Goal: Task Accomplishment & Management: Use online tool/utility

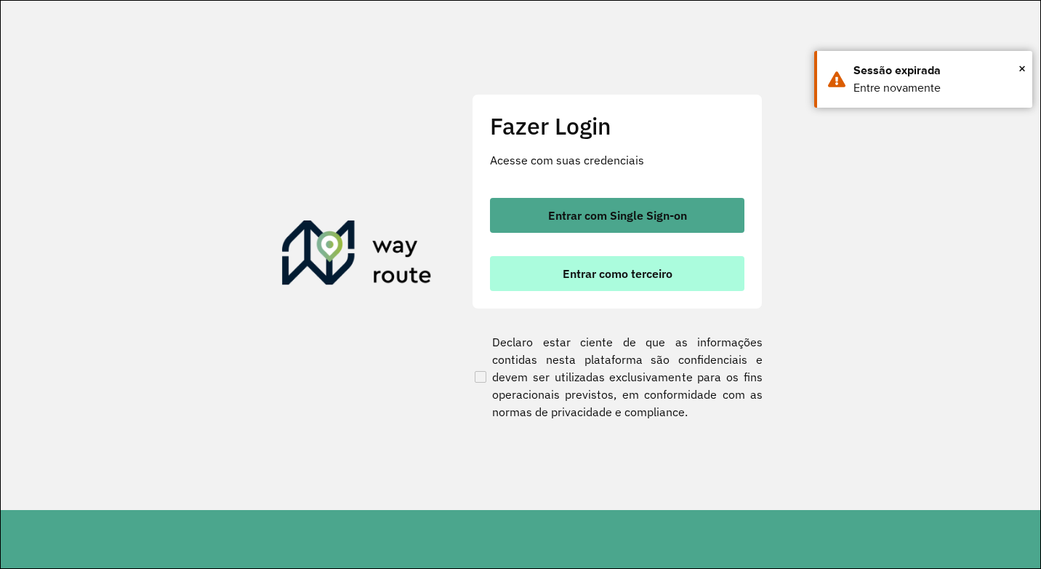
click at [696, 286] on button "Entrar como terceiro" at bounding box center [617, 273] width 255 height 35
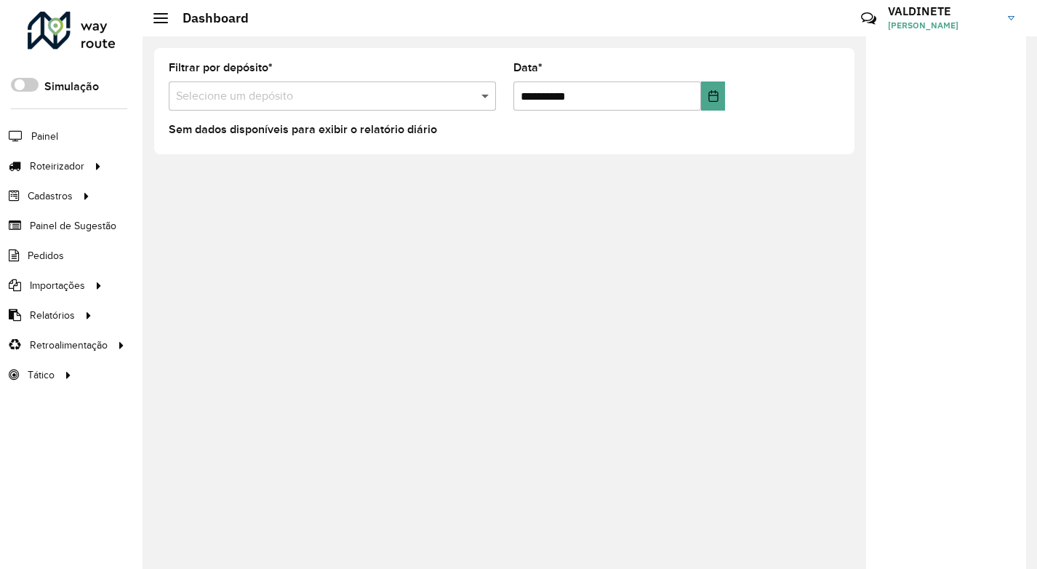
drag, startPoint x: 489, startPoint y: 100, endPoint x: 471, endPoint y: 94, distance: 18.4
click at [481, 97] on span at bounding box center [487, 95] width 18 height 17
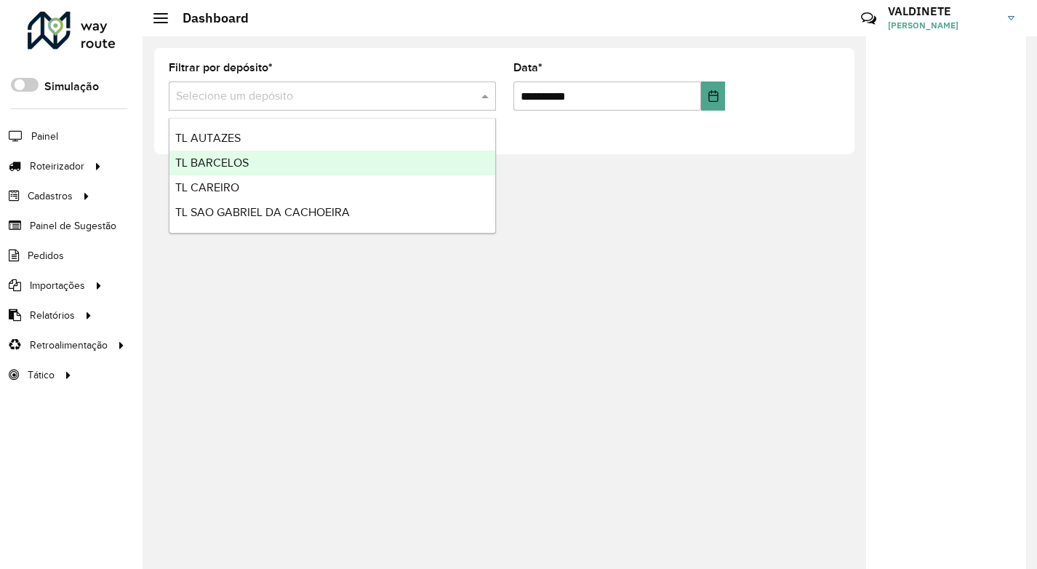
drag, startPoint x: 271, startPoint y: 163, endPoint x: 253, endPoint y: 164, distance: 18.2
click at [271, 162] on div "TL BARCELOS" at bounding box center [332, 163] width 326 height 25
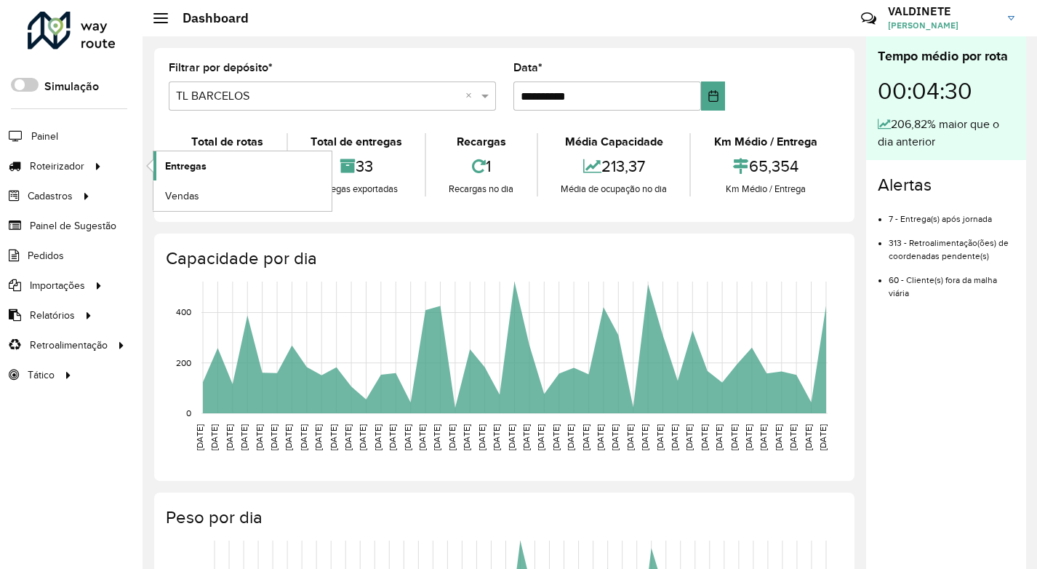
click at [191, 167] on span "Entregas" at bounding box center [185, 166] width 41 height 15
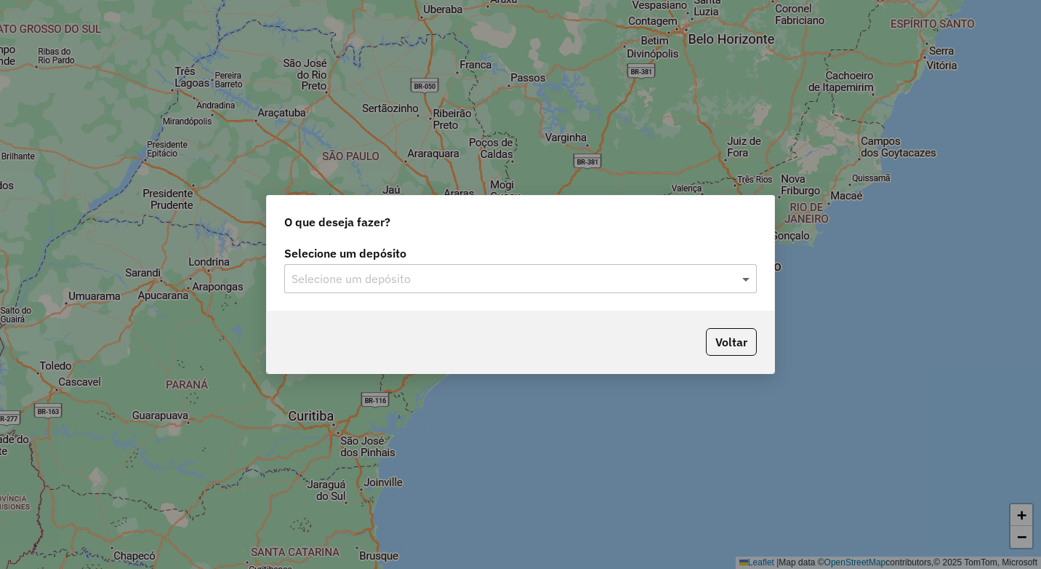
click at [743, 276] on span at bounding box center [748, 278] width 18 height 17
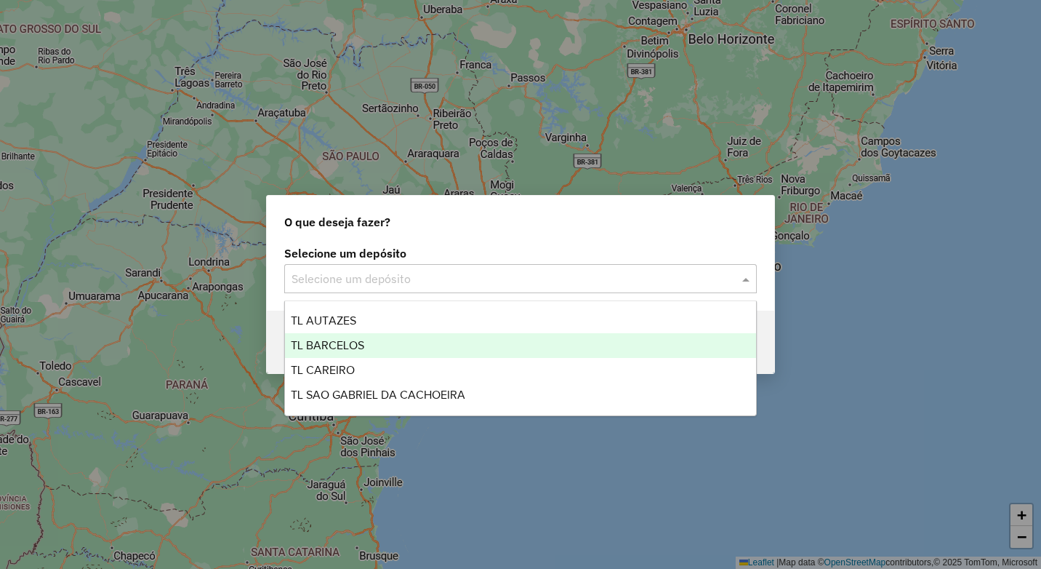
click at [405, 347] on div "TL BARCELOS" at bounding box center [520, 345] width 471 height 25
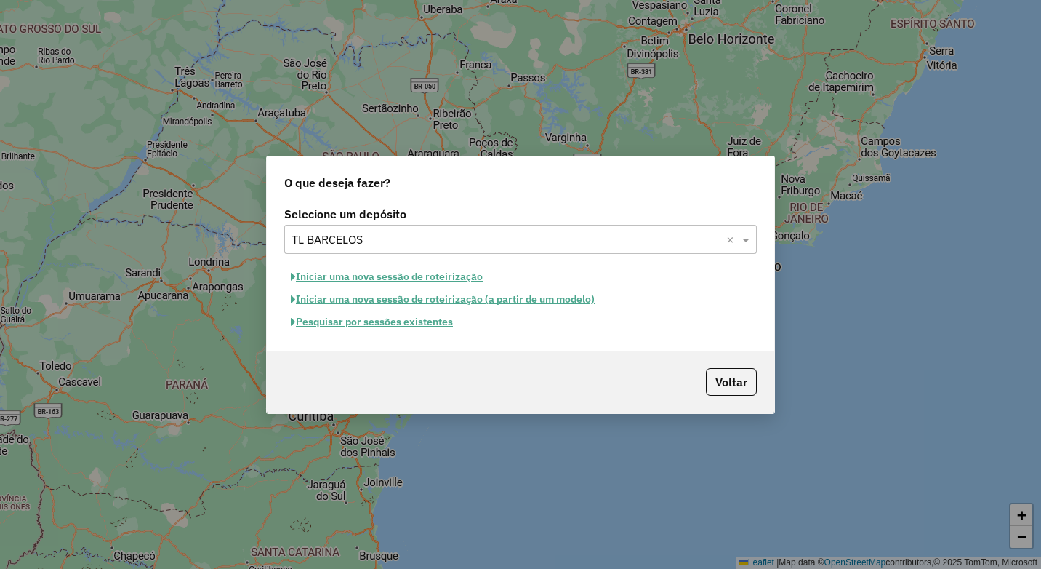
click at [446, 277] on button "Iniciar uma nova sessão de roteirização" at bounding box center [386, 276] width 205 height 23
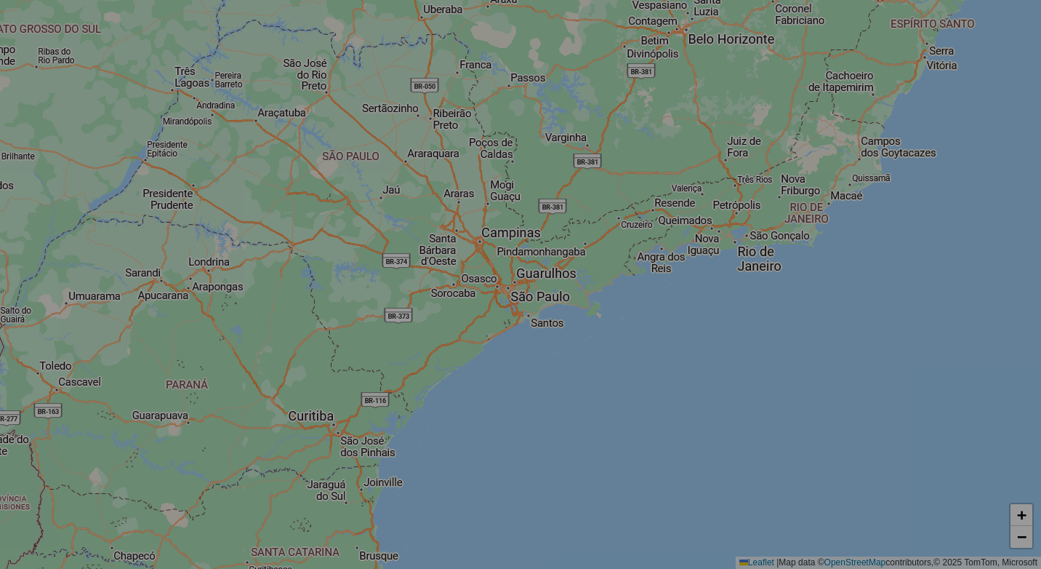
select select "*"
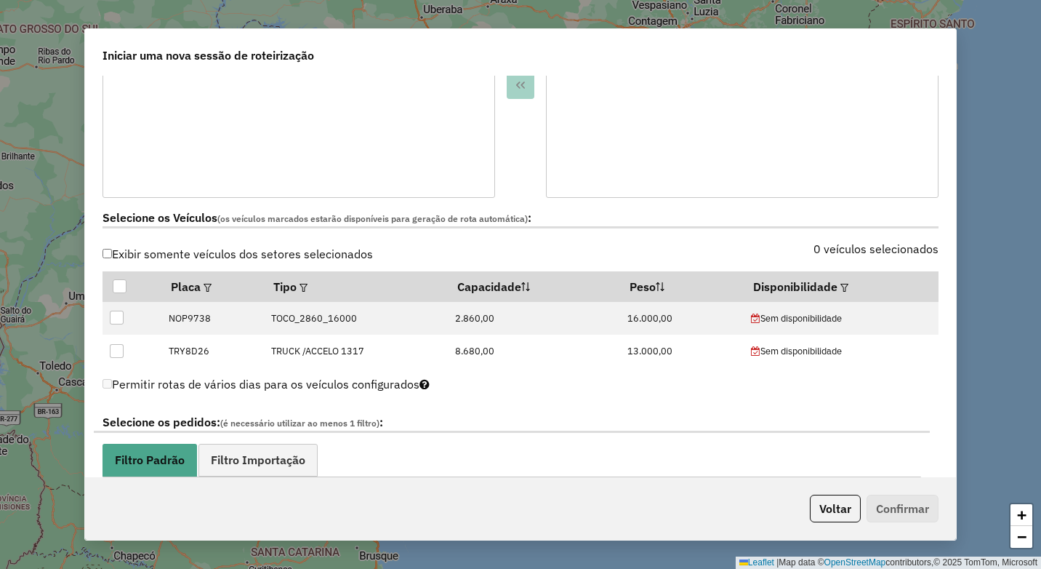
scroll to position [364, 0]
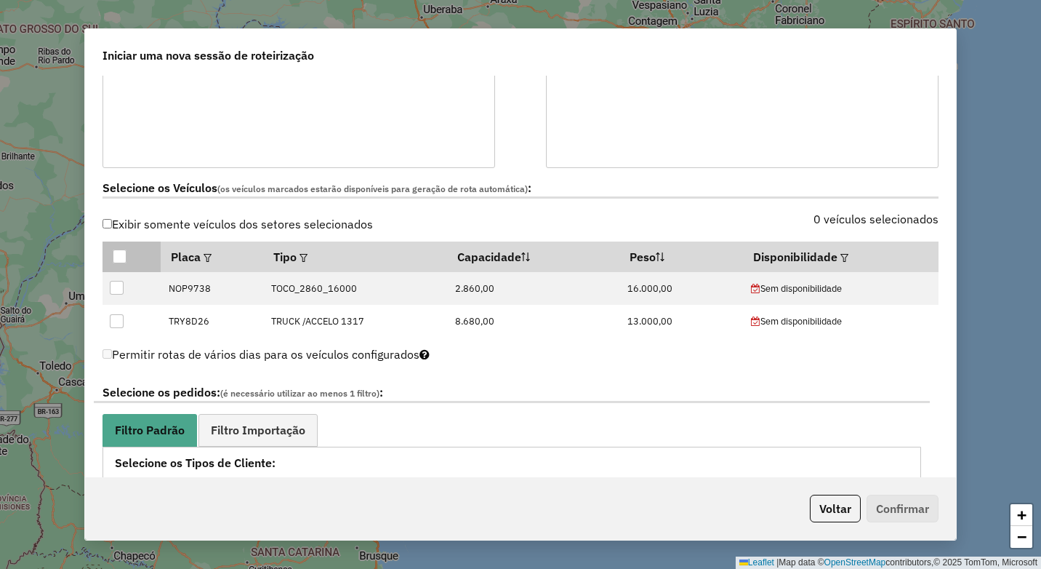
click at [123, 250] on div at bounding box center [120, 256] width 14 height 14
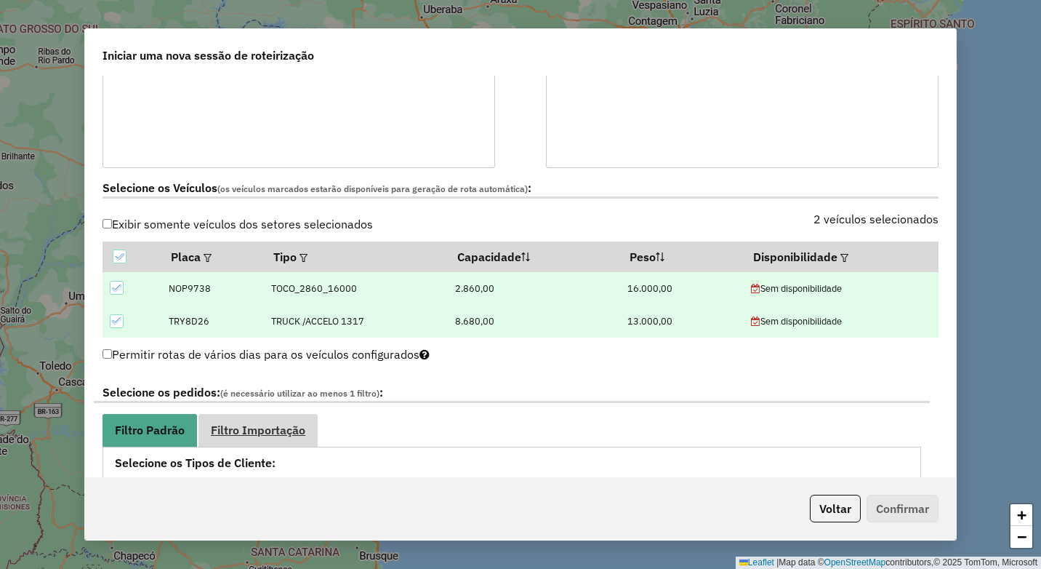
click at [260, 430] on span "Filtro Importação" at bounding box center [258, 430] width 95 height 12
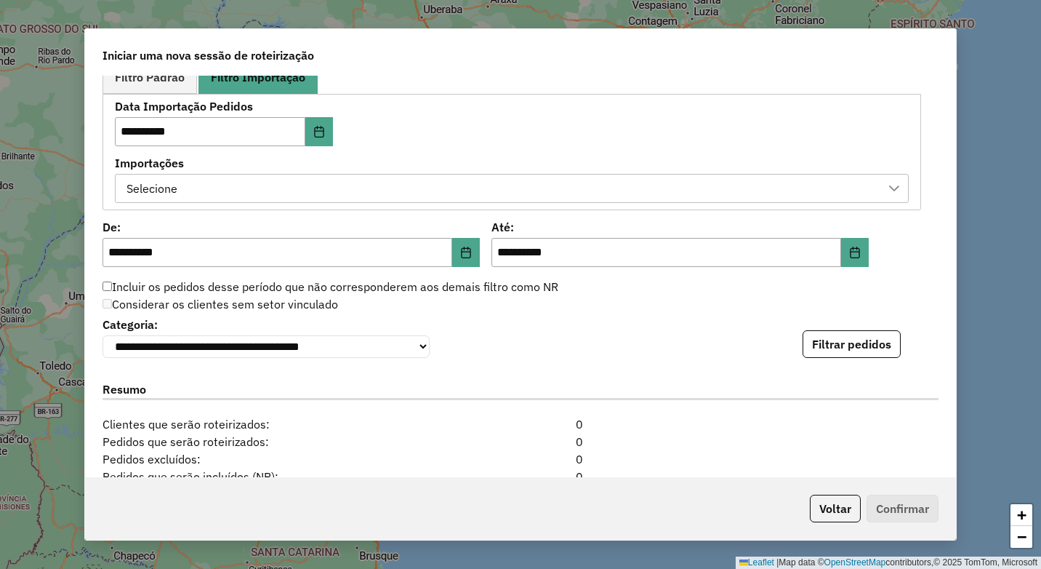
scroll to position [727, 0]
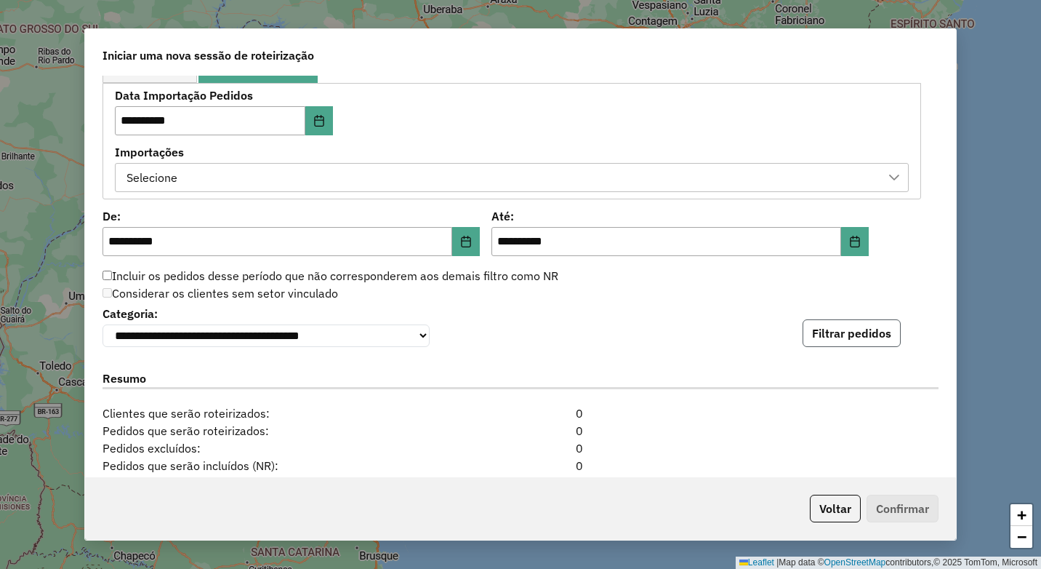
click at [851, 329] on button "Filtrar pedidos" at bounding box center [852, 333] width 98 height 28
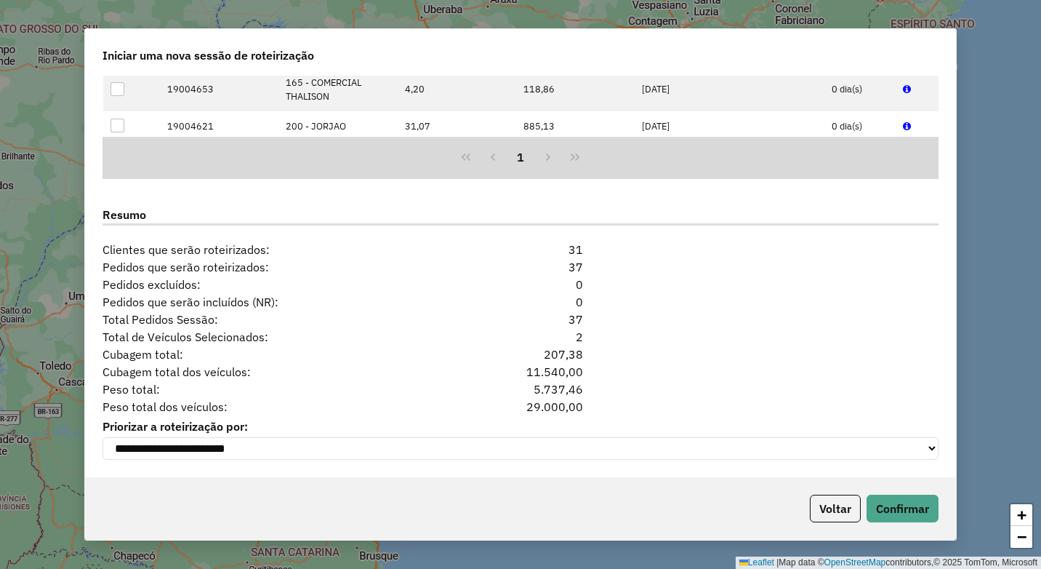
scroll to position [1198, 0]
click at [899, 509] on button "Confirmar" at bounding box center [903, 508] width 72 height 28
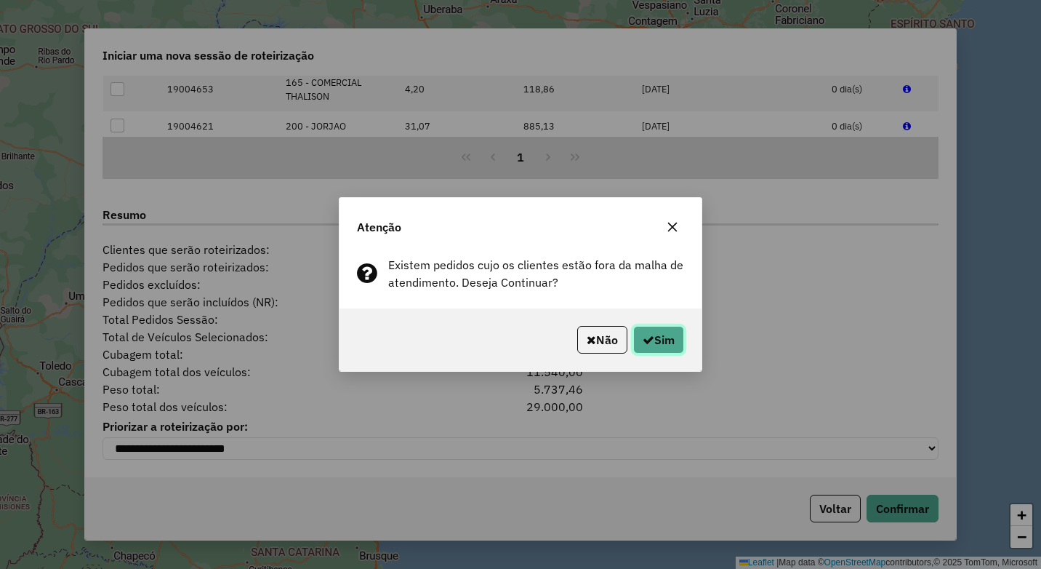
click at [653, 339] on button "Sim" at bounding box center [658, 340] width 51 height 28
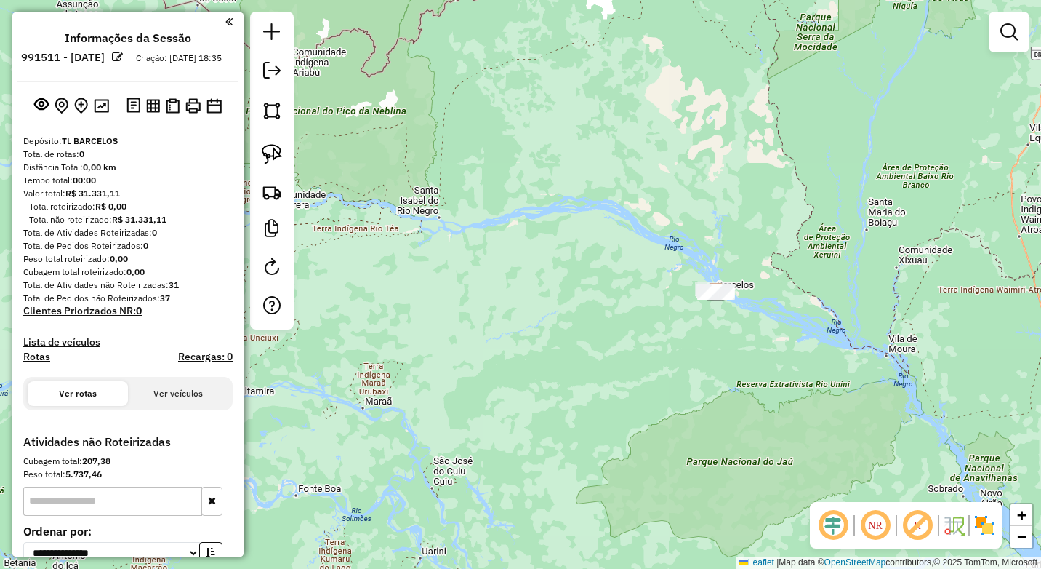
drag, startPoint x: 872, startPoint y: 341, endPoint x: 596, endPoint y: 229, distance: 298.1
click at [565, 219] on div "Janela de atendimento Grade de atendimento Capacidade Transportadoras Veículos …" at bounding box center [520, 284] width 1041 height 569
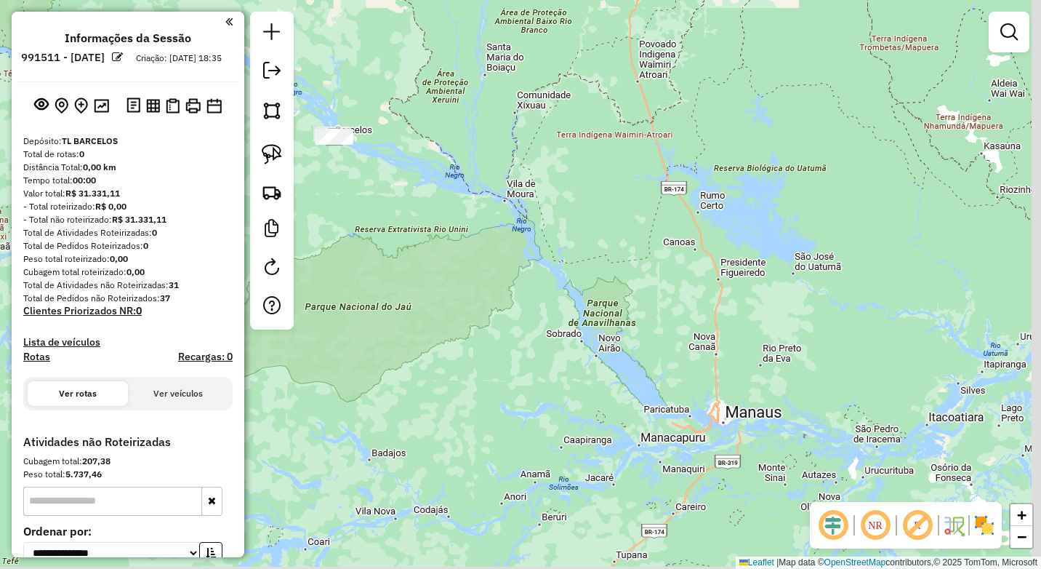
drag, startPoint x: 824, startPoint y: 288, endPoint x: 553, endPoint y: 164, distance: 298.1
click at [530, 144] on div "Janela de atendimento Grade de atendimento Capacidade Transportadoras Veículos …" at bounding box center [520, 284] width 1041 height 569
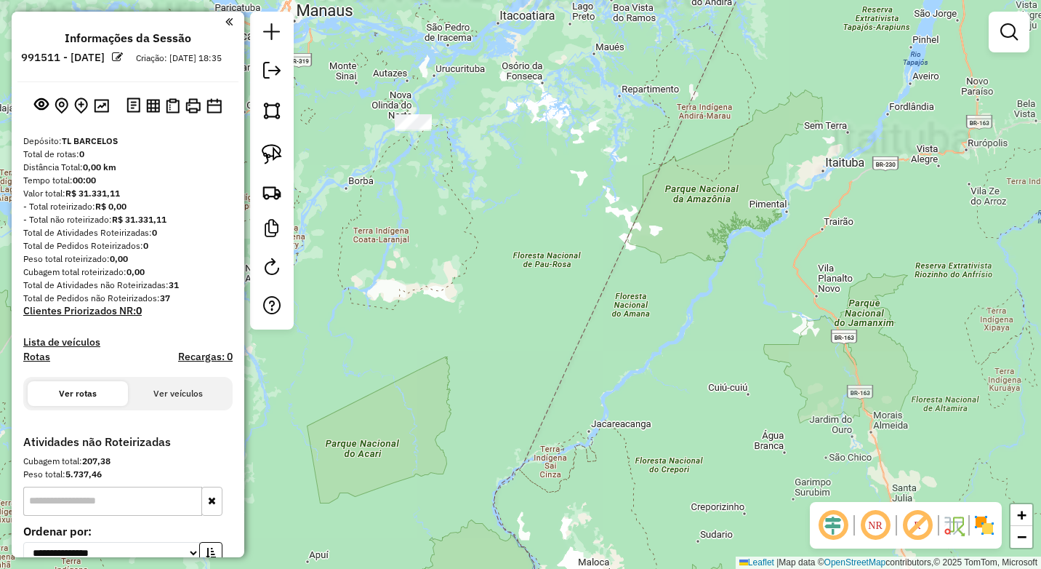
drag, startPoint x: 560, startPoint y: 252, endPoint x: 616, endPoint y: 352, distance: 114.3
click at [633, 360] on div "Janela de atendimento Grade de atendimento Capacidade Transportadoras Veículos …" at bounding box center [520, 284] width 1041 height 569
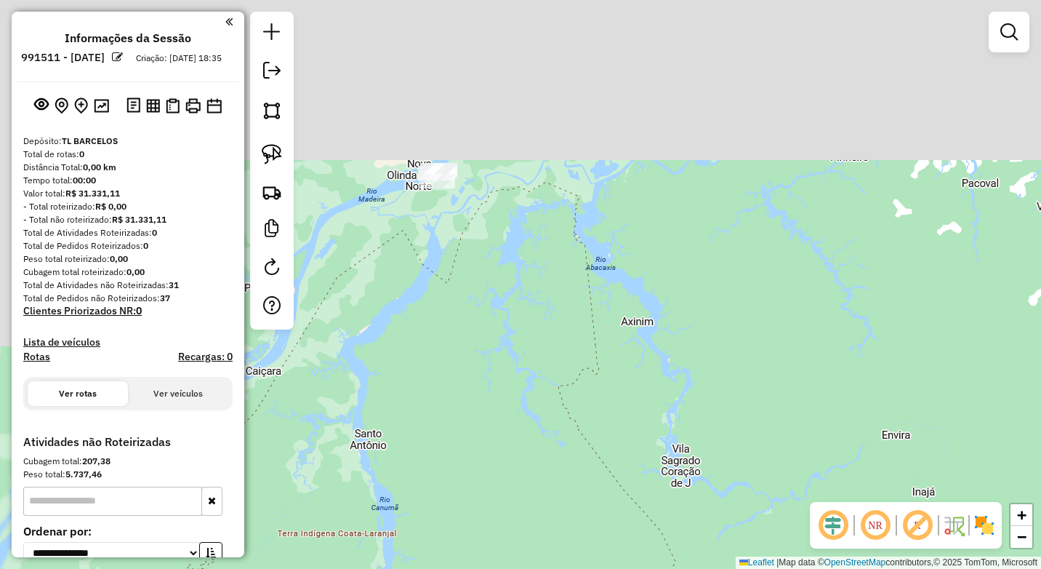
drag, startPoint x: 536, startPoint y: 433, endPoint x: 471, endPoint y: 359, distance: 97.9
click at [532, 431] on div "Janela de atendimento Grade de atendimento Capacidade Transportadoras Veículos …" at bounding box center [520, 284] width 1041 height 569
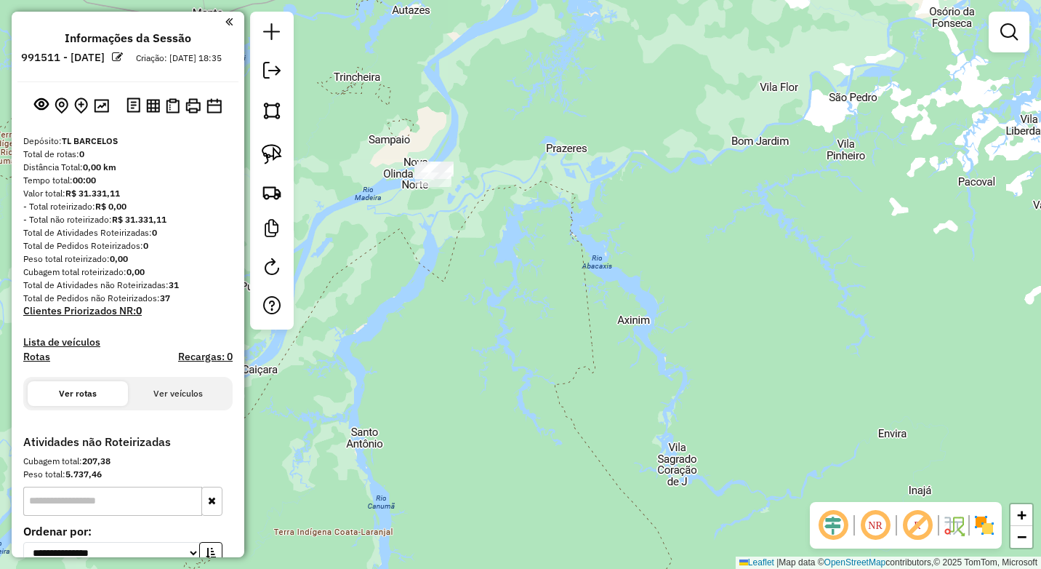
drag, startPoint x: 564, startPoint y: 475, endPoint x: 523, endPoint y: 371, distance: 111.7
click at [562, 473] on div "Janela de atendimento Grade de atendimento Capacidade Transportadoras Veículos …" at bounding box center [520, 284] width 1041 height 569
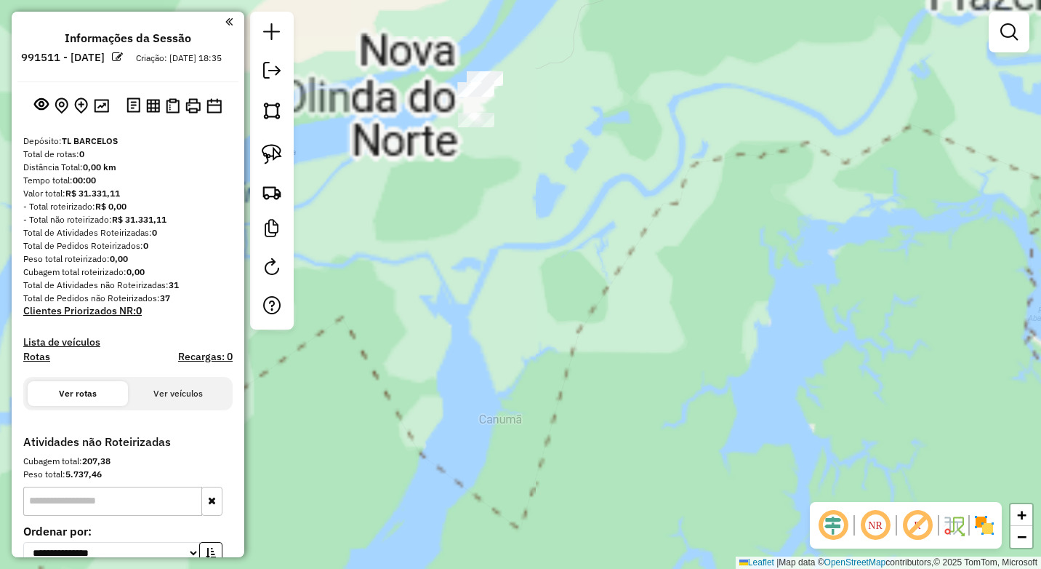
click at [528, 405] on div "Janela de atendimento Grade de atendimento Capacidade Transportadoras Veículos …" at bounding box center [520, 284] width 1041 height 569
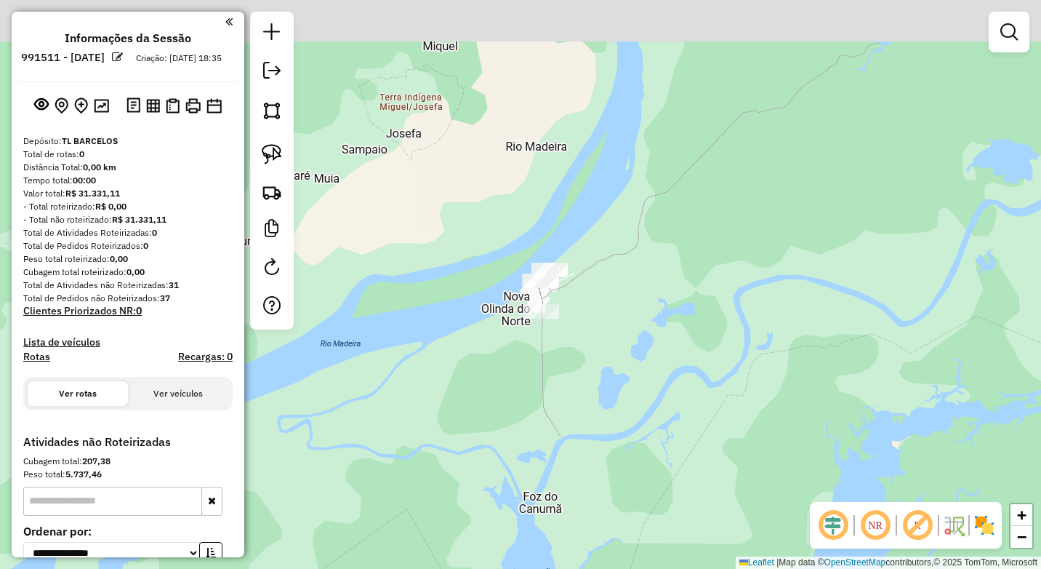
drag, startPoint x: 505, startPoint y: 339, endPoint x: 502, endPoint y: 364, distance: 25.5
click at [504, 366] on div "Janela de atendimento Grade de atendimento Capacidade Transportadoras Veículos …" at bounding box center [520, 284] width 1041 height 569
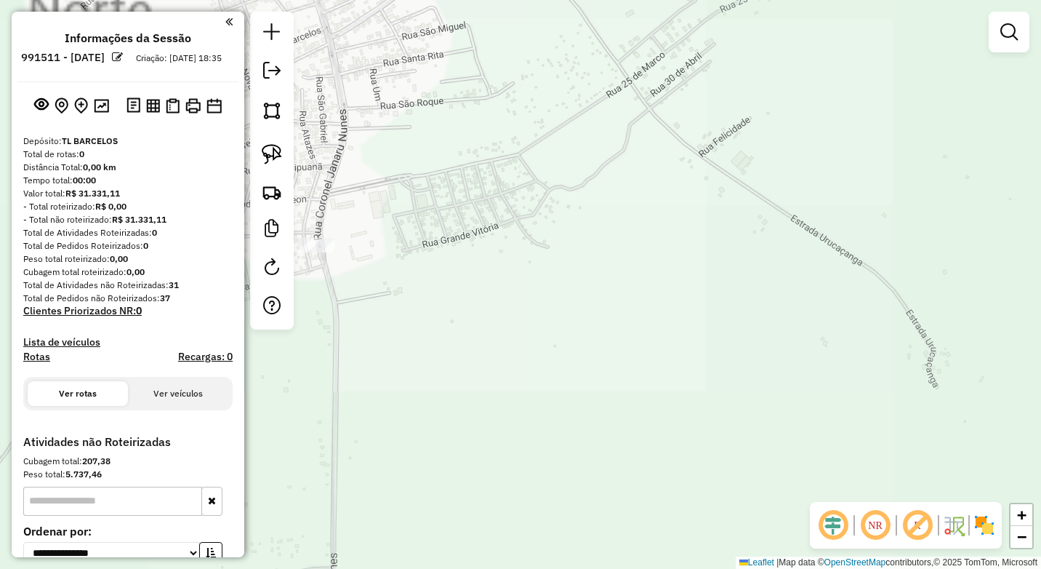
drag, startPoint x: 622, startPoint y: 361, endPoint x: 610, endPoint y: 351, distance: 15.0
click at [615, 358] on div "Janela de atendimento Grade de atendimento Capacidade Transportadoras Veículos …" at bounding box center [520, 284] width 1041 height 569
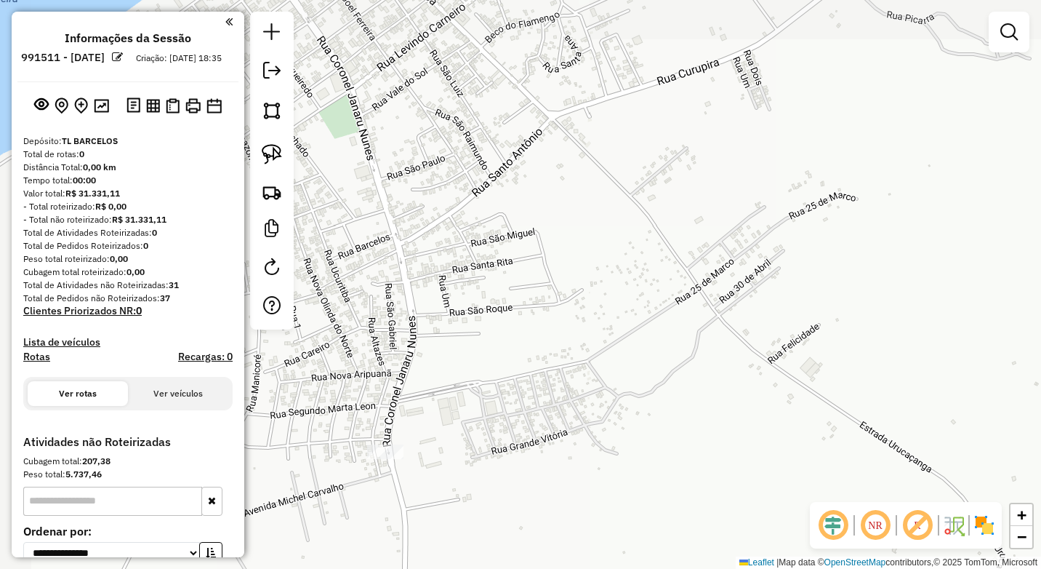
drag, startPoint x: 546, startPoint y: 266, endPoint x: 620, endPoint y: 366, distance: 124.4
click at [670, 476] on div "Janela de atendimento Grade de atendimento Capacidade Transportadoras Veículos …" at bounding box center [520, 284] width 1041 height 569
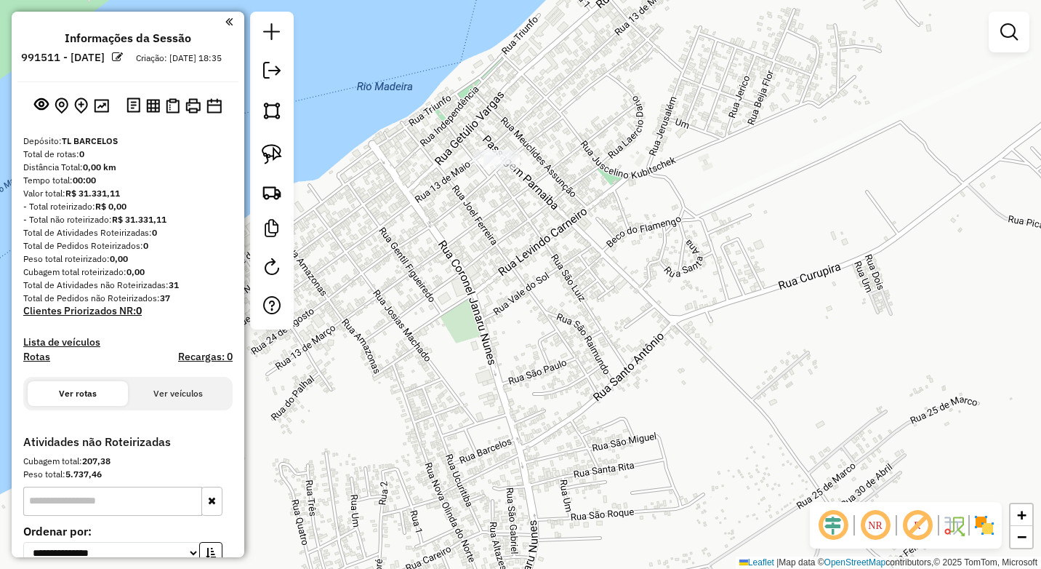
click at [584, 379] on div "Janela de atendimento Grade de atendimento Capacidade Transportadoras Veículos …" at bounding box center [520, 284] width 1041 height 569
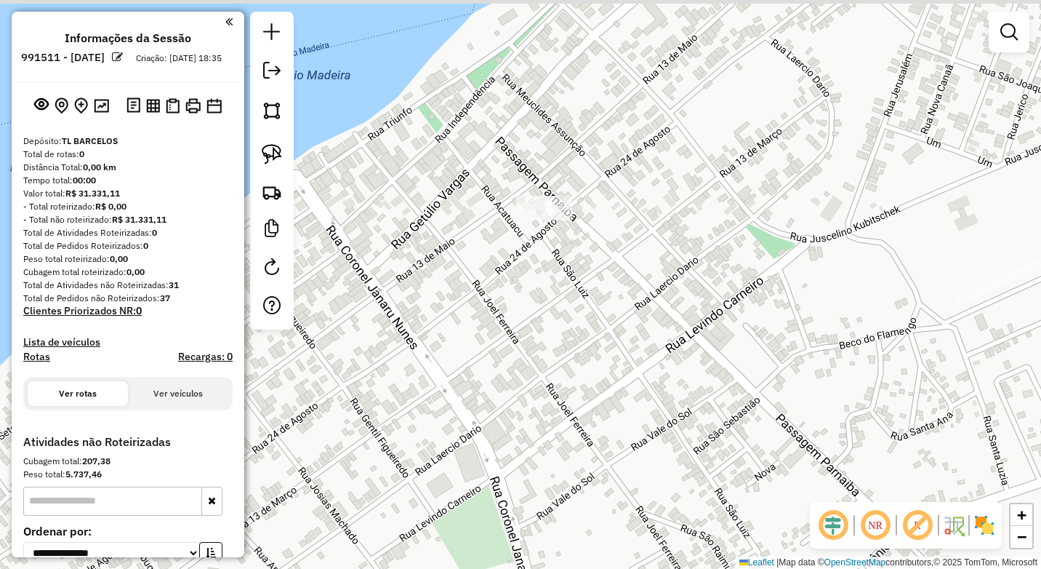
drag, startPoint x: 526, startPoint y: 318, endPoint x: 527, endPoint y: 360, distance: 42.2
click at [533, 364] on div "Janela de atendimento Grade de atendimento Capacidade Transportadoras Veículos …" at bounding box center [520, 284] width 1041 height 569
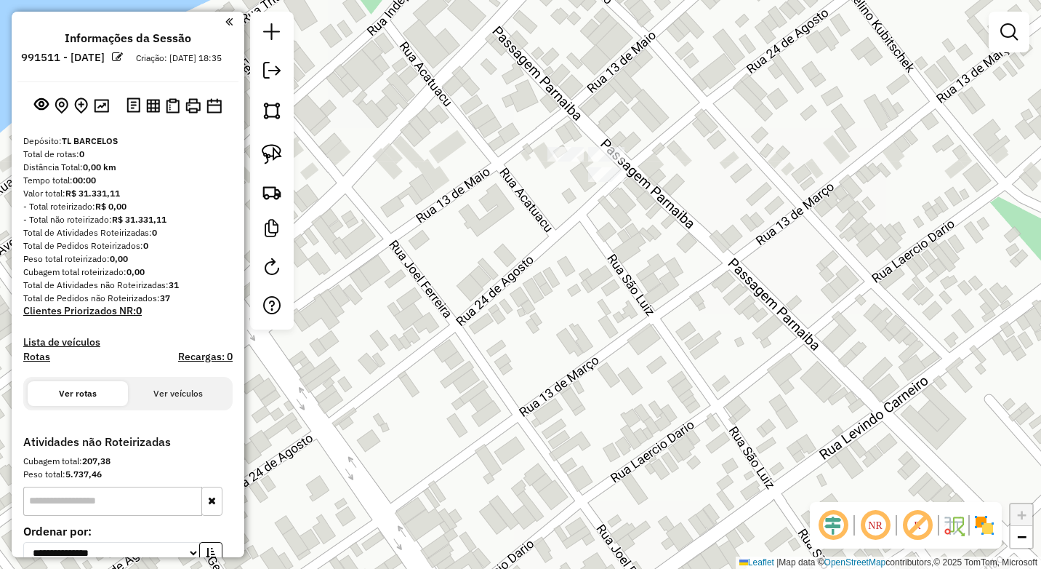
click at [562, 330] on div "Janela de atendimento Grade de atendimento Capacidade Transportadoras Veículos …" at bounding box center [520, 284] width 1041 height 569
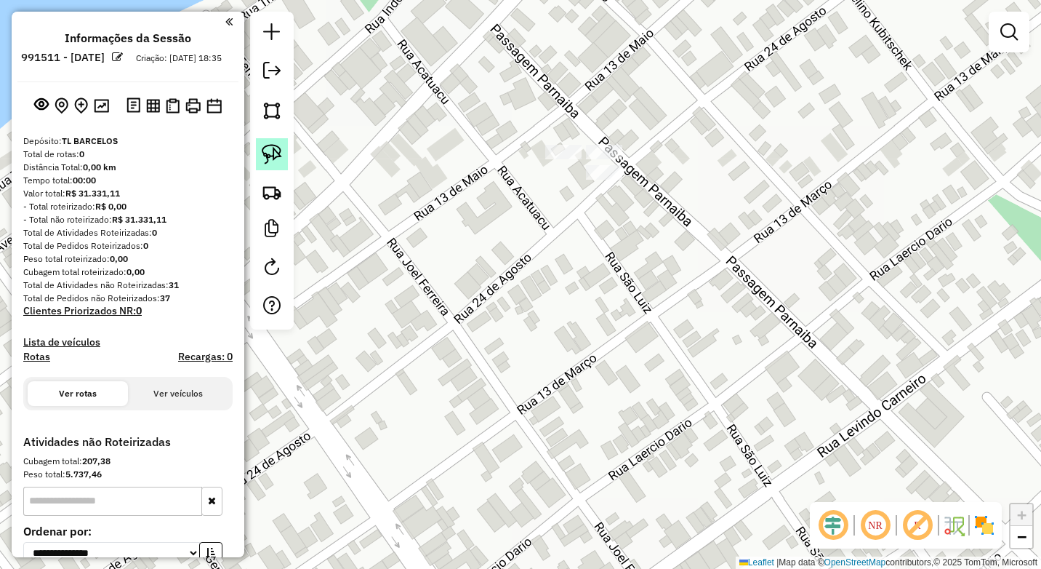
click at [276, 160] on img at bounding box center [272, 154] width 20 height 20
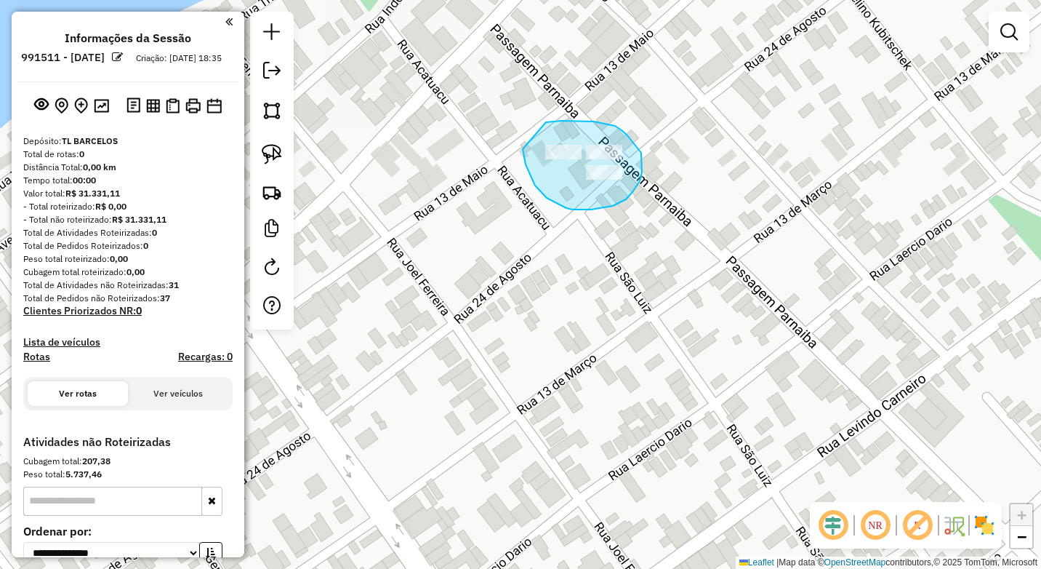
drag, startPoint x: 594, startPoint y: 121, endPoint x: 523, endPoint y: 149, distance: 76.4
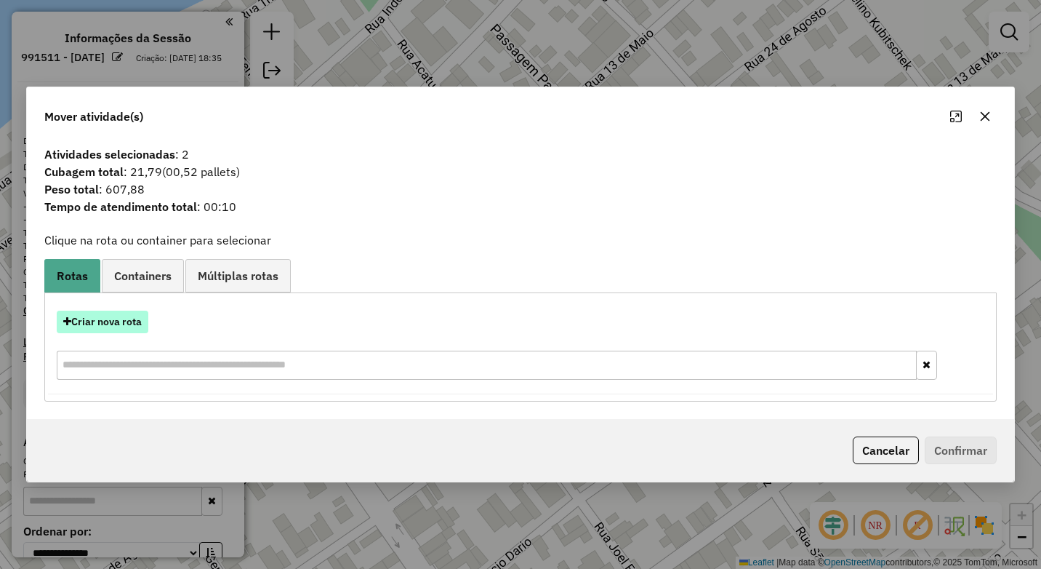
click at [123, 320] on button "Criar nova rota" at bounding box center [103, 321] width 92 height 23
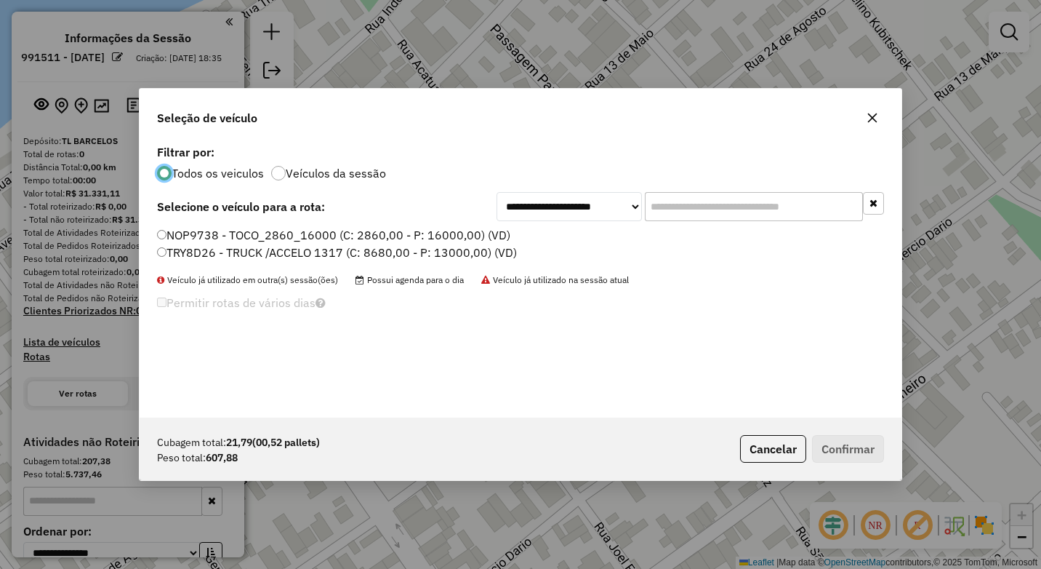
scroll to position [8, 4]
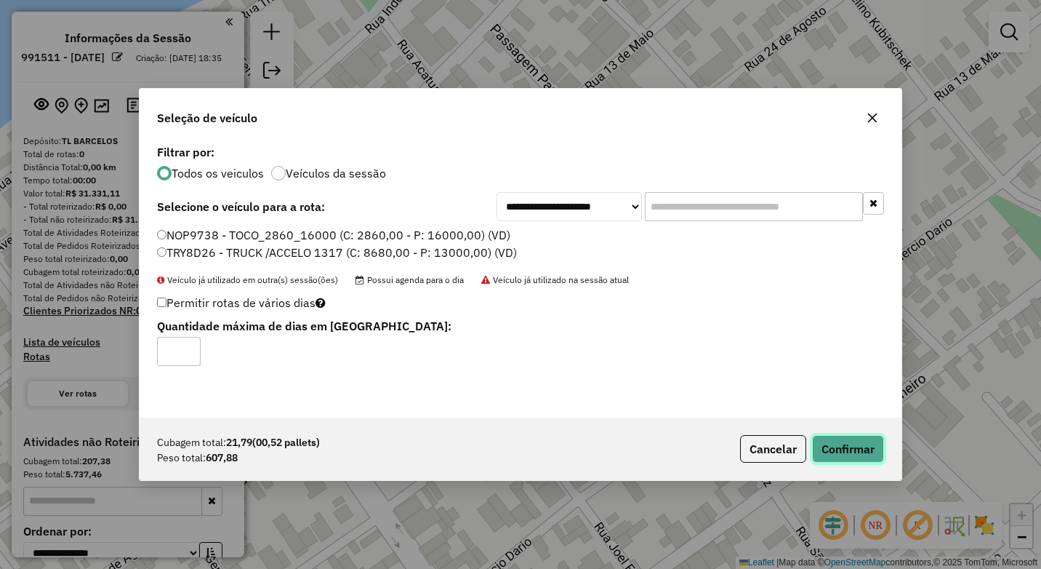
click at [854, 443] on button "Confirmar" at bounding box center [848, 449] width 72 height 28
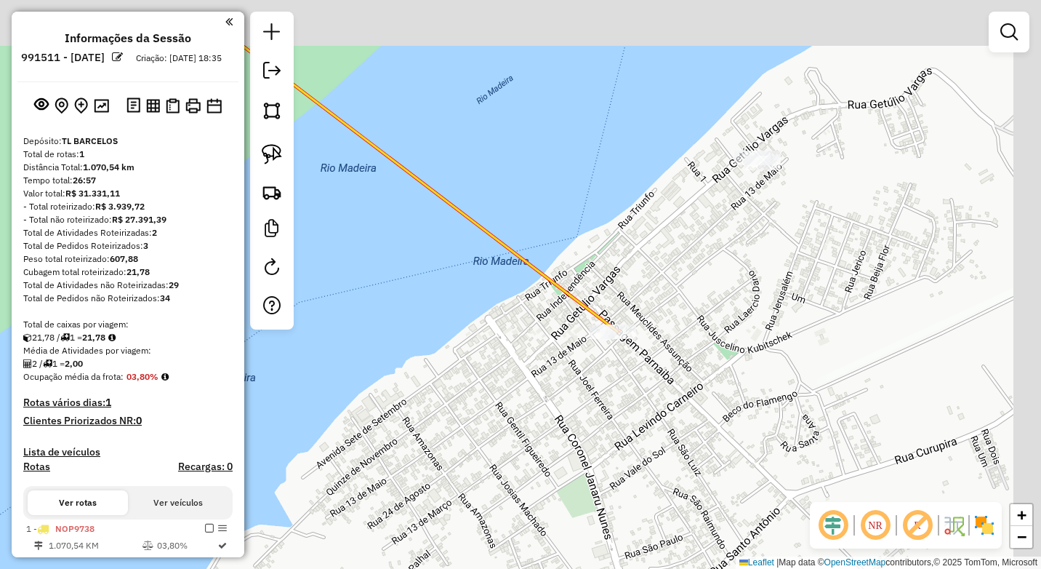
drag, startPoint x: 697, startPoint y: 284, endPoint x: 628, endPoint y: 408, distance: 142.6
click at [628, 408] on div "Janela de atendimento Grade de atendimento Capacidade Transportadoras Veículos …" at bounding box center [520, 284] width 1041 height 569
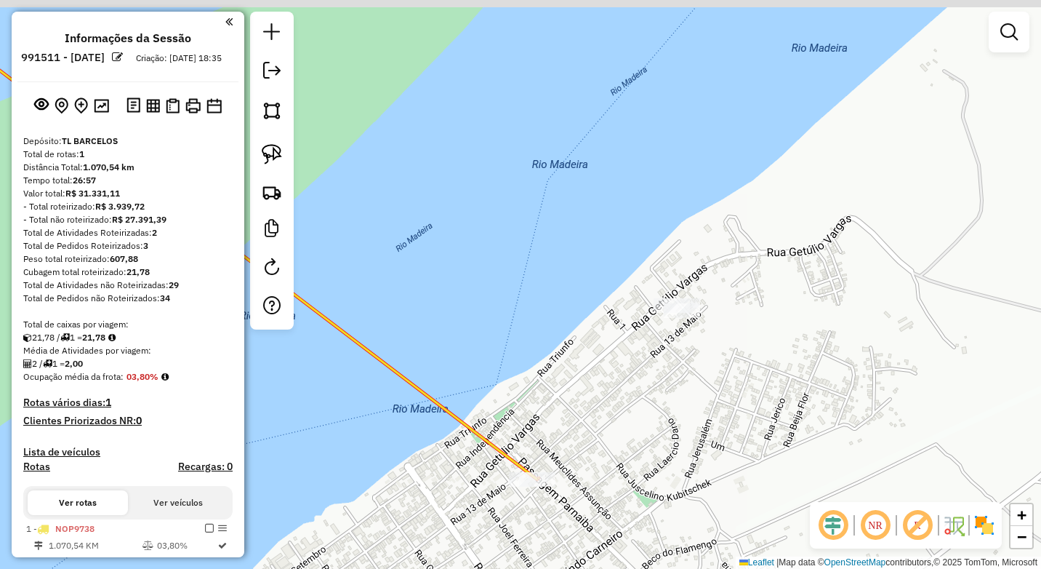
drag, startPoint x: 644, startPoint y: 404, endPoint x: 609, endPoint y: 409, distance: 35.3
click at [606, 418] on div "Janela de atendimento Grade de atendimento Capacidade Transportadoras Veículos …" at bounding box center [520, 284] width 1041 height 569
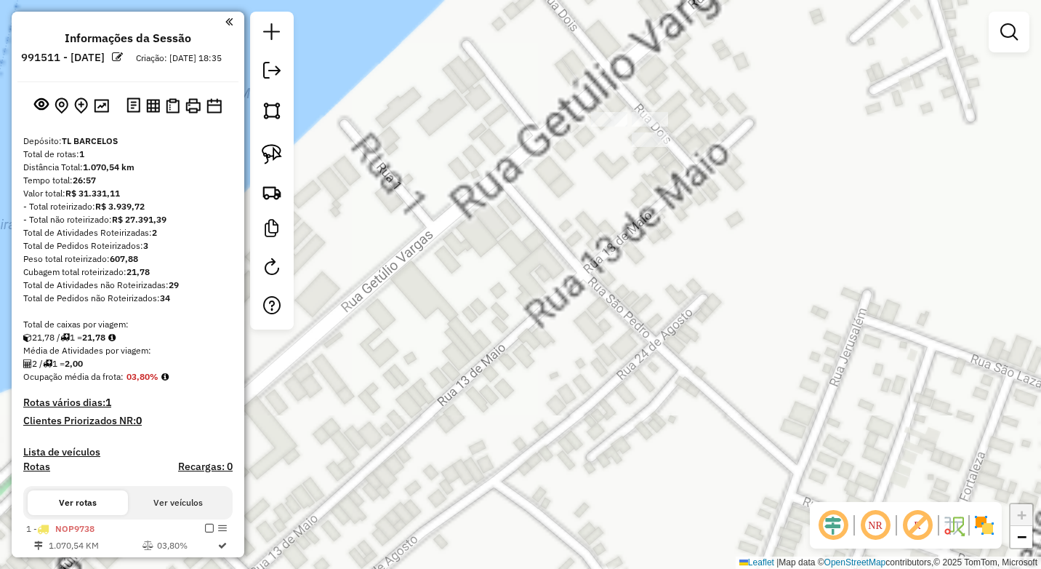
drag, startPoint x: 625, startPoint y: 375, endPoint x: 603, endPoint y: 411, distance: 41.8
click at [605, 433] on div "Janela de atendimento Grade de atendimento Capacidade Transportadoras Veículos …" at bounding box center [520, 284] width 1041 height 569
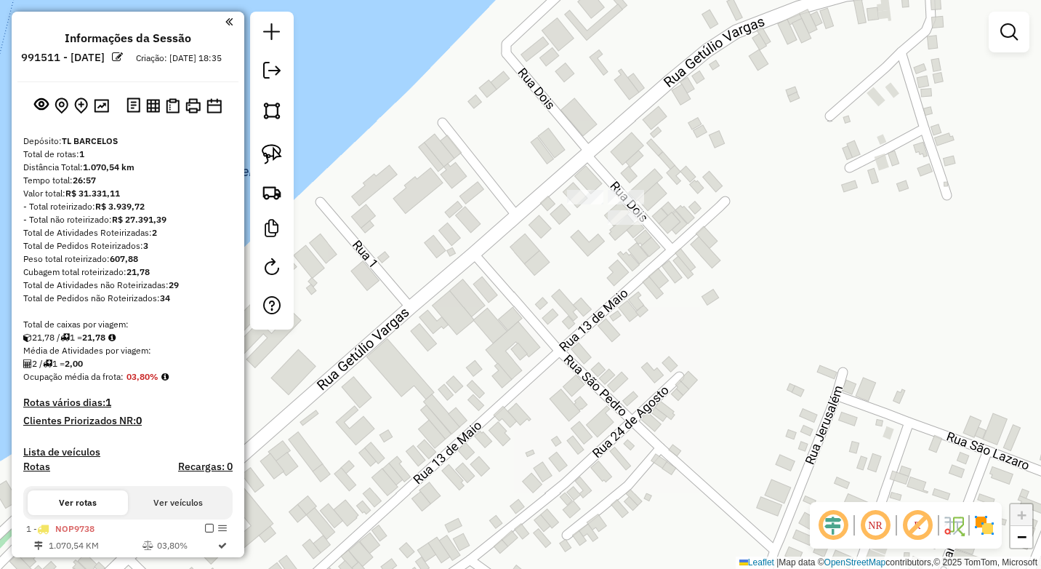
click at [596, 326] on div "Janela de atendimento Grade de atendimento Capacidade Transportadoras Veículos …" at bounding box center [520, 284] width 1041 height 569
drag, startPoint x: 268, startPoint y: 159, endPoint x: 294, endPoint y: 159, distance: 26.9
click at [268, 157] on img at bounding box center [272, 154] width 20 height 20
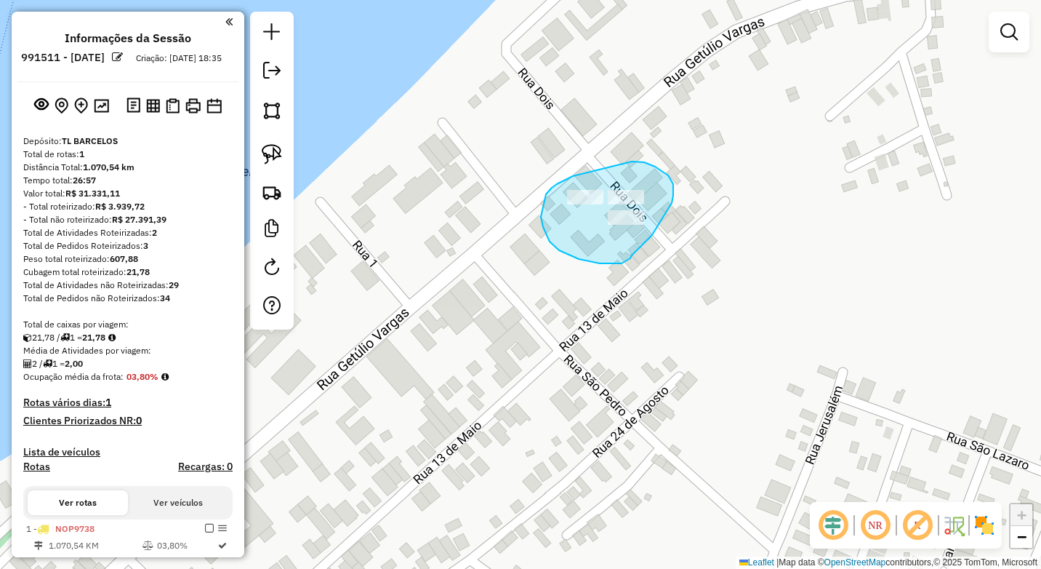
drag, startPoint x: 548, startPoint y: 192, endPoint x: 631, endPoint y: 162, distance: 88.8
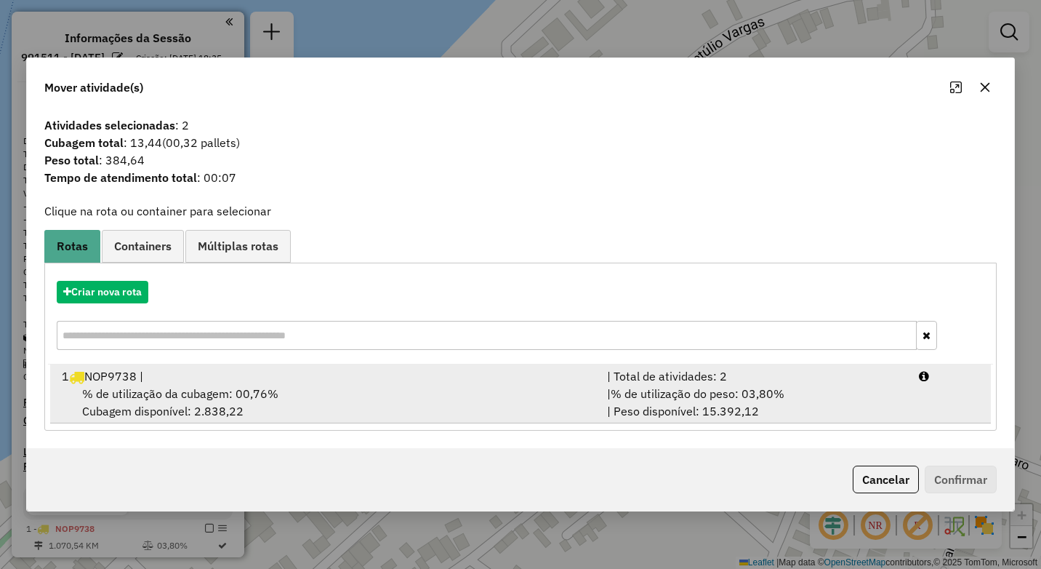
click at [326, 385] on div "% de utilização da cubagem: 00,76% Cubagem disponível: 2.838,22" at bounding box center [325, 402] width 545 height 35
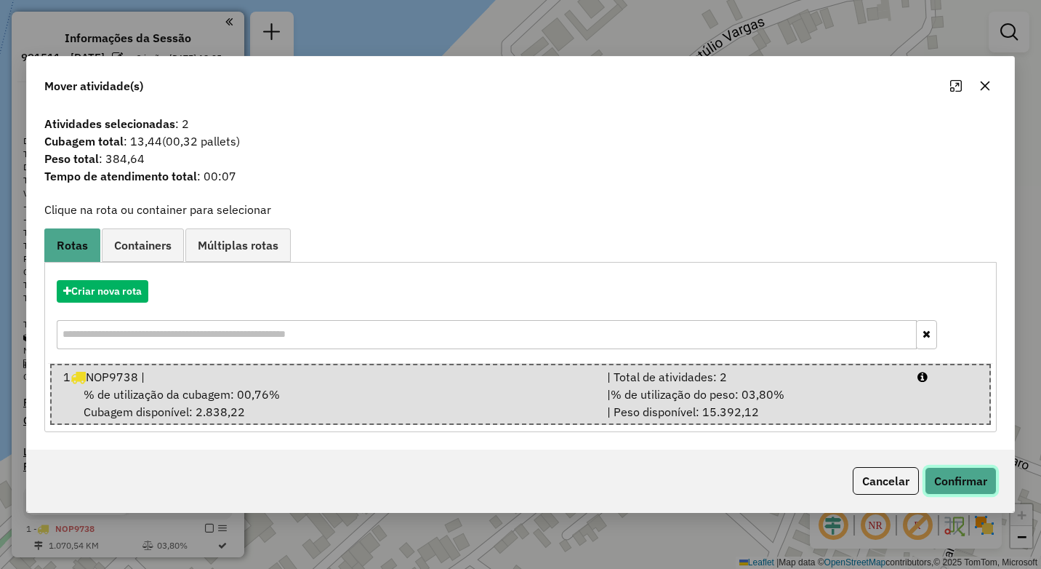
click at [958, 473] on button "Confirmar" at bounding box center [961, 481] width 72 height 28
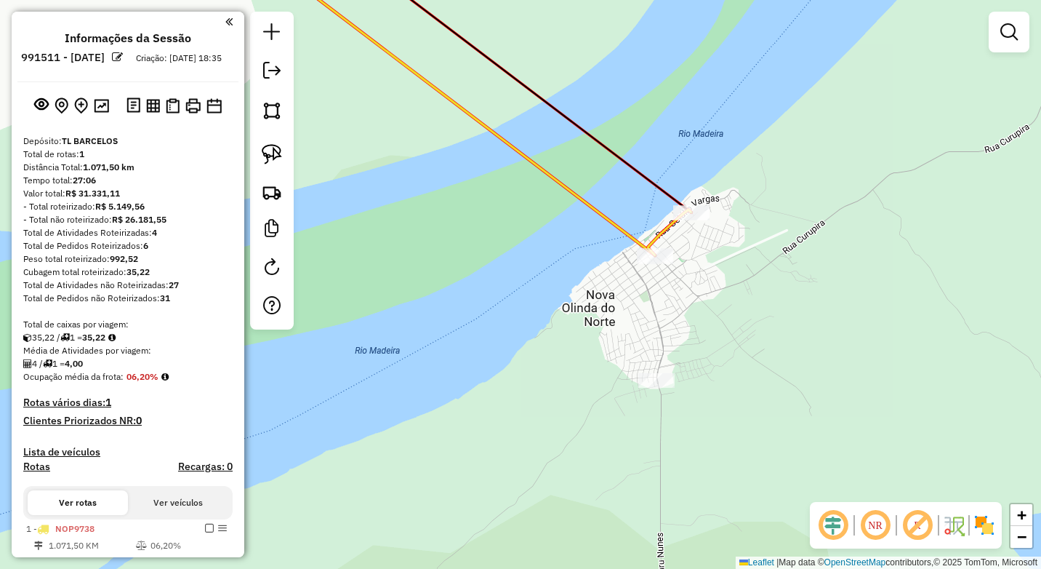
drag, startPoint x: 644, startPoint y: 382, endPoint x: 694, endPoint y: 338, distance: 66.5
click at [647, 258] on div "Janela de atendimento Grade de atendimento Capacidade Transportadoras Veículos …" at bounding box center [520, 284] width 1041 height 569
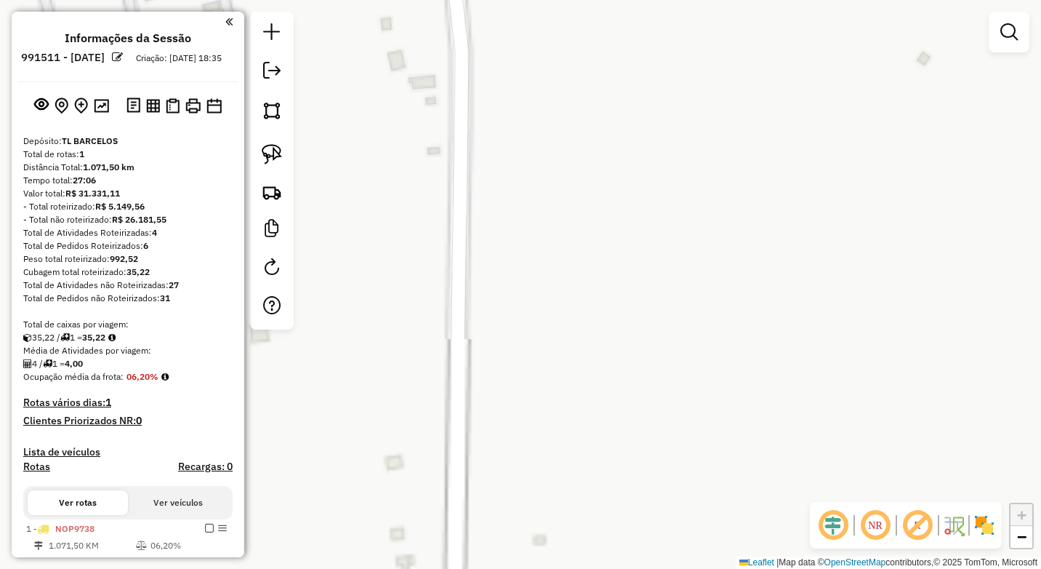
drag, startPoint x: 582, startPoint y: 399, endPoint x: 658, endPoint y: 593, distance: 207.7
click at [658, 568] on html "Aguarde... Pop-up bloqueado! Seu navegador bloqueou automáticamente a abertura …" at bounding box center [520, 284] width 1041 height 569
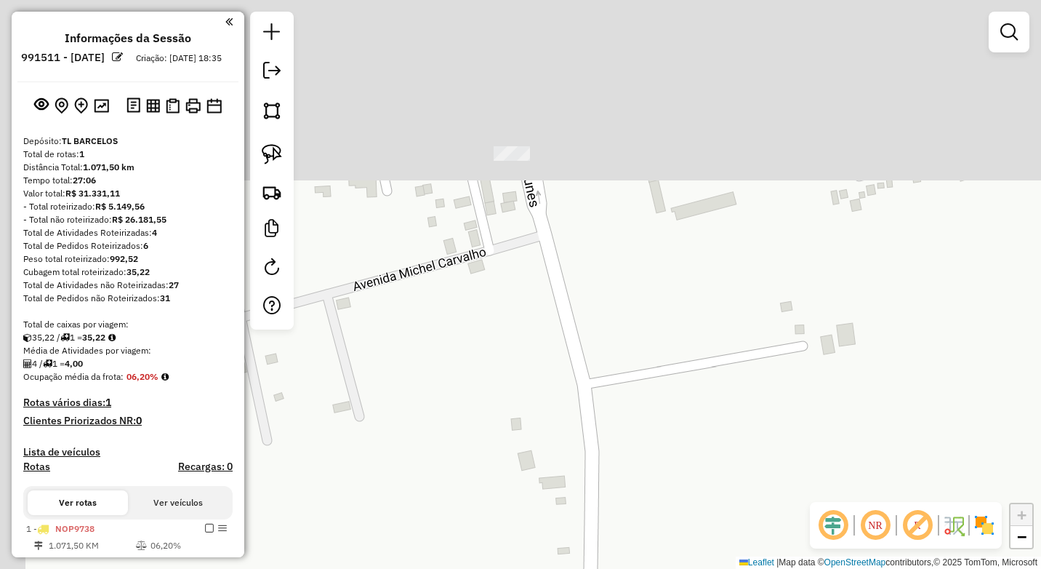
drag, startPoint x: 593, startPoint y: 600, endPoint x: 484, endPoint y: 338, distance: 283.9
click at [580, 568] on html "Aguarde... Pop-up bloqueado! Seu navegador bloqueou automáticamente a abertura …" at bounding box center [520, 284] width 1041 height 569
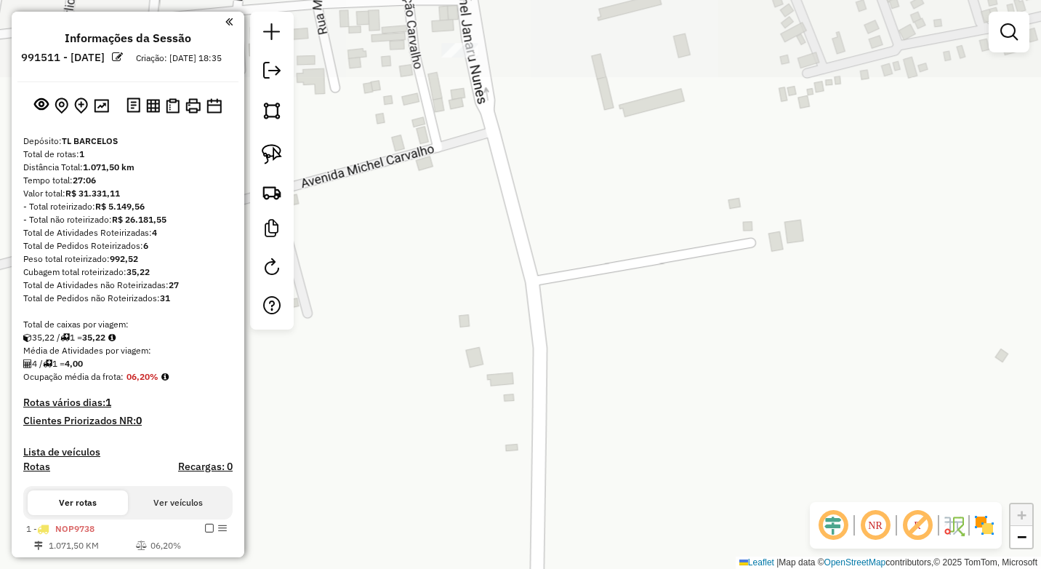
drag, startPoint x: 507, startPoint y: 437, endPoint x: 545, endPoint y: 596, distance: 163.8
click at [545, 568] on html "Aguarde... Pop-up bloqueado! Seu navegador bloqueou automáticamente a abertura …" at bounding box center [520, 284] width 1041 height 569
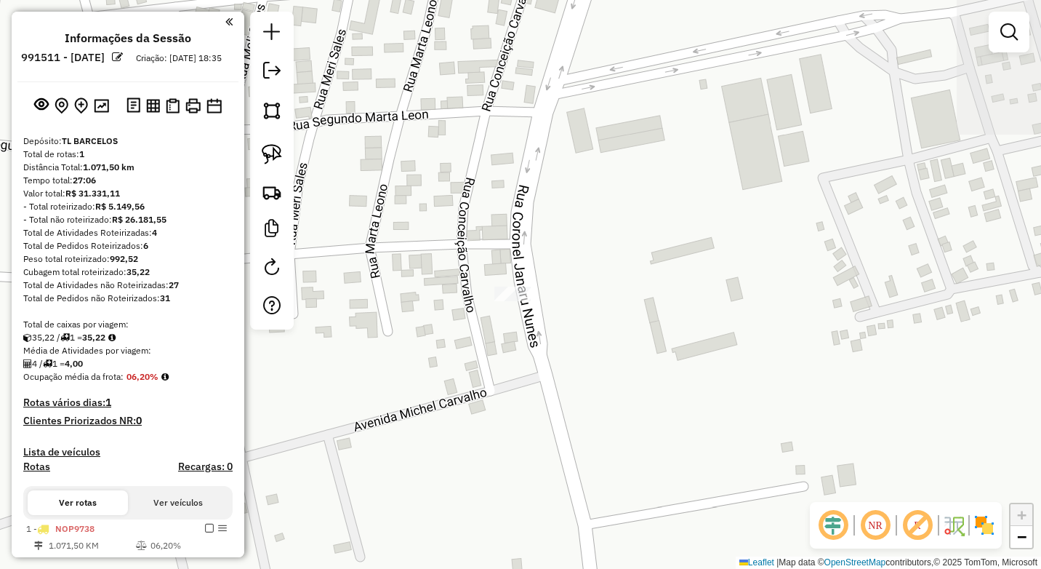
drag, startPoint x: 505, startPoint y: 401, endPoint x: 500, endPoint y: 414, distance: 14.3
click at [505, 416] on div "Janela de atendimento Grade de atendimento Capacidade Transportadoras Veículos …" at bounding box center [520, 284] width 1041 height 569
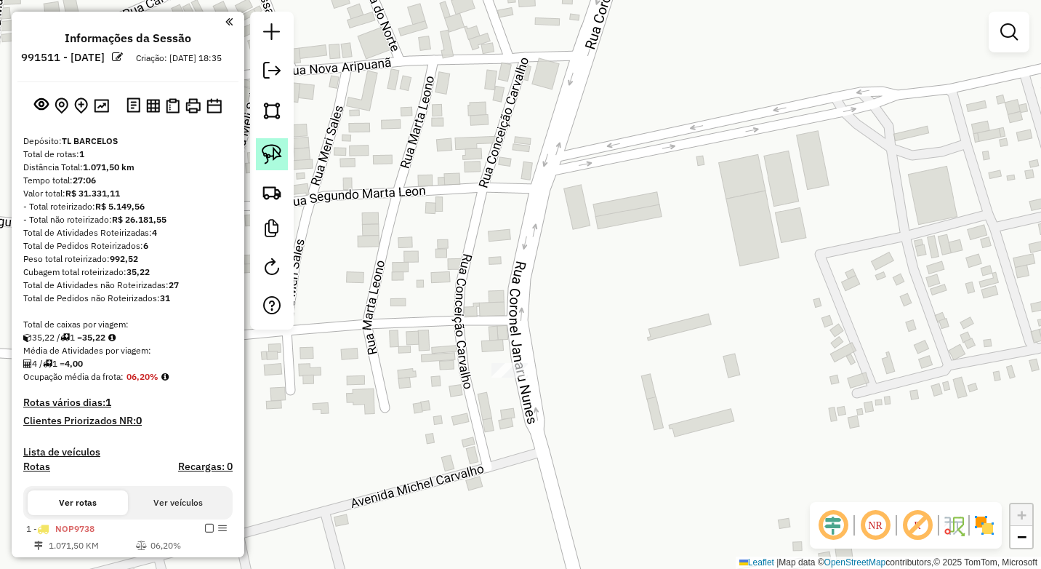
click at [269, 148] on img at bounding box center [272, 154] width 20 height 20
drag, startPoint x: 511, startPoint y: 346, endPoint x: 476, endPoint y: 380, distance: 48.3
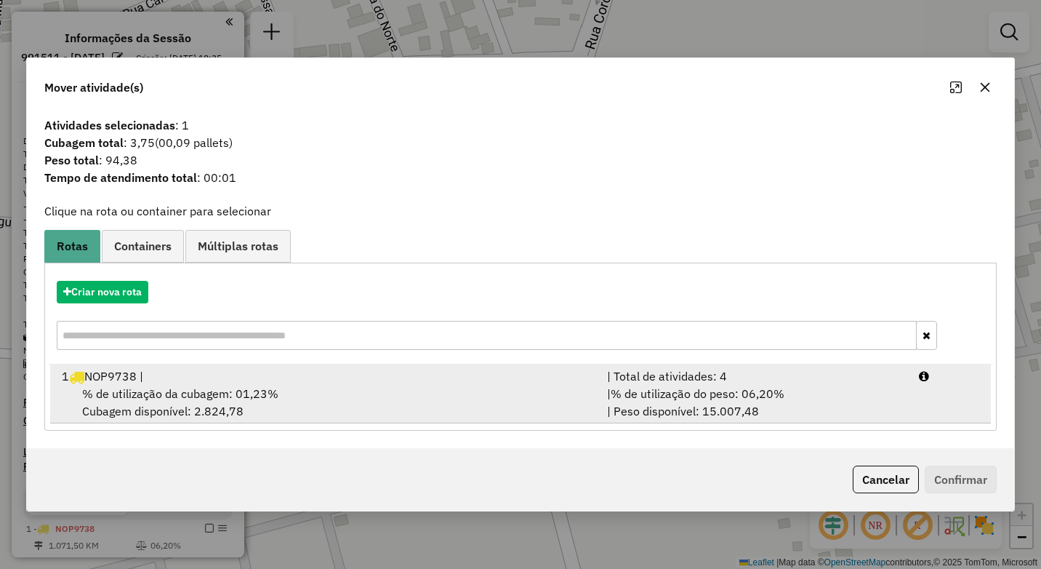
click at [345, 388] on div "% de utilização da cubagem: 01,23% Cubagem disponível: 2.824,78" at bounding box center [325, 402] width 545 height 35
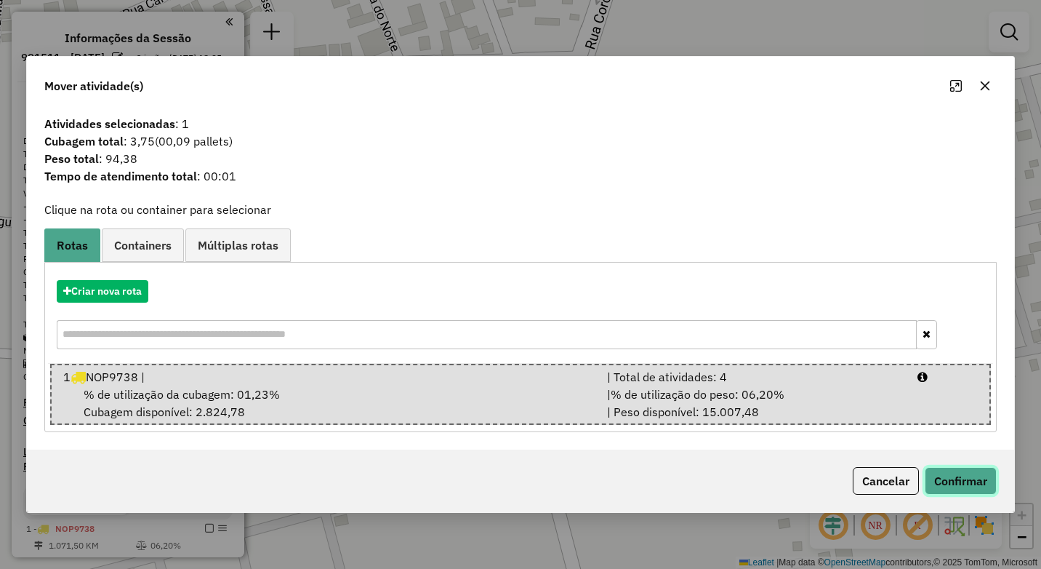
click at [950, 473] on button "Confirmar" at bounding box center [961, 481] width 72 height 28
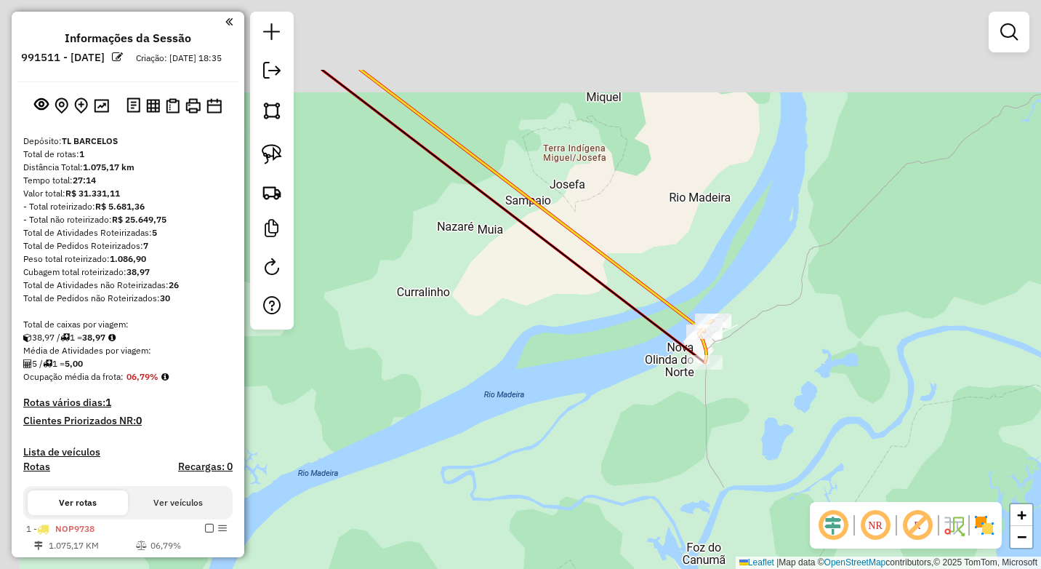
drag, startPoint x: 612, startPoint y: 317, endPoint x: 728, endPoint y: 366, distance: 125.7
click at [763, 416] on div "Janela de atendimento Grade de atendimento Capacidade Transportadoras Veículos …" at bounding box center [520, 284] width 1041 height 569
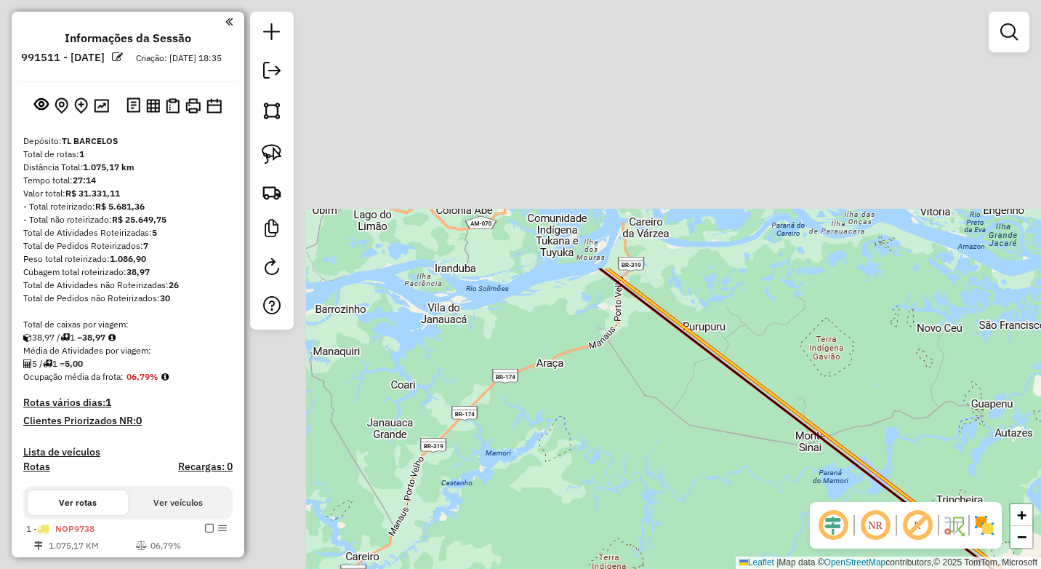
drag, startPoint x: 488, startPoint y: 171, endPoint x: 657, endPoint y: 290, distance: 206.6
click at [847, 454] on icon at bounding box center [818, 435] width 436 height 334
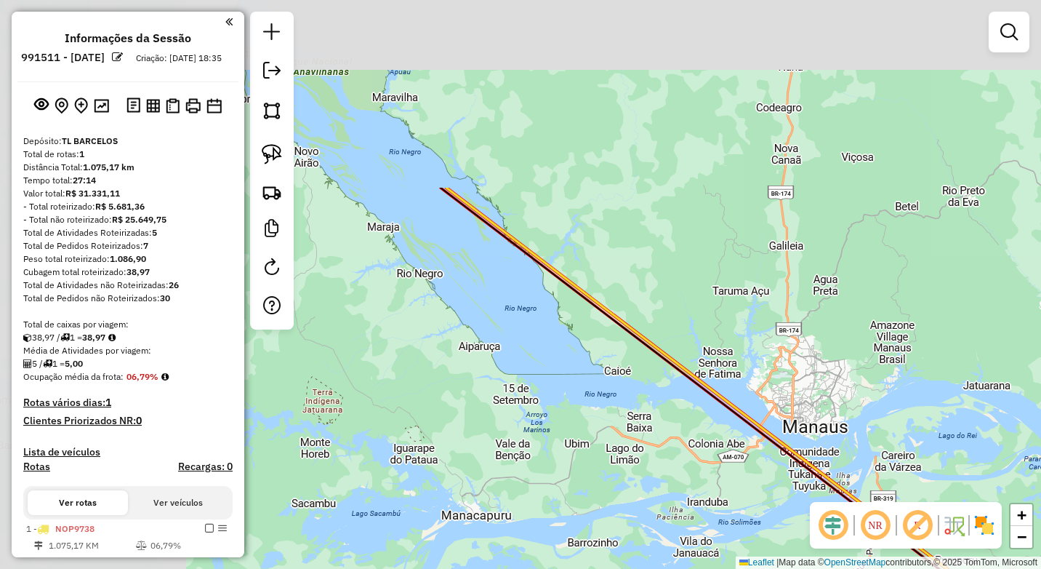
drag, startPoint x: 740, startPoint y: 481, endPoint x: 822, endPoint y: 526, distance: 93.7
click at [822, 529] on hb-router-mapa "**********" at bounding box center [520, 284] width 1041 height 569
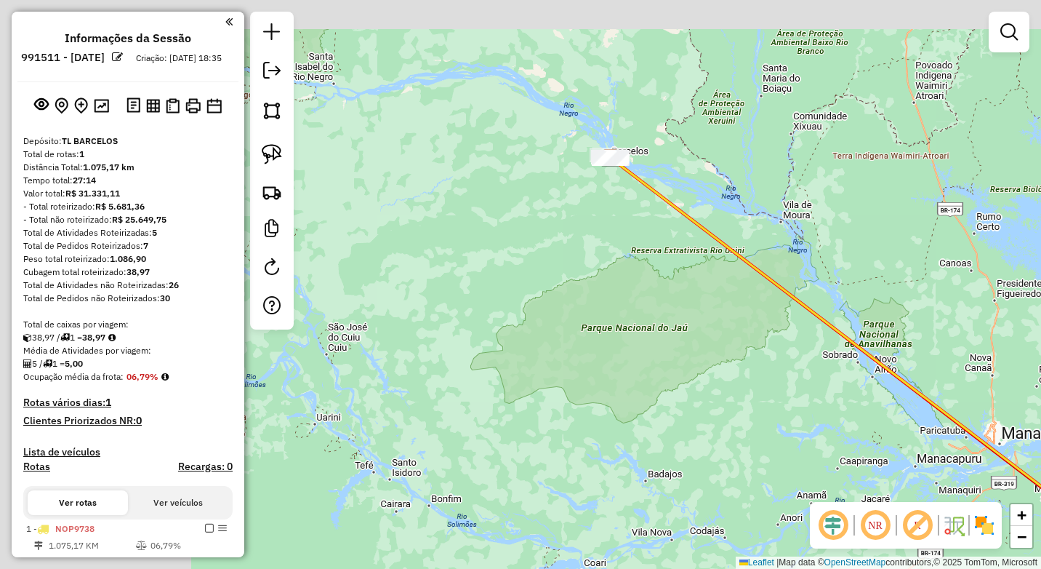
drag, startPoint x: 557, startPoint y: 256, endPoint x: 871, endPoint y: 358, distance: 330.4
click at [870, 358] on div "Janela de atendimento Grade de atendimento Capacidade Transportadoras Veículos …" at bounding box center [520, 284] width 1041 height 569
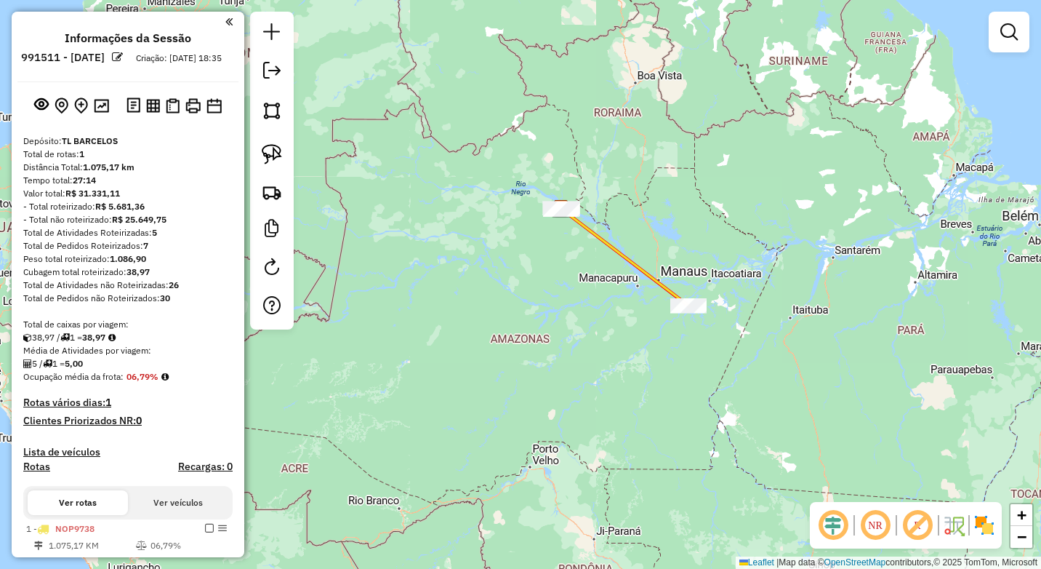
drag, startPoint x: 577, startPoint y: 254, endPoint x: 569, endPoint y: 313, distance: 59.3
click at [593, 346] on div "Janela de atendimento Grade de atendimento Capacidade Transportadoras Veículos …" at bounding box center [520, 284] width 1041 height 569
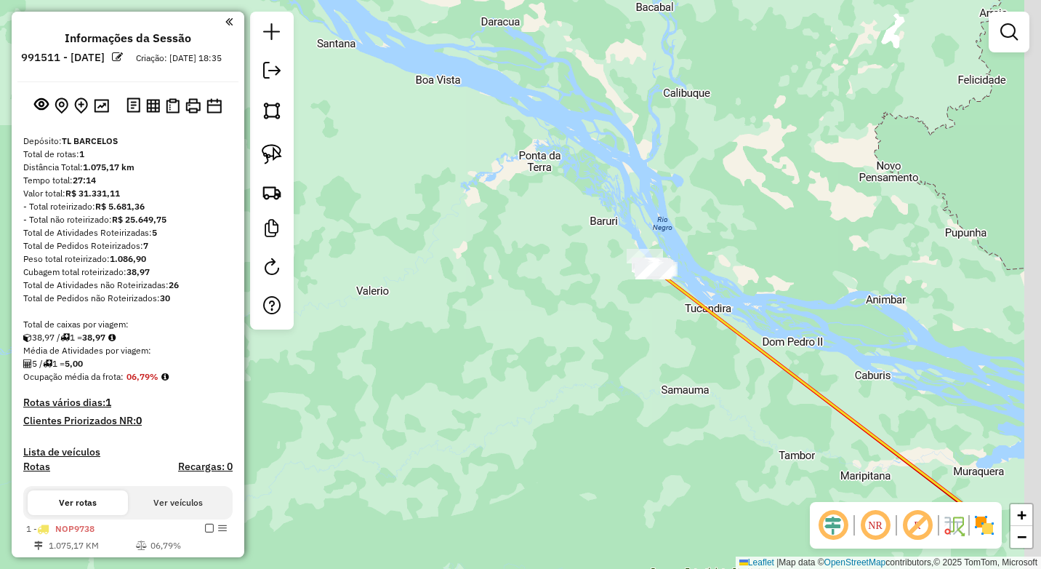
drag, startPoint x: 616, startPoint y: 327, endPoint x: 524, endPoint y: 337, distance: 92.8
click at [524, 337] on div "Janela de atendimento Grade de atendimento Capacidade Transportadoras Veículos …" at bounding box center [520, 284] width 1041 height 569
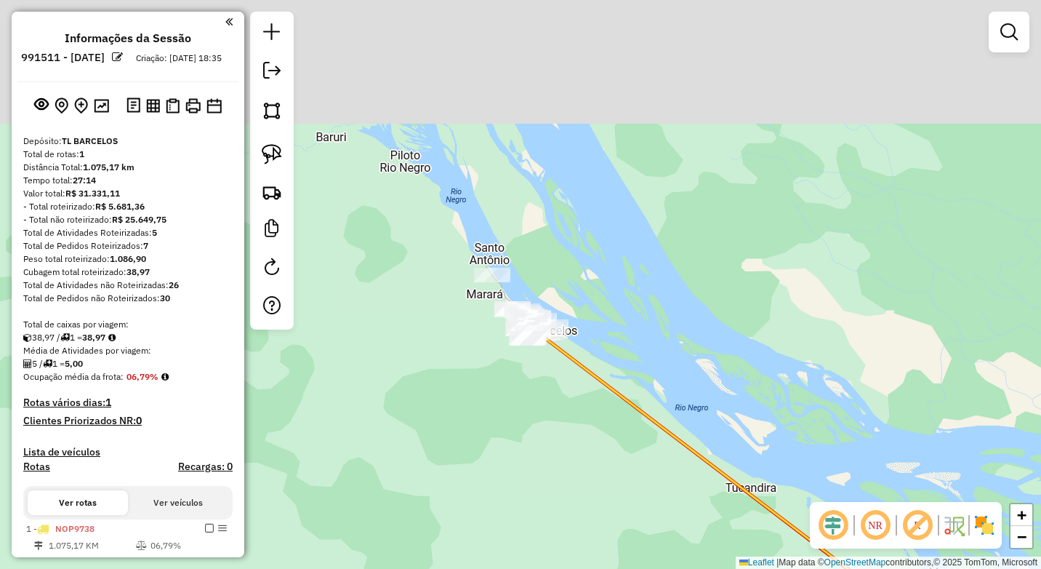
drag, startPoint x: 509, startPoint y: 454, endPoint x: 527, endPoint y: 382, distance: 74.2
click at [493, 462] on div "Janela de atendimento Grade de atendimento Capacidade Transportadoras Veículos …" at bounding box center [520, 284] width 1041 height 569
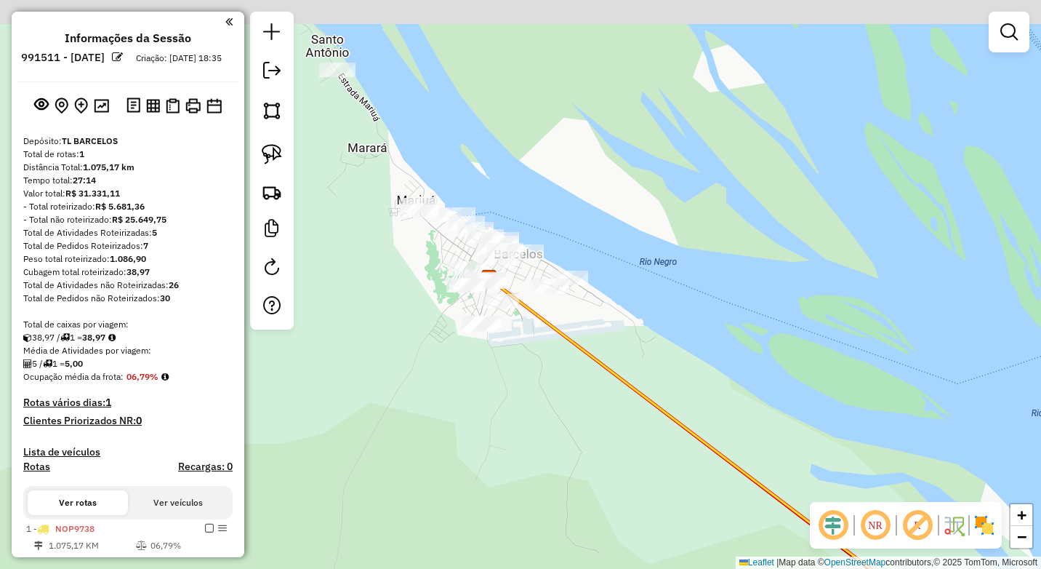
drag, startPoint x: 532, startPoint y: 350, endPoint x: 526, endPoint y: 374, distance: 24.2
click at [582, 474] on div "Janela de atendimento Grade de atendimento Capacidade Transportadoras Veículos …" at bounding box center [520, 284] width 1041 height 569
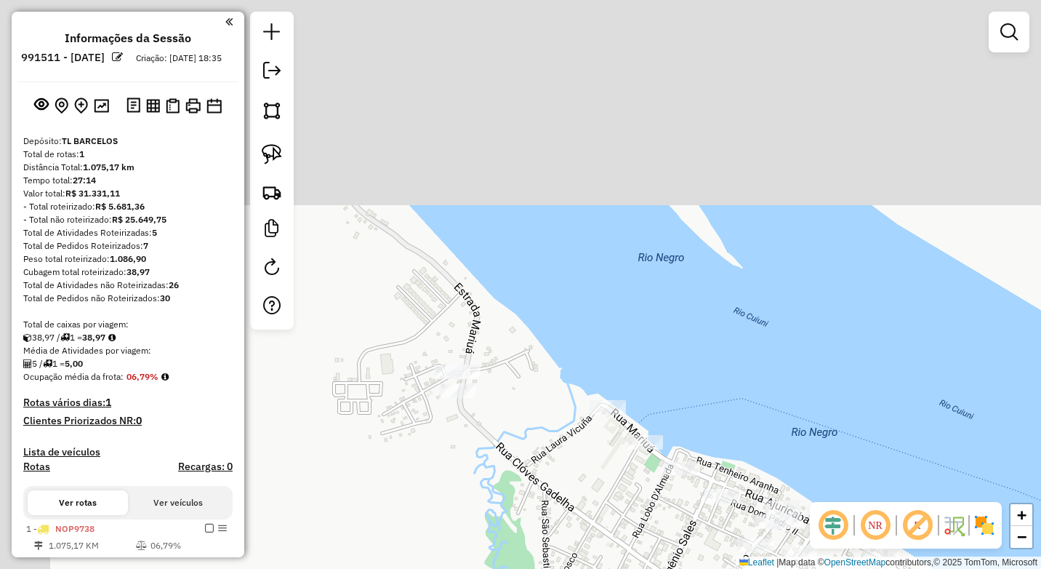
drag, startPoint x: 552, startPoint y: 379, endPoint x: 604, endPoint y: 538, distance: 167.6
click at [627, 567] on div "Janela de atendimento Grade de atendimento Capacidade Transportadoras Veículos …" at bounding box center [520, 284] width 1041 height 569
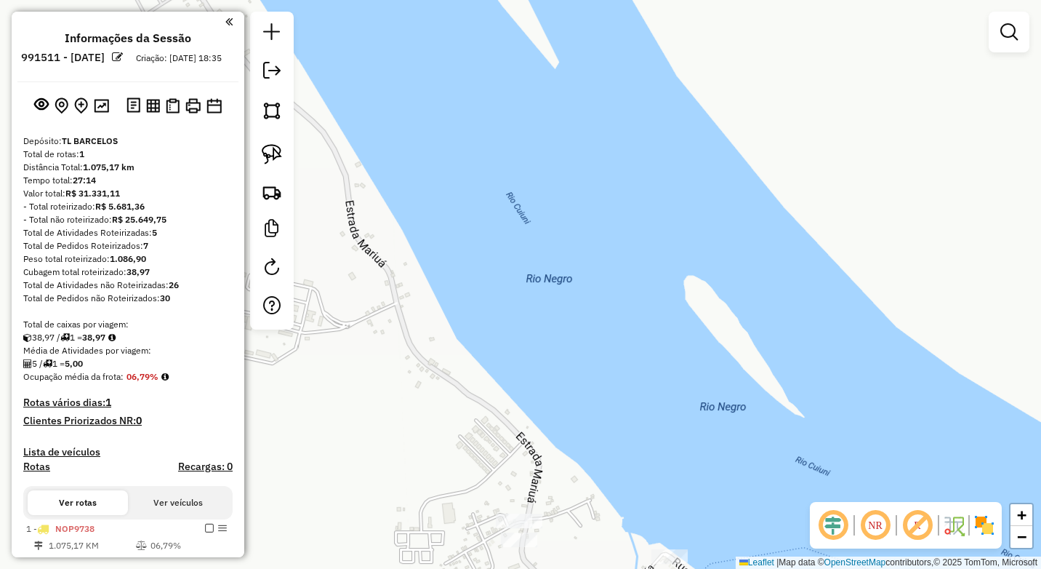
drag, startPoint x: 513, startPoint y: 425, endPoint x: 385, endPoint y: 236, distance: 228.9
click at [595, 524] on div "Janela de atendimento Grade de atendimento Capacidade Transportadoras Veículos …" at bounding box center [520, 284] width 1041 height 569
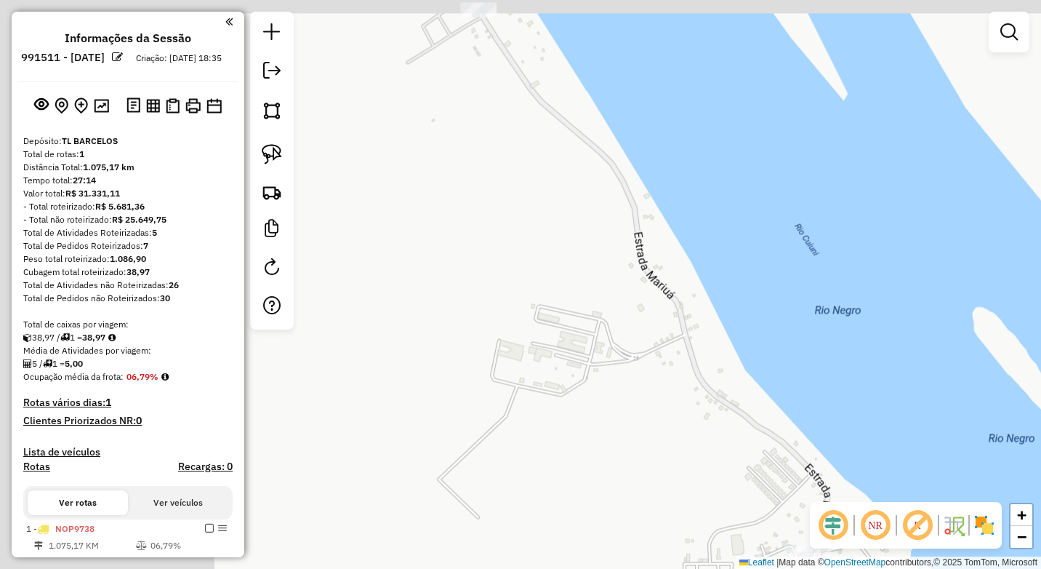
drag, startPoint x: 600, startPoint y: 258, endPoint x: 795, endPoint y: 323, distance: 205.3
click at [796, 324] on div "Janela de atendimento Grade de atendimento Capacidade Transportadoras Veículos …" at bounding box center [520, 284] width 1041 height 569
drag, startPoint x: 689, startPoint y: 348, endPoint x: 691, endPoint y: 438, distance: 90.9
click at [695, 445] on div "Janela de atendimento Grade de atendimento Capacidade Transportadoras Veículos …" at bounding box center [520, 284] width 1041 height 569
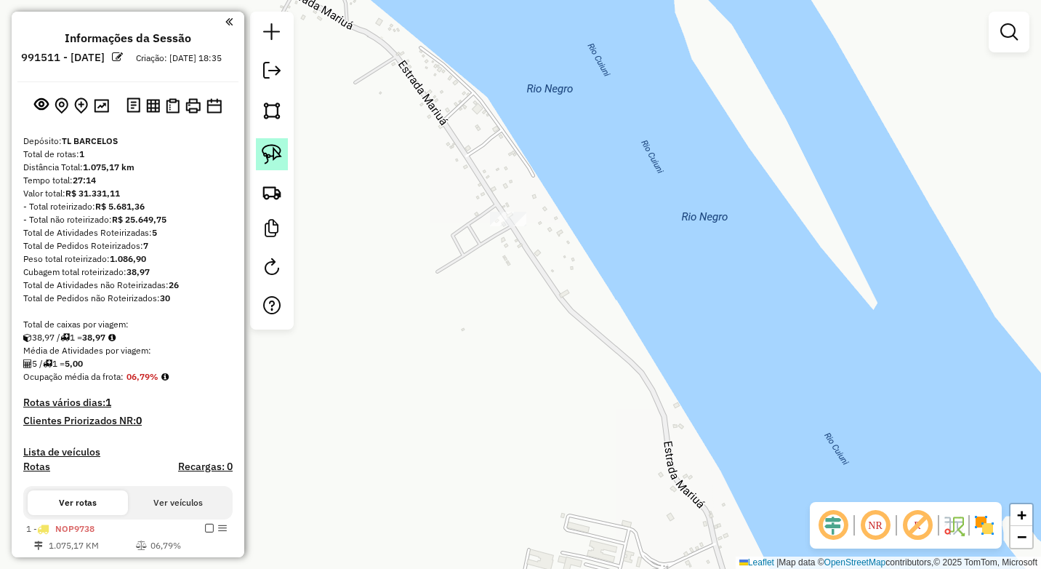
click at [275, 157] on img at bounding box center [272, 154] width 20 height 20
drag, startPoint x: 511, startPoint y: 199, endPoint x: 478, endPoint y: 212, distance: 35.0
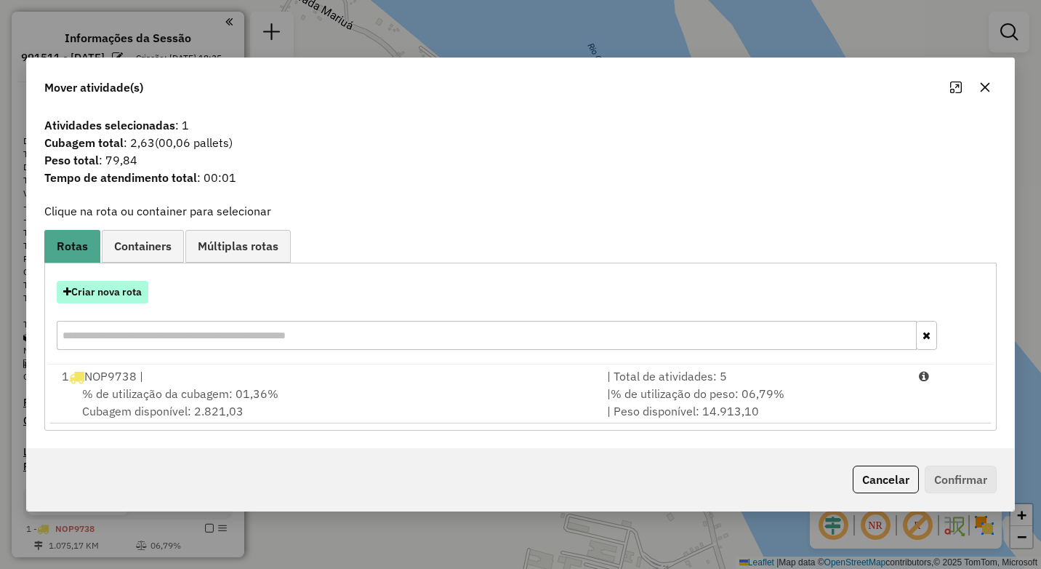
click at [136, 292] on button "Criar nova rota" at bounding box center [103, 292] width 92 height 23
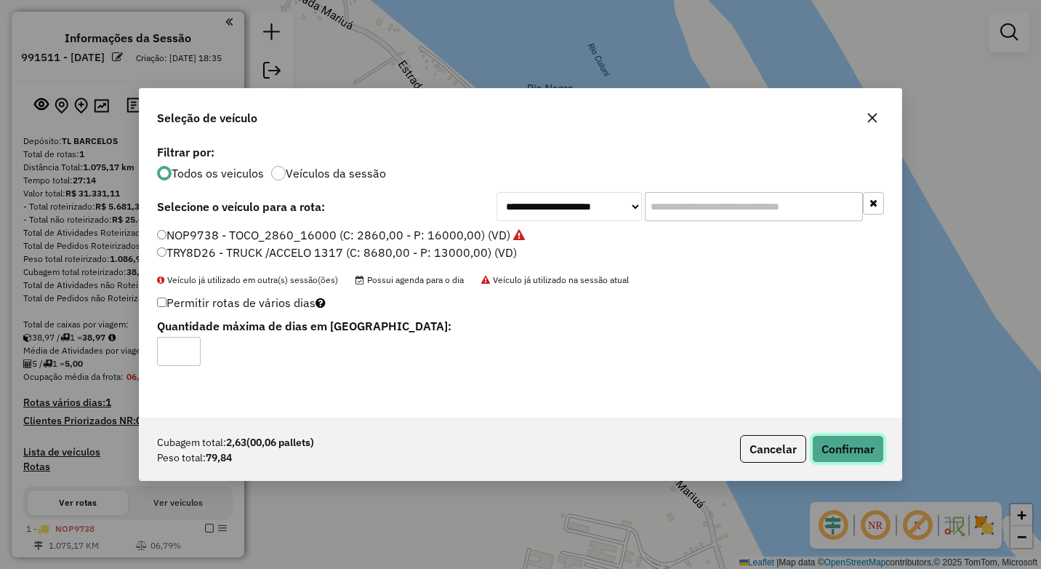
click at [842, 449] on button "Confirmar" at bounding box center [848, 449] width 72 height 28
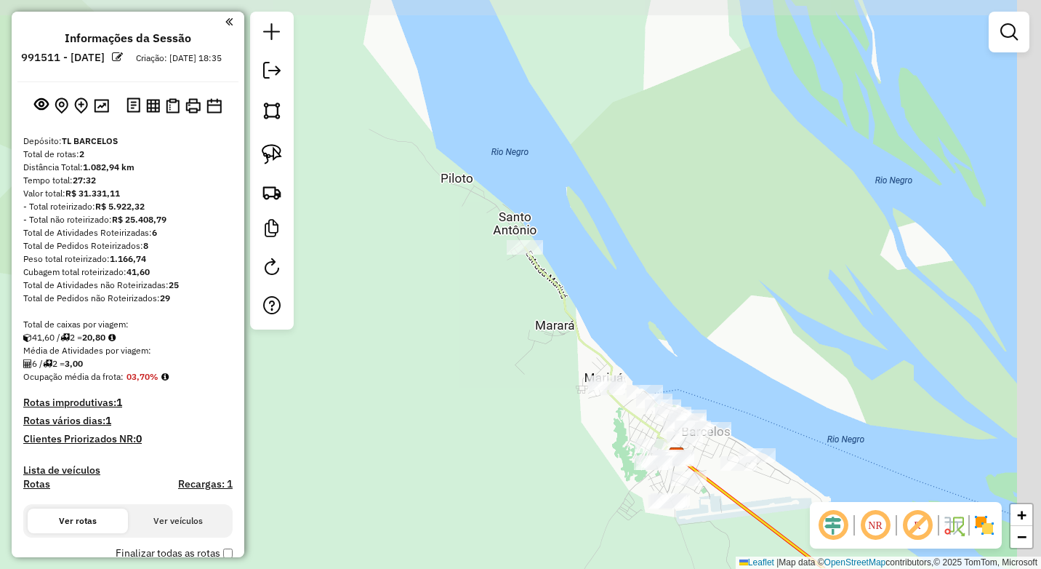
drag, startPoint x: 629, startPoint y: 412, endPoint x: 492, endPoint y: 230, distance: 227.9
click at [525, 247] on icon at bounding box center [602, 351] width 155 height 209
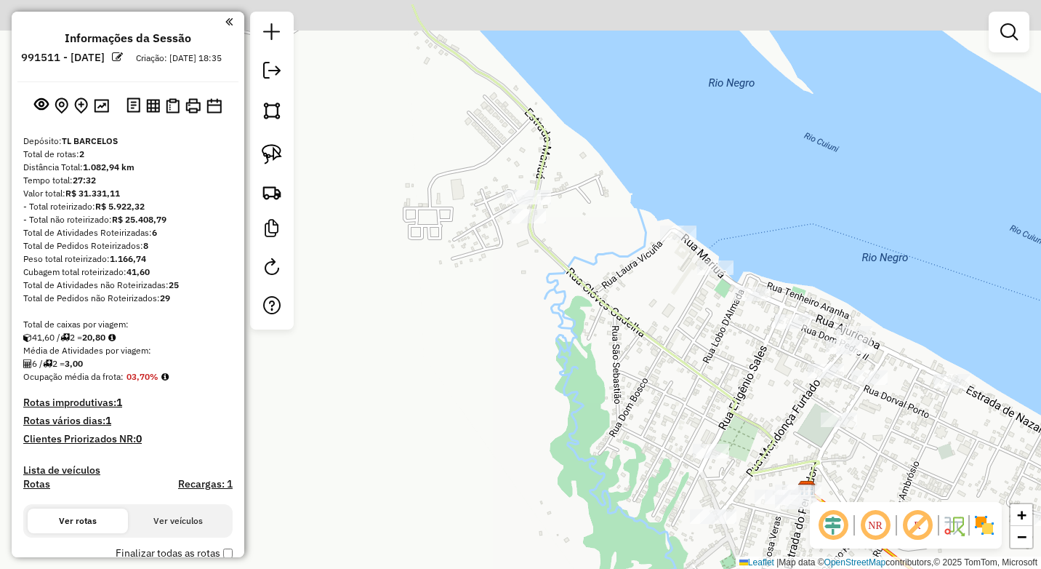
drag, startPoint x: 479, startPoint y: 320, endPoint x: 465, endPoint y: 320, distance: 14.5
click at [463, 334] on div "Janela de atendimento Grade de atendimento Capacidade Transportadoras Veículos …" at bounding box center [520, 284] width 1041 height 569
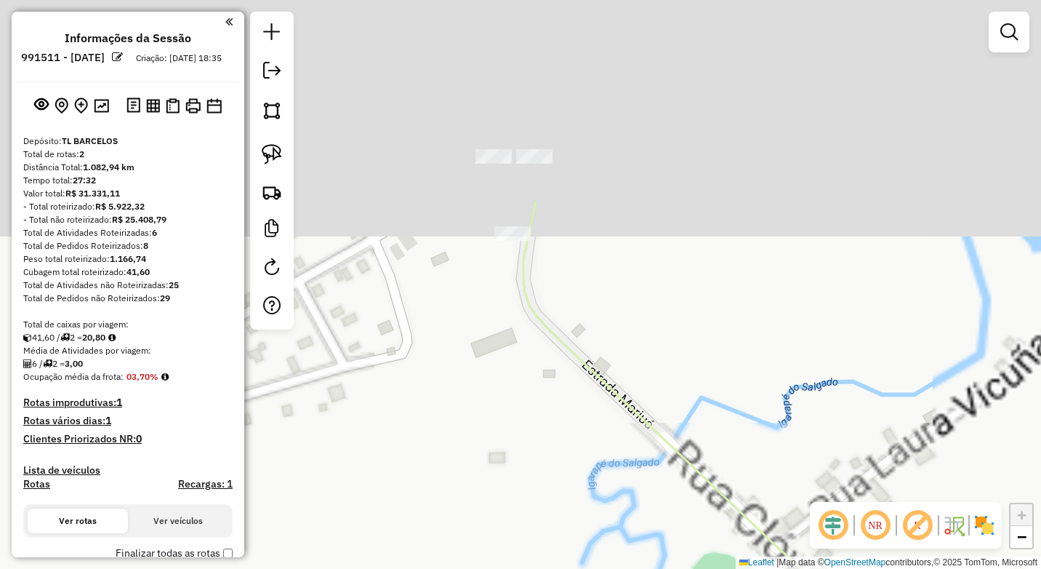
drag, startPoint x: 510, startPoint y: 417, endPoint x: 449, endPoint y: 495, distance: 99.5
click at [451, 497] on div "Janela de atendimento Grade de atendimento Capacidade Transportadoras Veículos …" at bounding box center [520, 284] width 1041 height 569
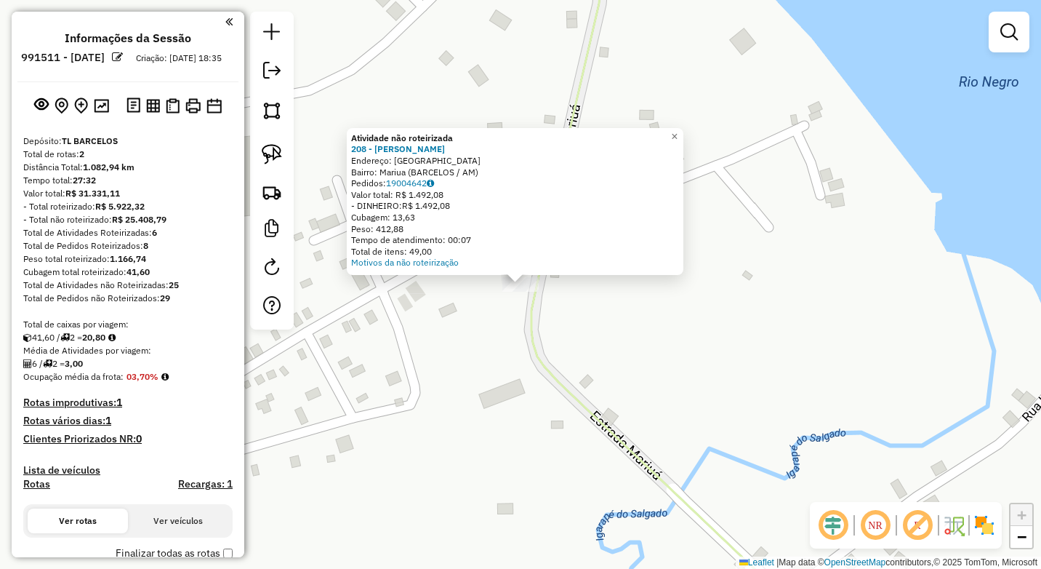
drag, startPoint x: 495, startPoint y: 324, endPoint x: 508, endPoint y: 294, distance: 32.9
click at [495, 323] on div "Atividade não roteirizada 208 - MERCADINHO LUIZ Endereço: AVENIDA MARIUA Bairro…" at bounding box center [520, 284] width 1041 height 569
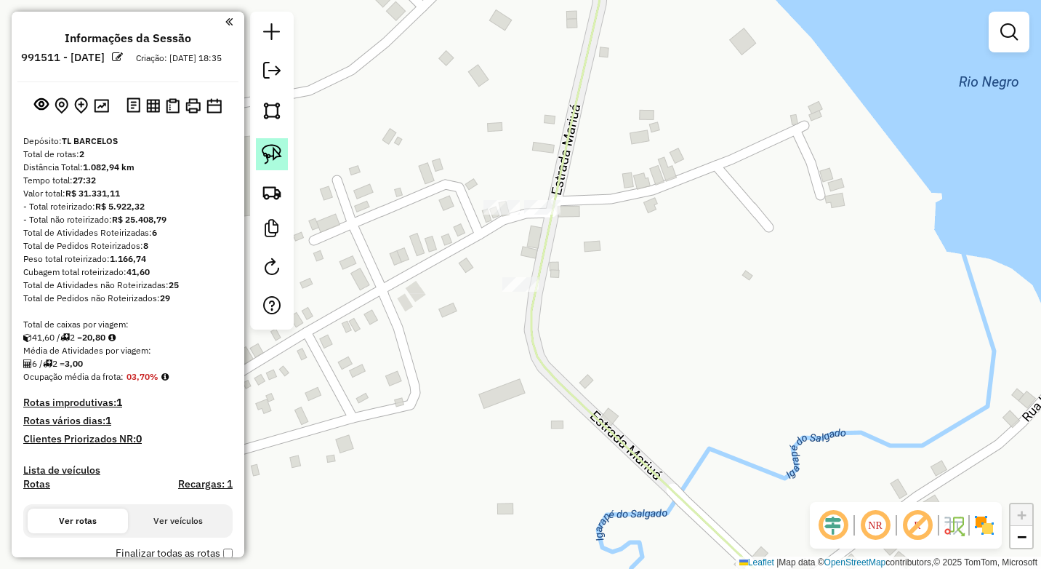
click at [265, 144] on img at bounding box center [272, 154] width 20 height 20
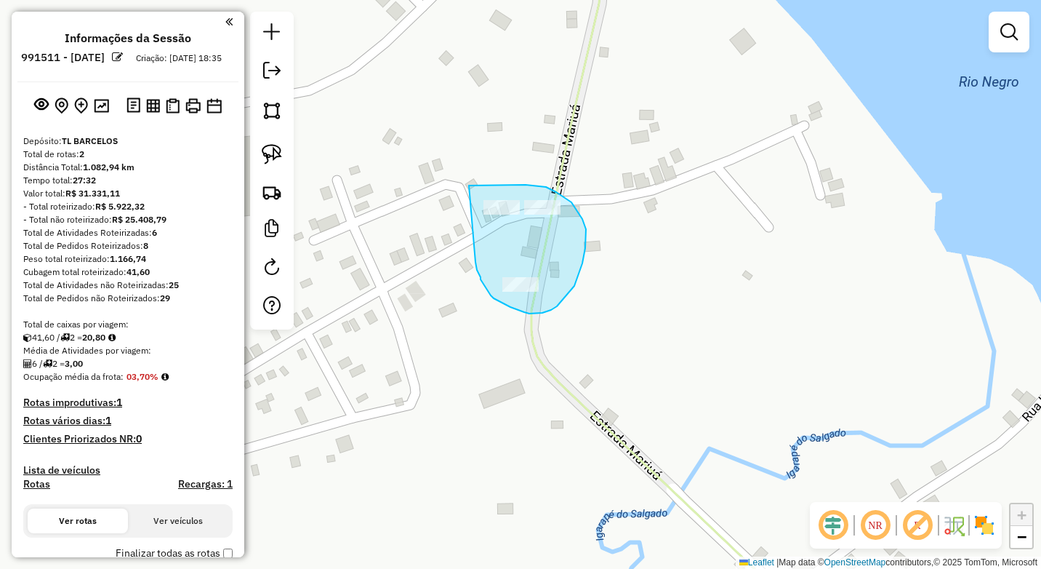
drag, startPoint x: 469, startPoint y: 185, endPoint x: 476, endPoint y: 262, distance: 76.6
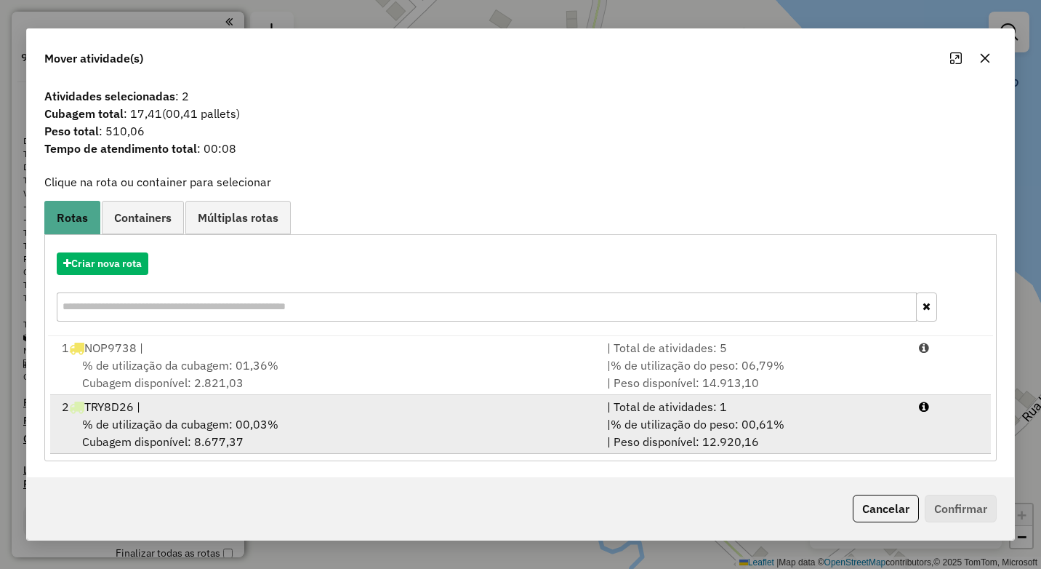
click at [284, 415] on div "% de utilização da cubagem: 00,03% Cubagem disponível: 8.677,37" at bounding box center [325, 432] width 545 height 35
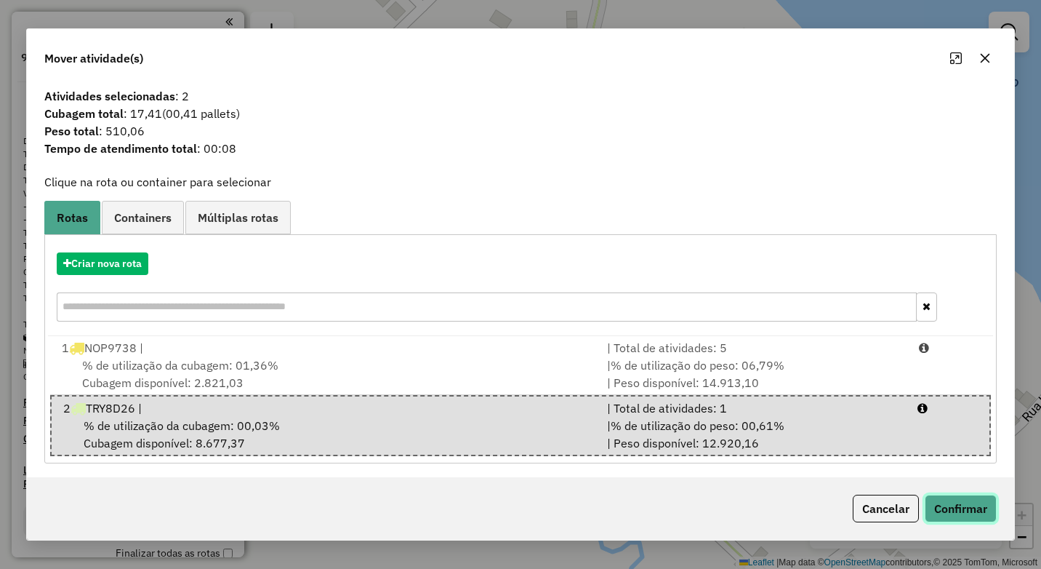
click at [950, 505] on button "Confirmar" at bounding box center [961, 508] width 72 height 28
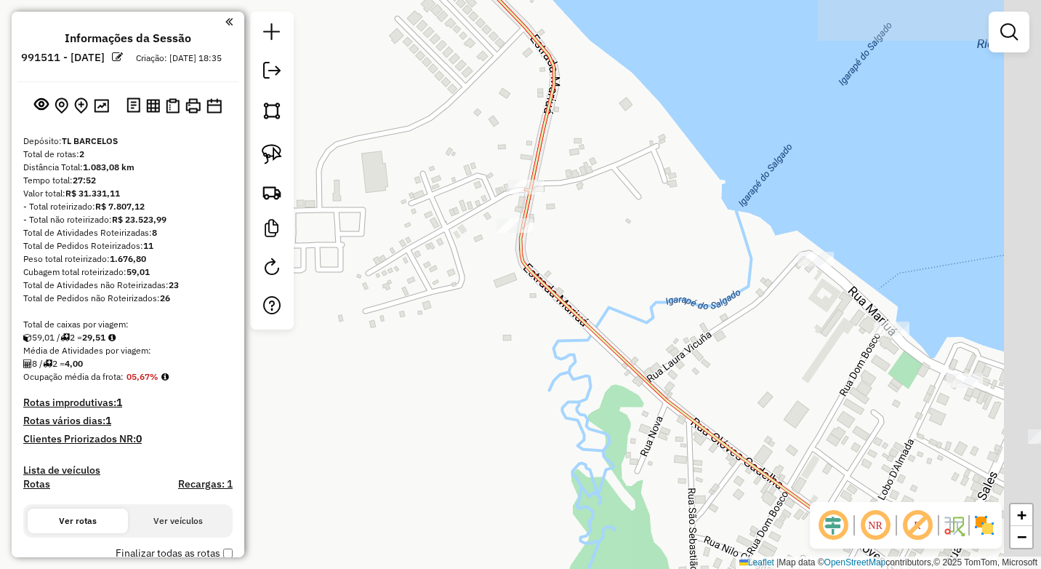
drag, startPoint x: 785, startPoint y: 402, endPoint x: 638, endPoint y: 294, distance: 182.5
click at [638, 294] on div "Janela de atendimento Grade de atendimento Capacidade Transportadoras Veículos …" at bounding box center [520, 284] width 1041 height 569
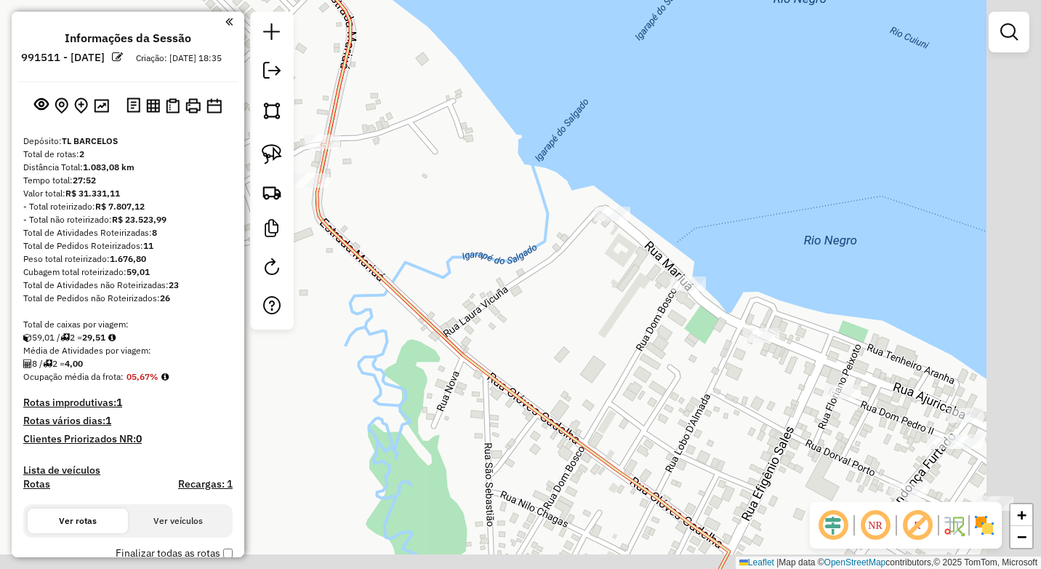
drag, startPoint x: 797, startPoint y: 309, endPoint x: 615, endPoint y: 274, distance: 185.1
click at [615, 275] on div "Janela de atendimento Grade de atendimento Capacidade Transportadoras Veículos …" at bounding box center [520, 284] width 1041 height 569
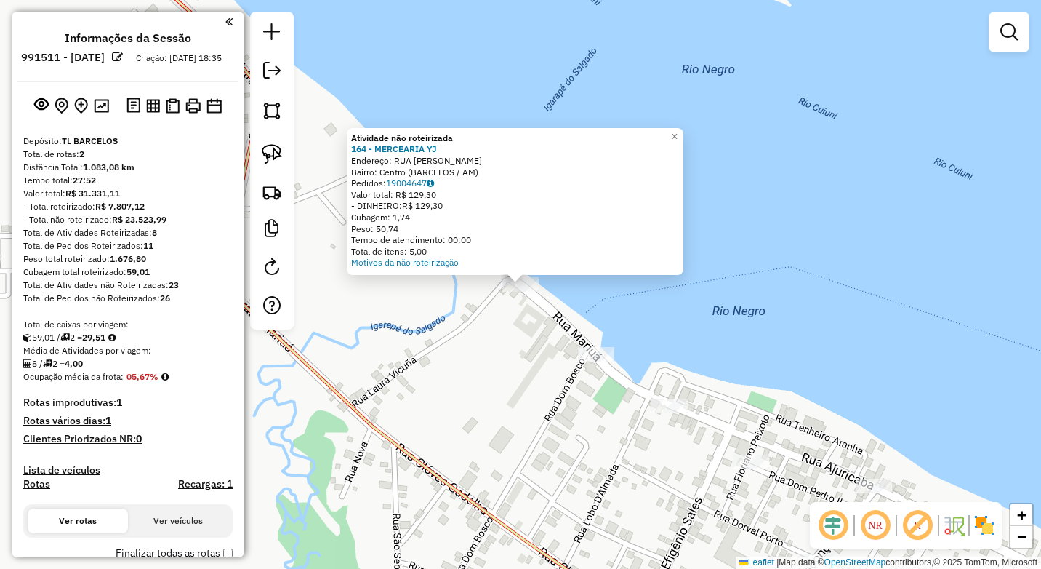
click at [585, 270] on div "Atividade não roteirizada 164 - MERCEARIA YJ Endereço: RUA LOBO DALMADA Bairro:…" at bounding box center [515, 201] width 337 height 147
click at [581, 311] on div "Atividade não roteirizada 164 - MERCEARIA YJ Endereço: RUA LOBO DALMADA Bairro:…" at bounding box center [520, 284] width 1041 height 569
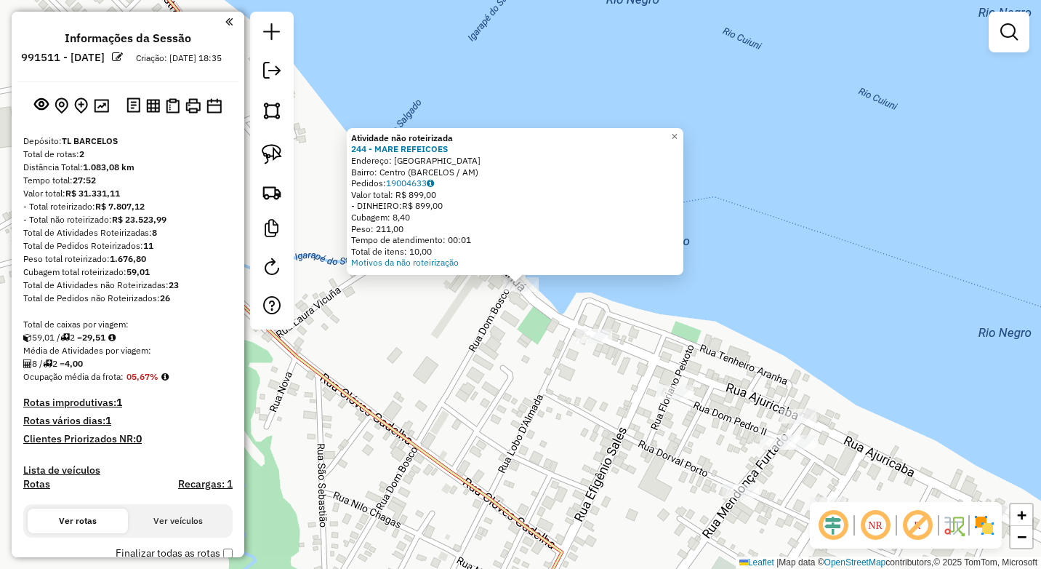
click at [660, 342] on div "Atividade não roteirizada 244 - MARE REFEICOES Endereço: RUA DORVAL PORTO Bairr…" at bounding box center [520, 284] width 1041 height 569
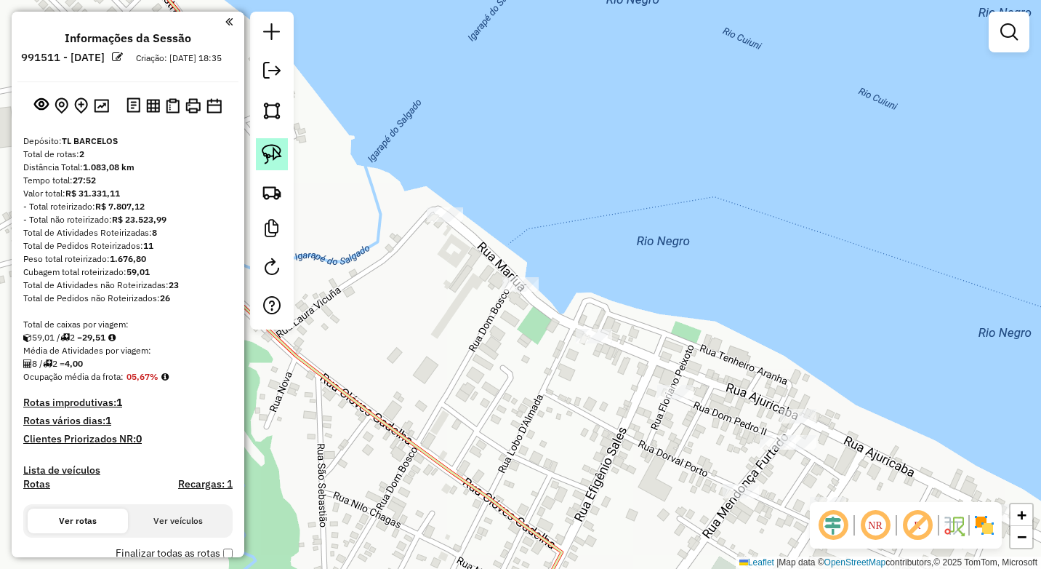
click at [268, 157] on img at bounding box center [272, 154] width 20 height 20
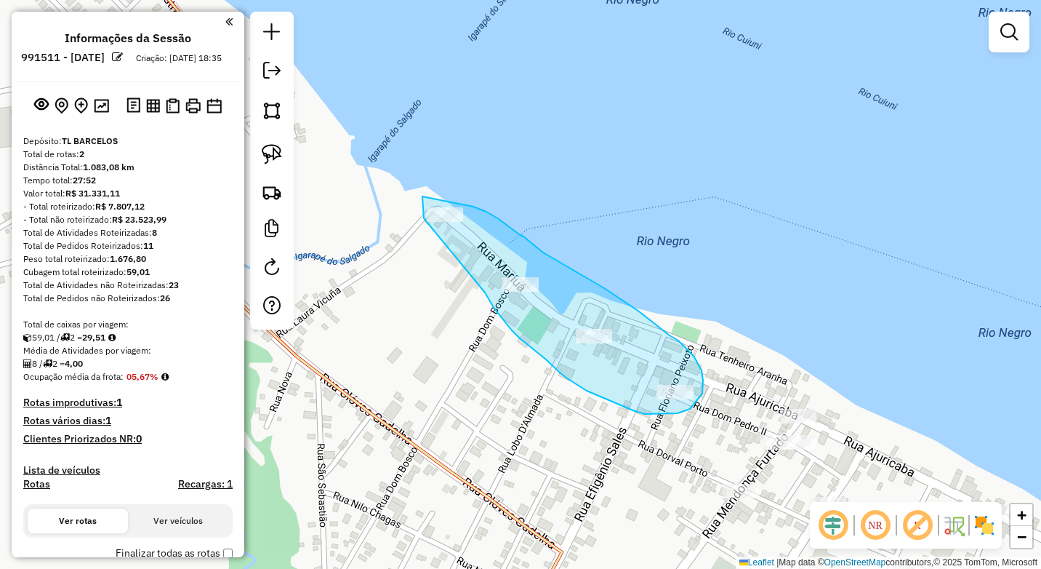
drag, startPoint x: 441, startPoint y: 199, endPoint x: 424, endPoint y: 218, distance: 25.2
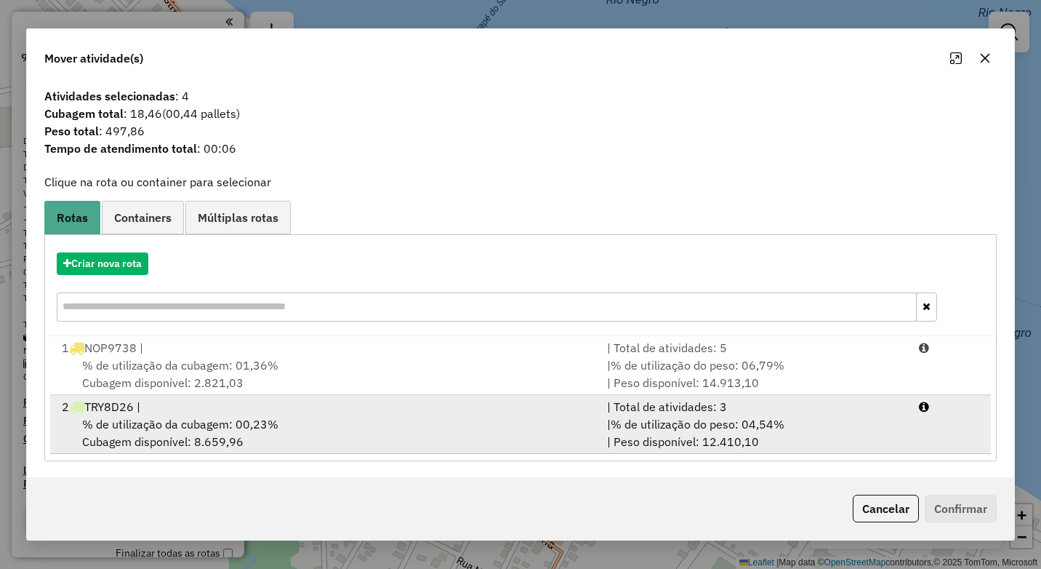
click at [339, 431] on div "% de utilização da cubagem: 00,23% Cubagem disponível: 8.659,96" at bounding box center [325, 432] width 545 height 35
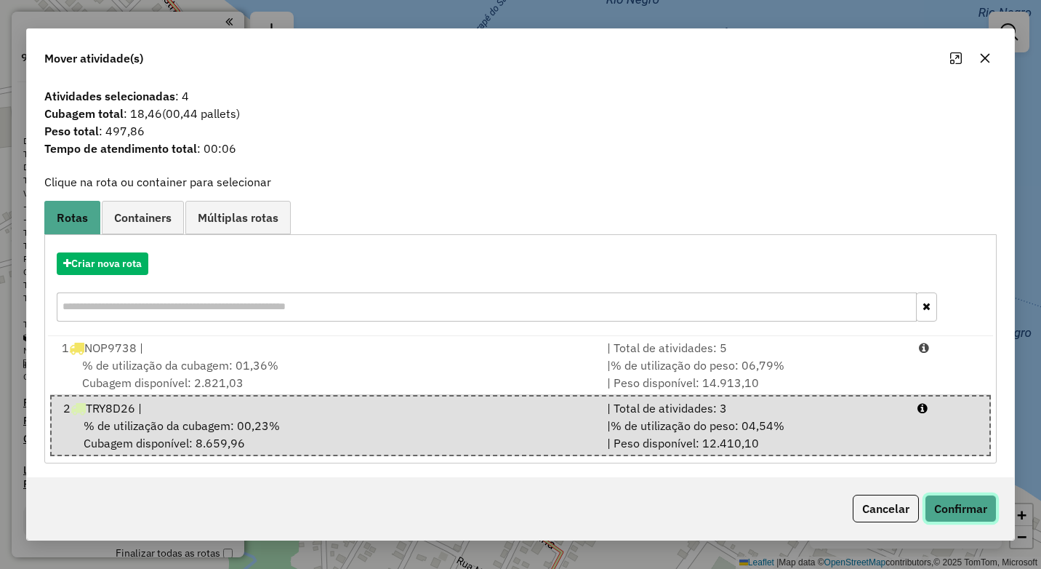
click at [966, 503] on button "Confirmar" at bounding box center [961, 508] width 72 height 28
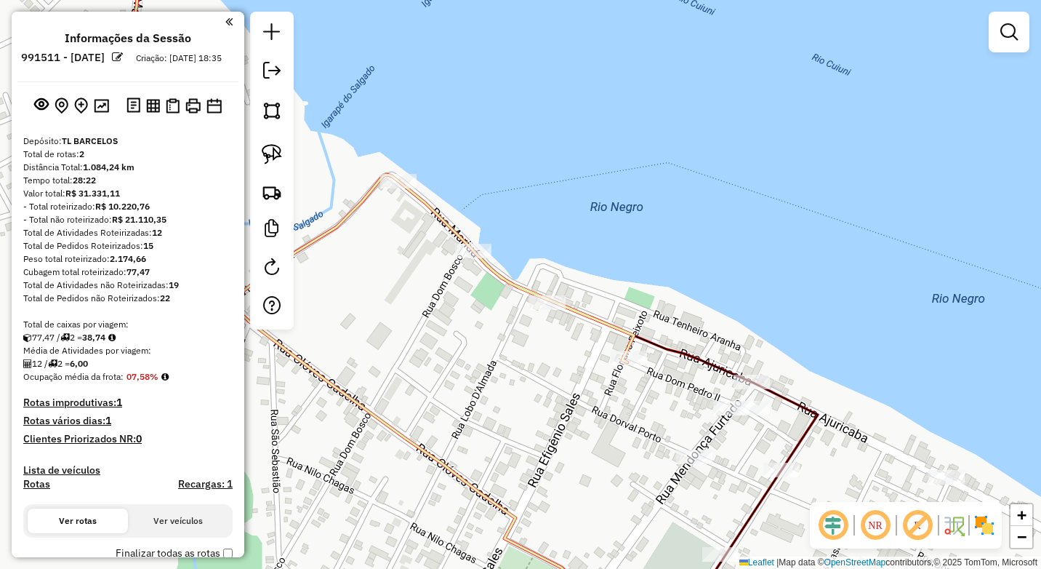
drag, startPoint x: 786, startPoint y: 421, endPoint x: 666, endPoint y: 362, distance: 133.7
click at [673, 365] on div "Janela de atendimento Grade de atendimento Capacidade Transportadoras Veículos …" at bounding box center [520, 284] width 1041 height 569
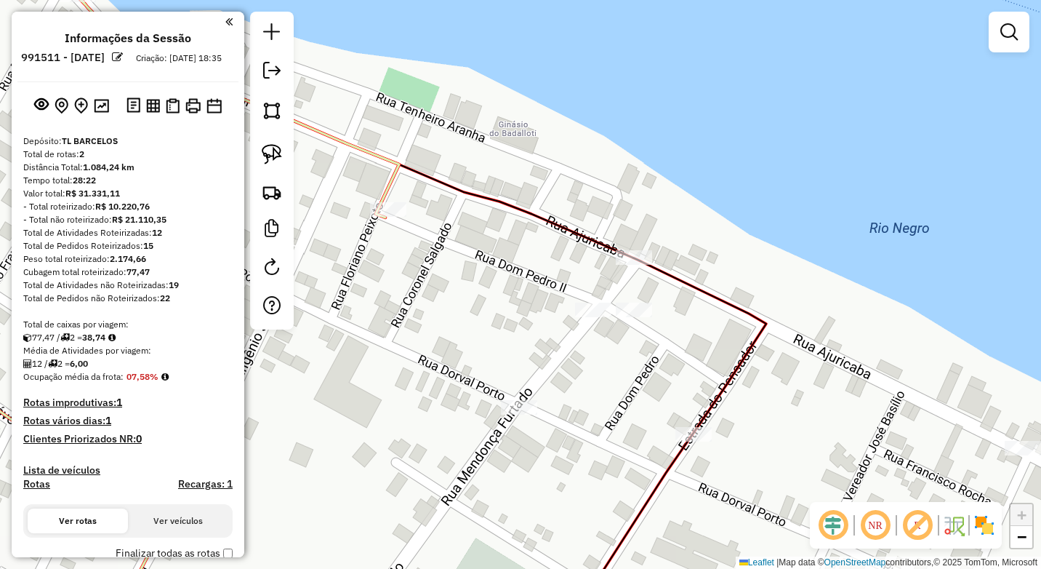
drag, startPoint x: 536, startPoint y: 345, endPoint x: 596, endPoint y: 334, distance: 61.2
click at [596, 334] on div "Janela de atendimento Grade de atendimento Capacidade Transportadoras Veículos …" at bounding box center [520, 284] width 1041 height 569
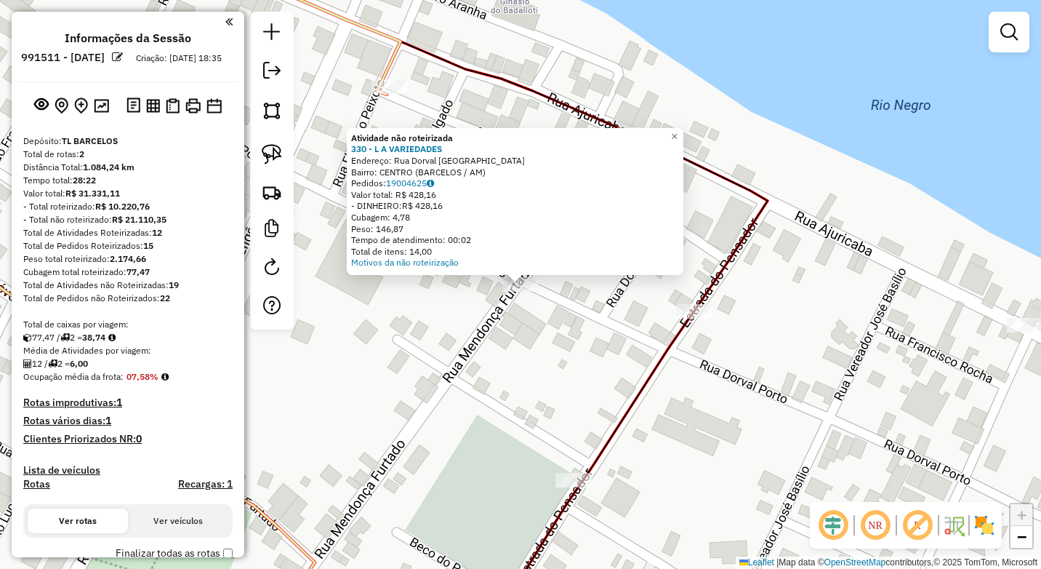
click at [534, 400] on div "Atividade não roteirizada 330 - L A VARIEDADES Endereço: Rua Dorval Porto SN Ba…" at bounding box center [520, 284] width 1041 height 569
click at [454, 291] on div "Atividade não roteirizada 330 - L A VARIEDADES Endereço: Rua Dorval Porto SN Ba…" at bounding box center [520, 284] width 1041 height 569
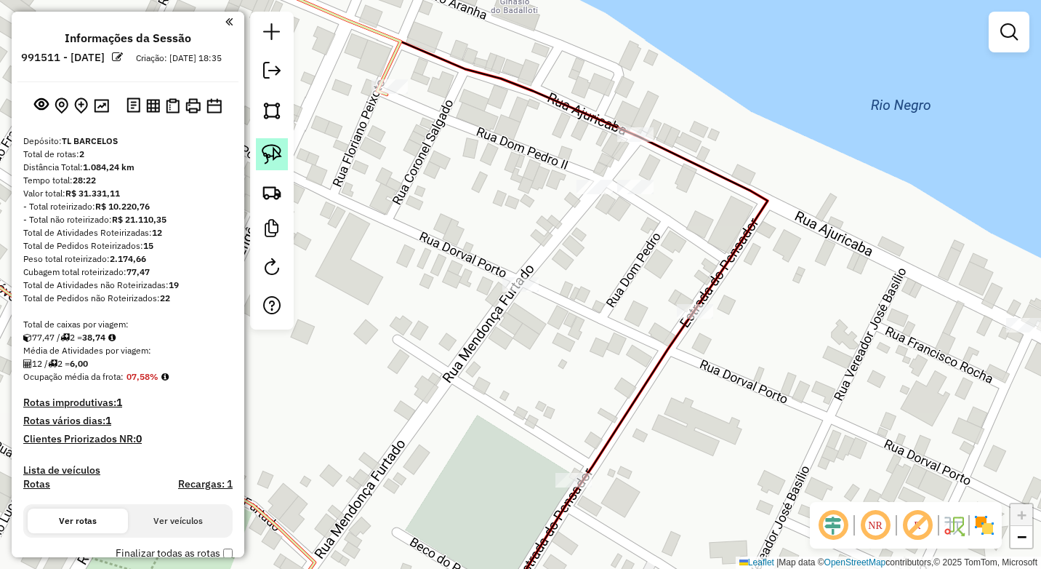
click at [274, 160] on img at bounding box center [272, 154] width 20 height 20
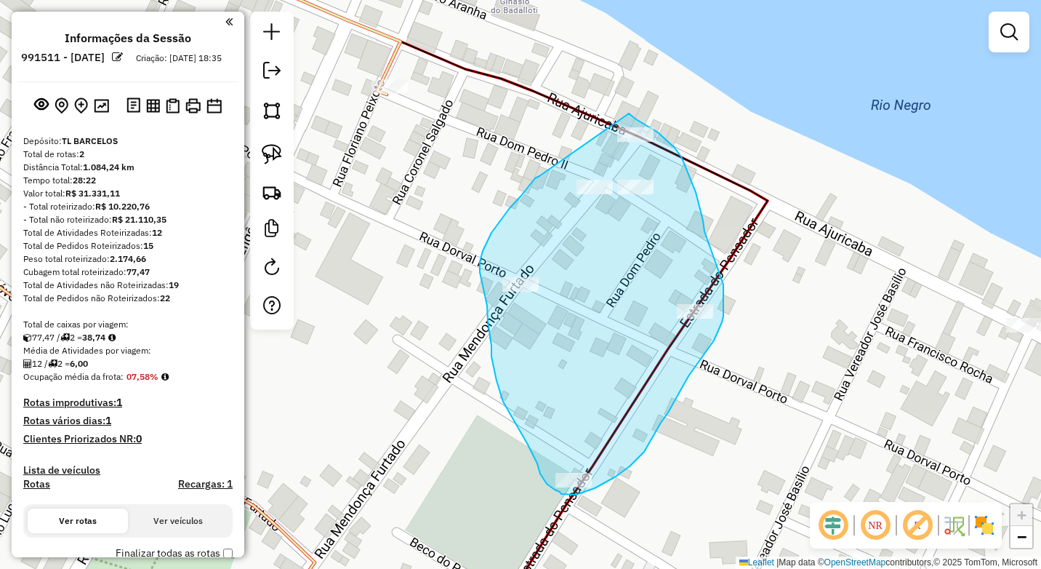
drag, startPoint x: 630, startPoint y: 114, endPoint x: 540, endPoint y: 176, distance: 109.3
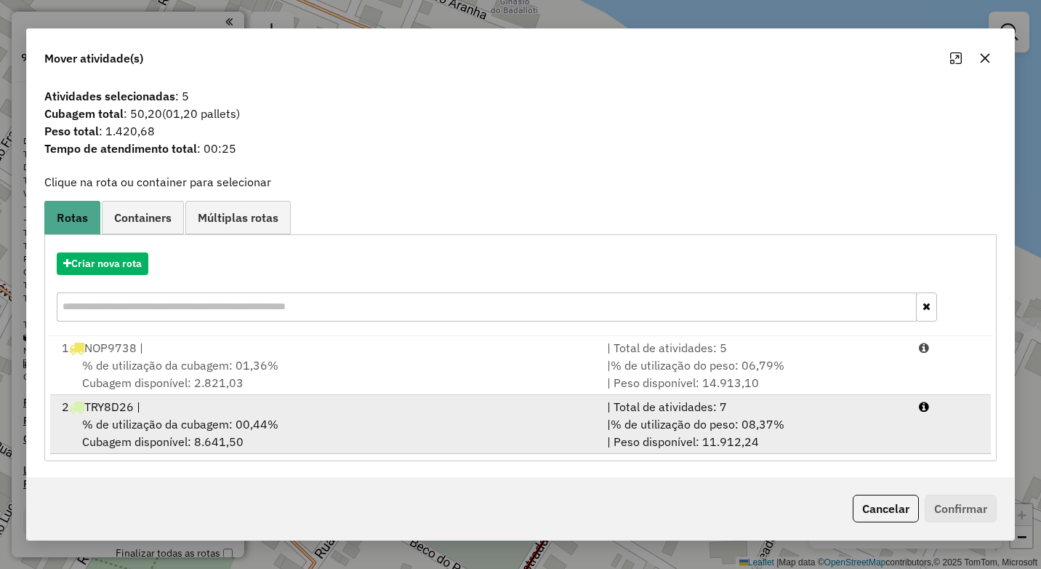
click at [352, 433] on div "% de utilização da cubagem: 00,44% Cubagem disponível: 8.641,50" at bounding box center [325, 432] width 545 height 35
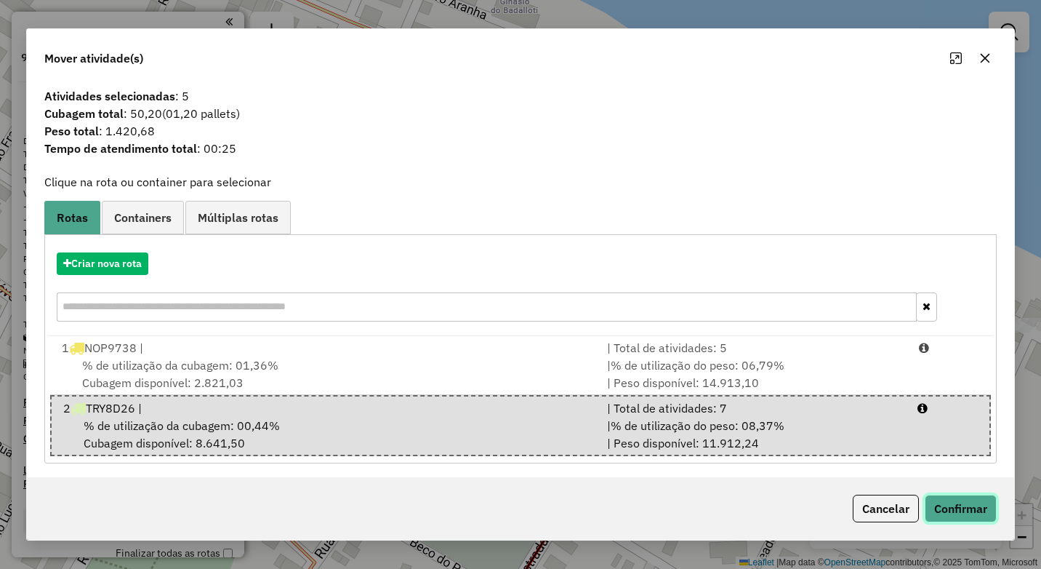
click at [977, 502] on button "Confirmar" at bounding box center [961, 508] width 72 height 28
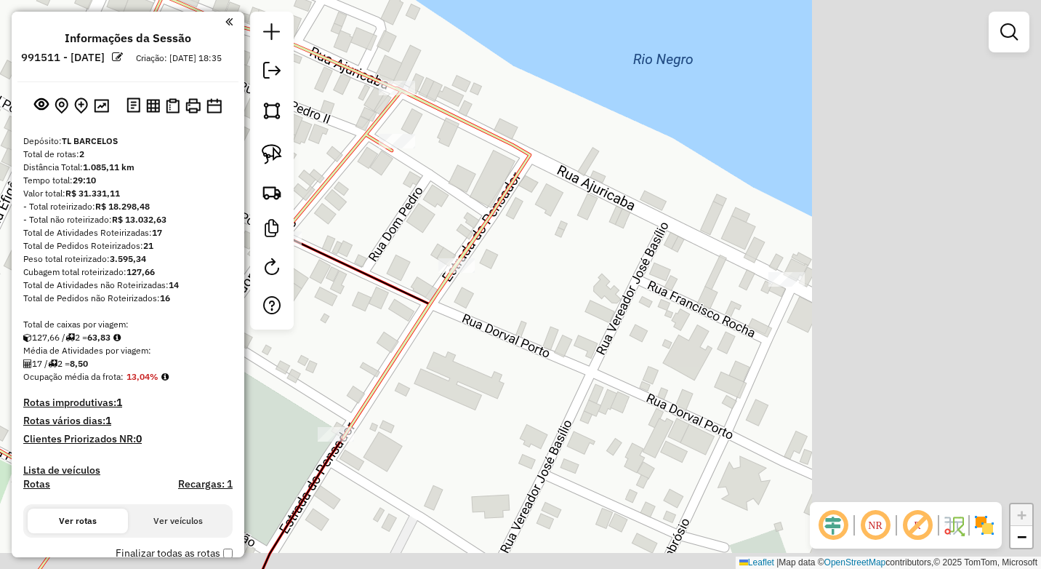
drag, startPoint x: 692, startPoint y: 350, endPoint x: 520, endPoint y: 314, distance: 175.4
click at [521, 314] on div "Janela de atendimento Grade de atendimento Capacidade Transportadoras Veículos …" at bounding box center [520, 284] width 1041 height 569
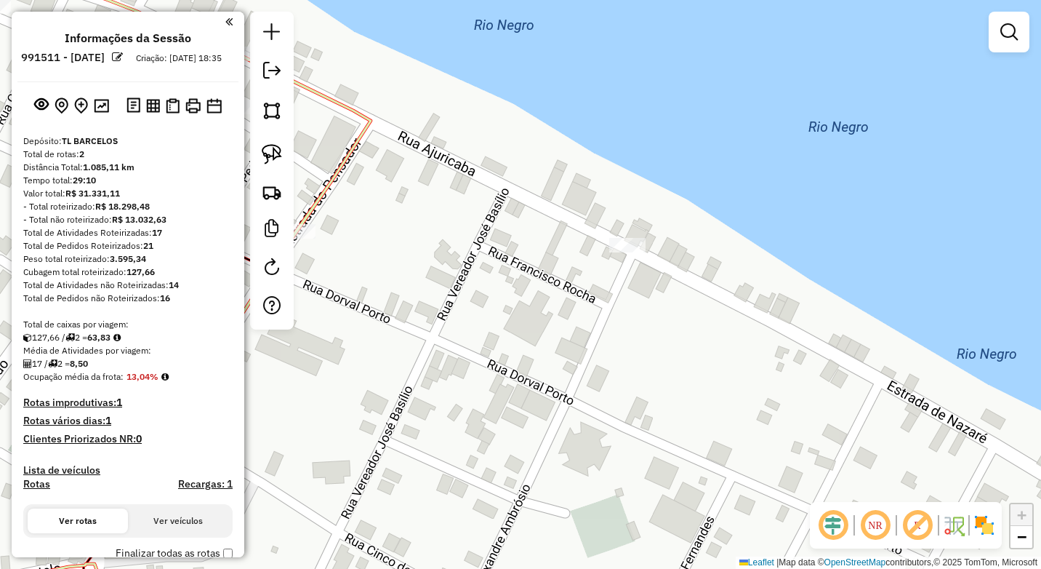
drag, startPoint x: 271, startPoint y: 152, endPoint x: 316, endPoint y: 168, distance: 47.2
click at [271, 152] on img at bounding box center [272, 154] width 20 height 20
drag, startPoint x: 613, startPoint y: 226, endPoint x: 579, endPoint y: 256, distance: 45.4
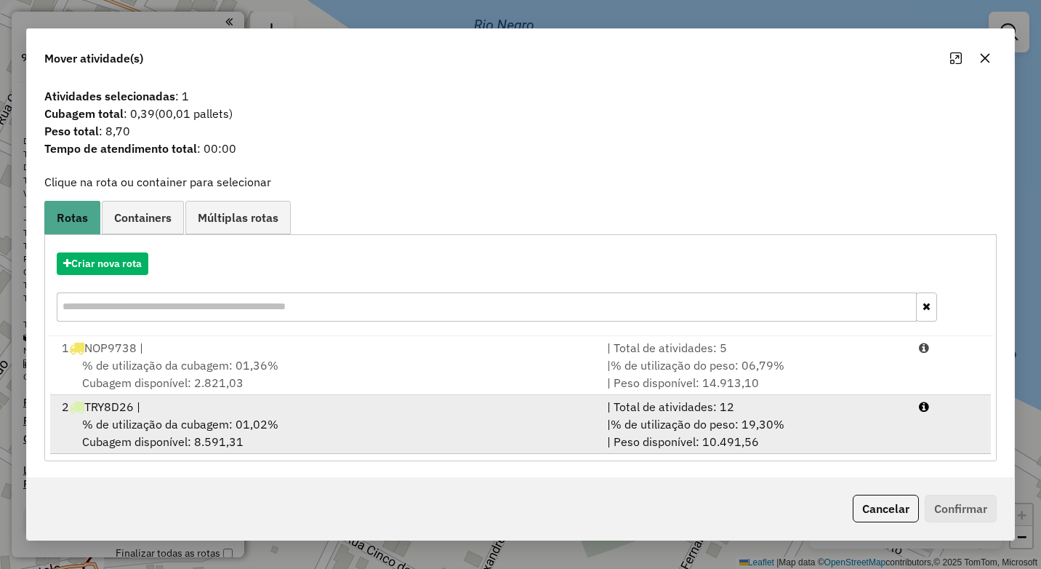
click at [328, 422] on div "% de utilização da cubagem: 01,02% Cubagem disponível: 8.591,31" at bounding box center [325, 432] width 545 height 35
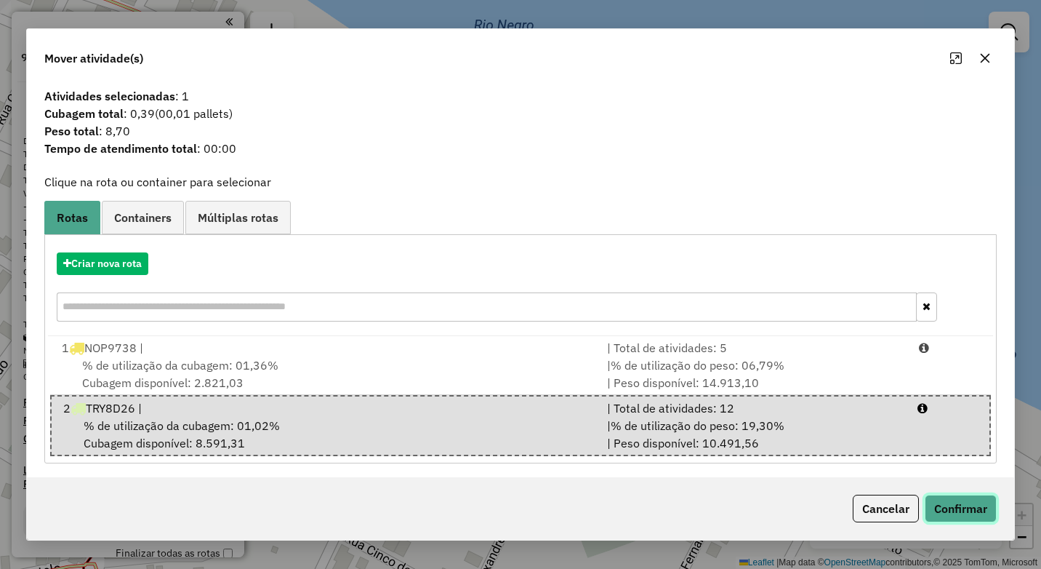
click at [961, 504] on button "Confirmar" at bounding box center [961, 508] width 72 height 28
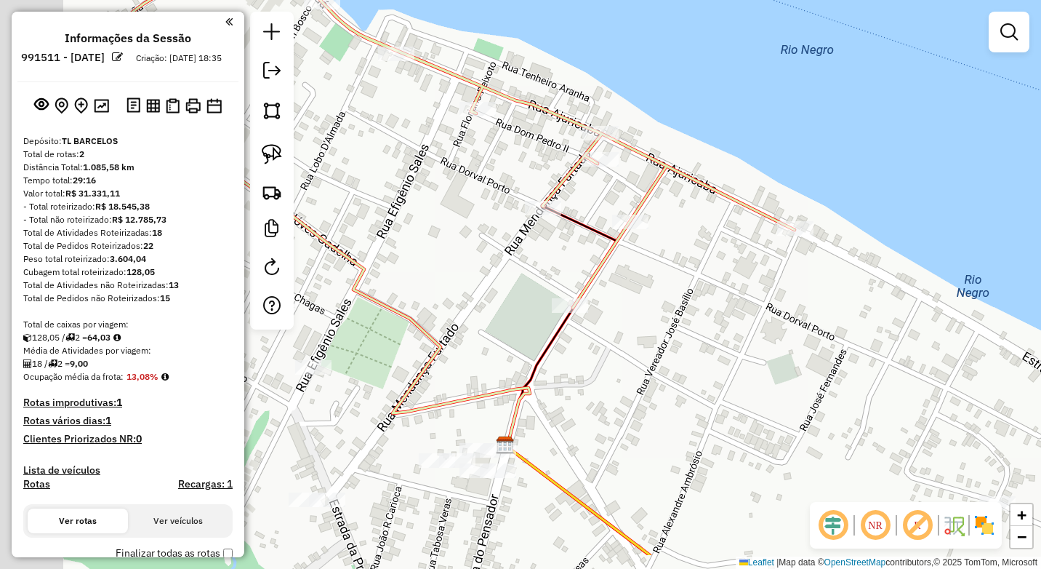
drag, startPoint x: 503, startPoint y: 405, endPoint x: 705, endPoint y: 289, distance: 232.6
click at [709, 288] on div "Janela de atendimento Grade de atendimento Capacidade Transportadoras Veículos …" at bounding box center [520, 284] width 1041 height 569
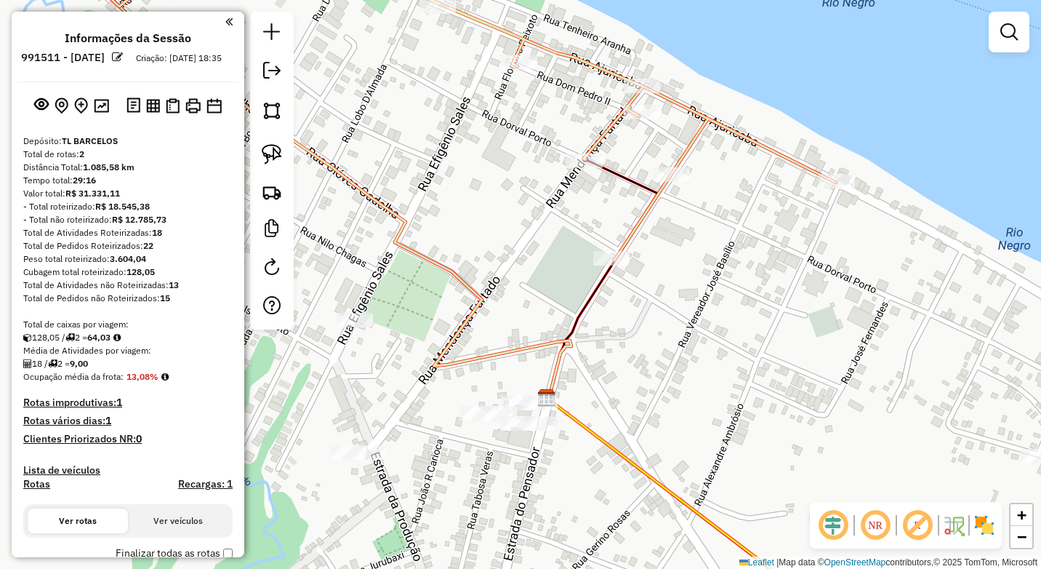
drag, startPoint x: 404, startPoint y: 294, endPoint x: 481, endPoint y: 298, distance: 77.9
click at [412, 293] on div "Janela de atendimento Grade de atendimento Capacidade Transportadoras Veículos …" at bounding box center [520, 284] width 1041 height 569
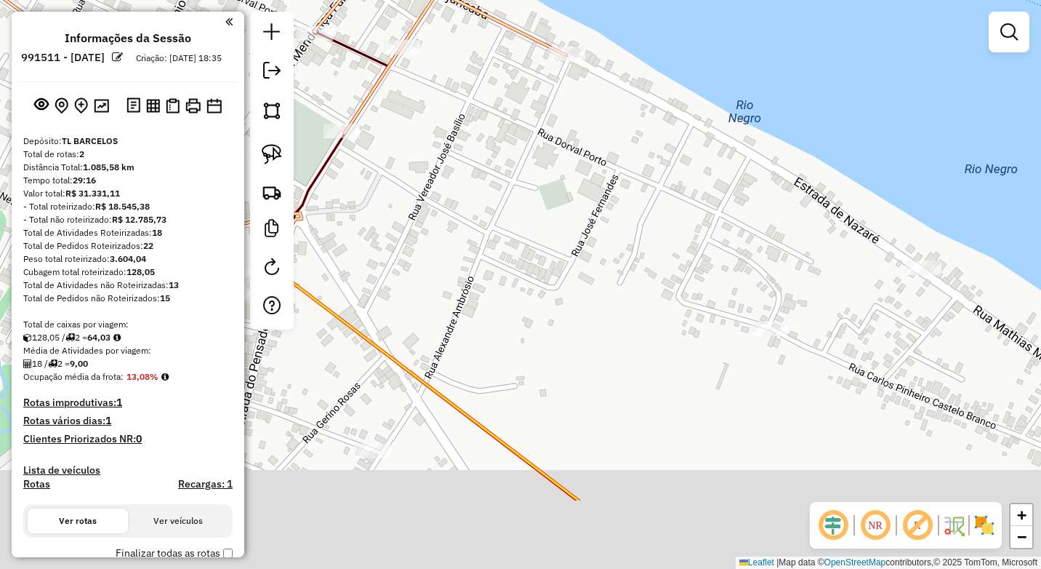
drag, startPoint x: 812, startPoint y: 422, endPoint x: 481, endPoint y: 262, distance: 367.5
click at [481, 262] on div "Janela de atendimento Grade de atendimento Capacidade Transportadoras Veículos …" at bounding box center [520, 284] width 1041 height 569
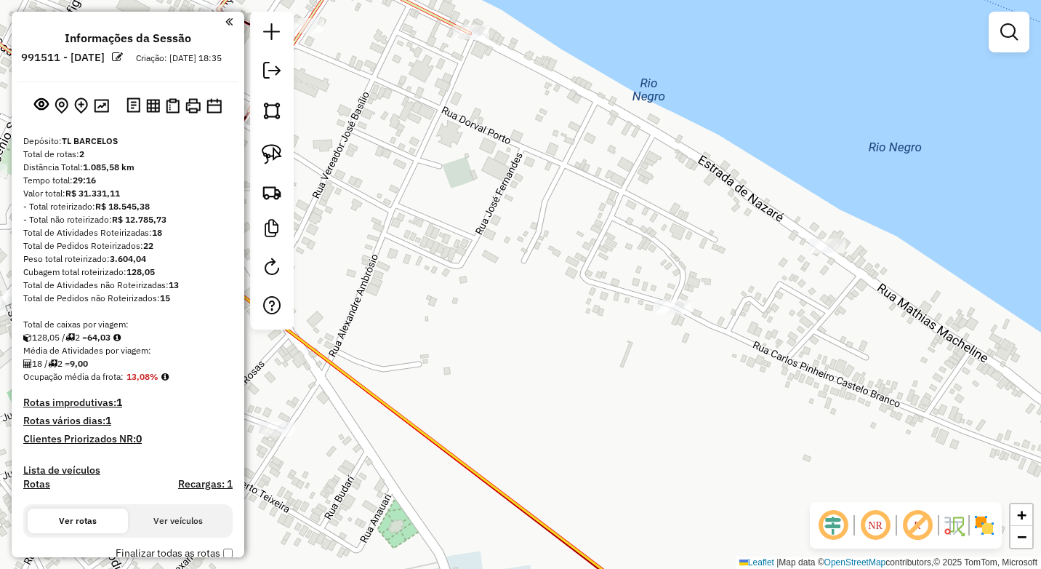
drag, startPoint x: 782, startPoint y: 332, endPoint x: 613, endPoint y: 374, distance: 174.6
click at [617, 377] on div "Janela de atendimento Grade de atendimento Capacidade Transportadoras Veículos …" at bounding box center [520, 284] width 1041 height 569
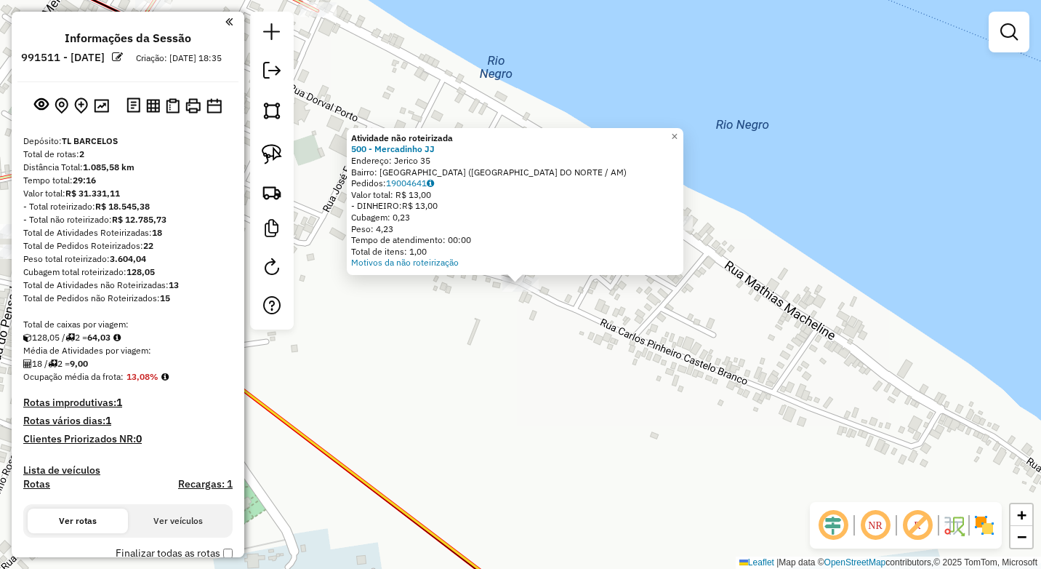
click at [543, 340] on div "Atividade não roteirizada 500 - Mercadinho JJ Endereço: Jerico 35 Bairro: Aerol…" at bounding box center [520, 284] width 1041 height 569
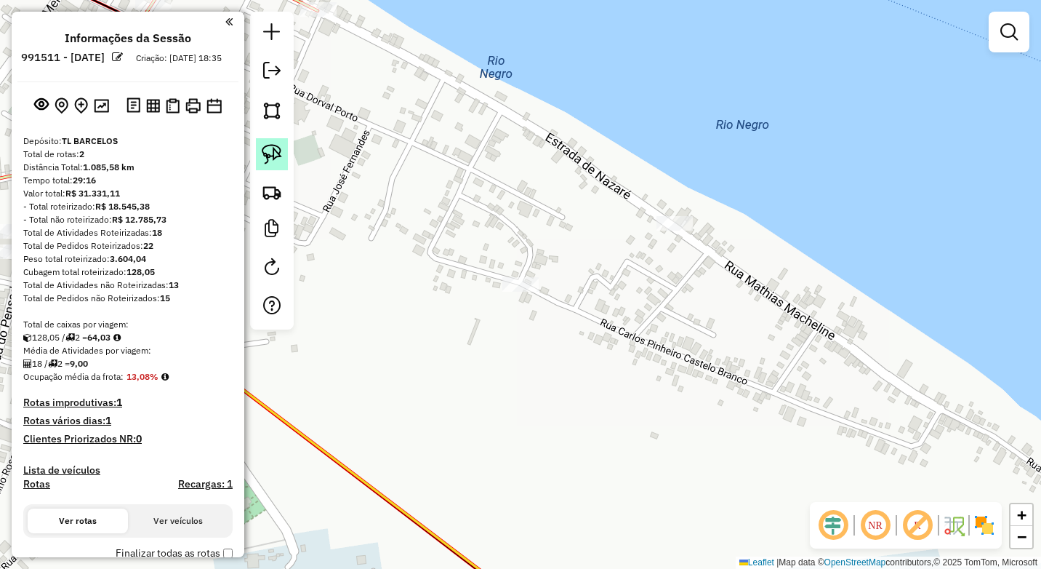
click at [271, 148] on img at bounding box center [272, 154] width 20 height 20
drag, startPoint x: 522, startPoint y: 268, endPoint x: 492, endPoint y: 294, distance: 39.2
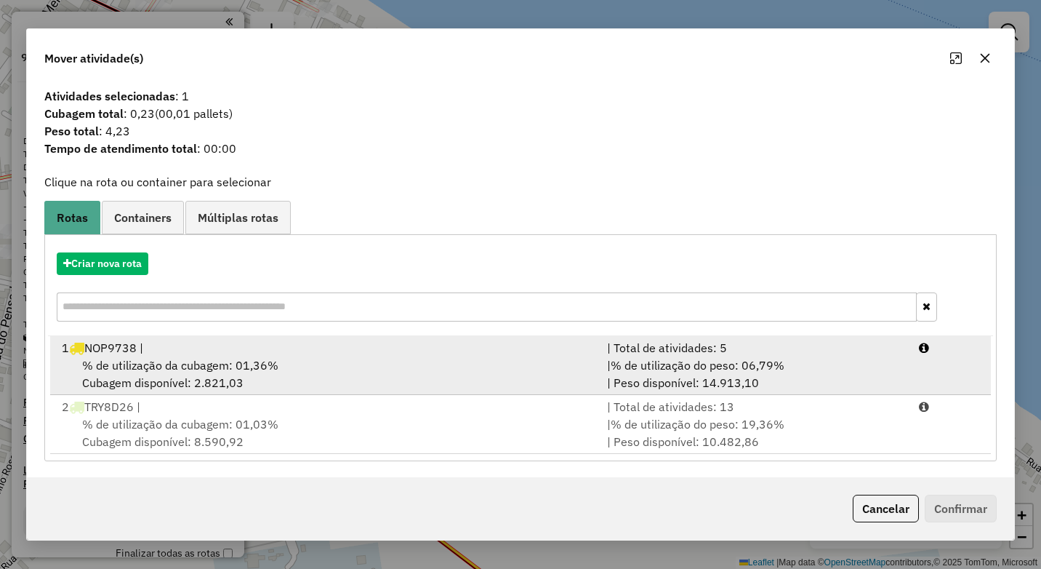
click at [338, 364] on div "% de utilização da cubagem: 01,36% Cubagem disponível: 2.821,03" at bounding box center [325, 373] width 545 height 35
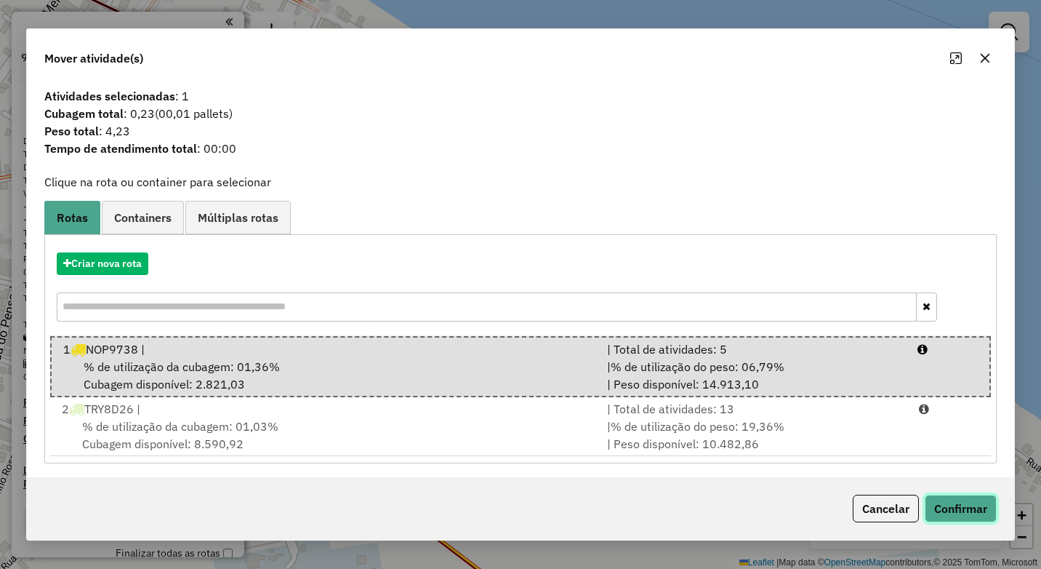
click at [948, 504] on button "Confirmar" at bounding box center [961, 508] width 72 height 28
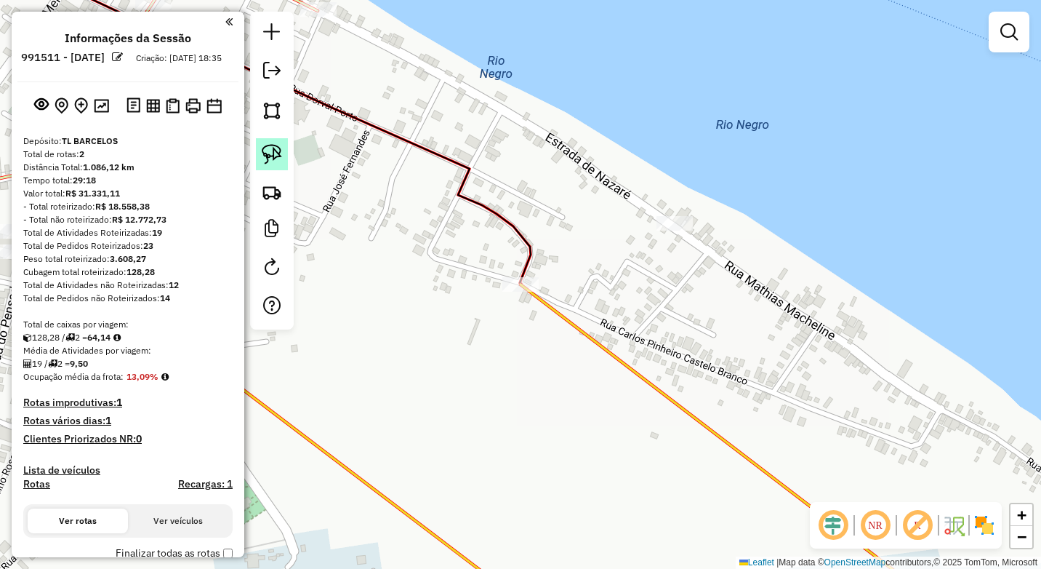
click at [274, 156] on img at bounding box center [272, 154] width 20 height 20
drag, startPoint x: 669, startPoint y: 207, endPoint x: 638, endPoint y: 222, distance: 34.8
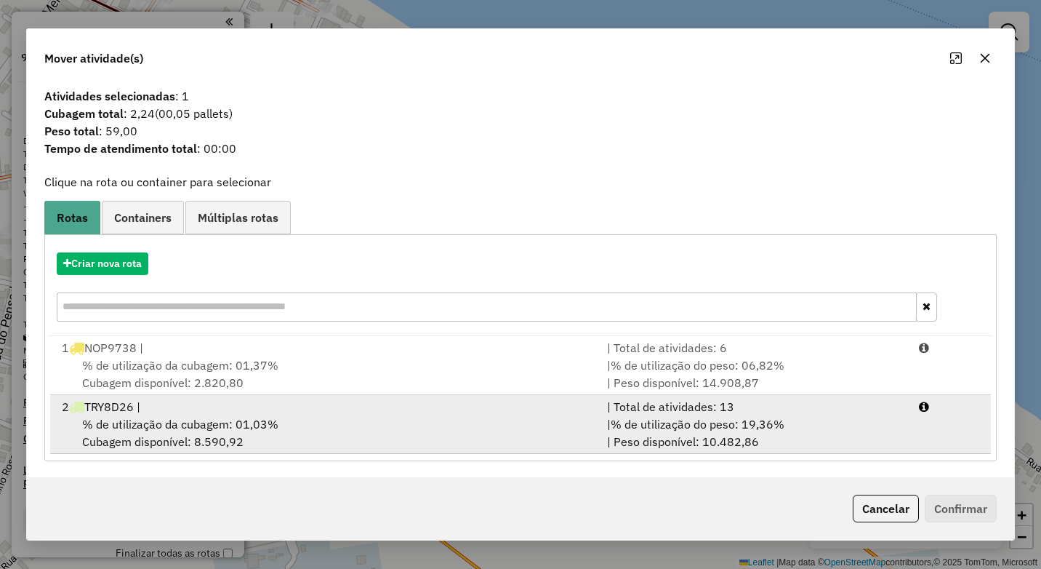
click at [334, 420] on div "% de utilização da cubagem: 01,03% Cubagem disponível: 8.590,92" at bounding box center [325, 432] width 545 height 35
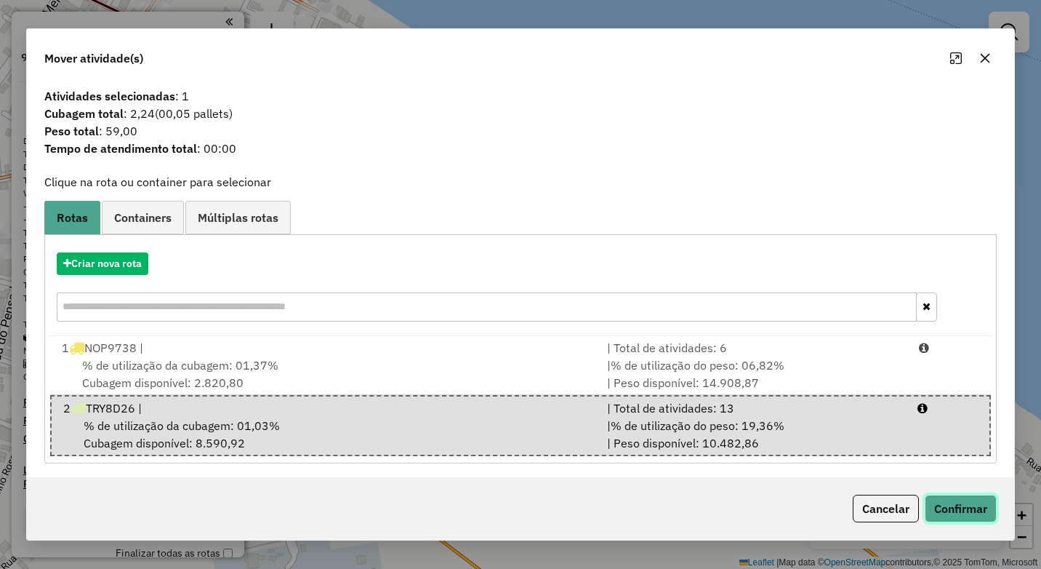
click at [944, 498] on button "Confirmar" at bounding box center [961, 508] width 72 height 28
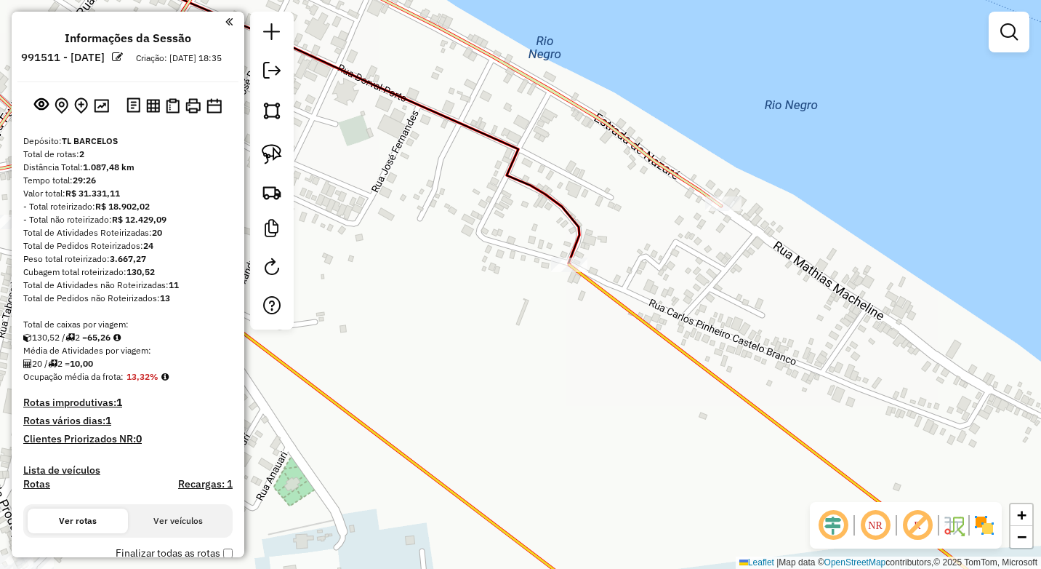
drag, startPoint x: 587, startPoint y: 391, endPoint x: 878, endPoint y: 292, distance: 308.1
click at [878, 292] on div "Janela de atendimento Grade de atendimento Capacidade Transportadoras Veículos …" at bounding box center [520, 284] width 1041 height 569
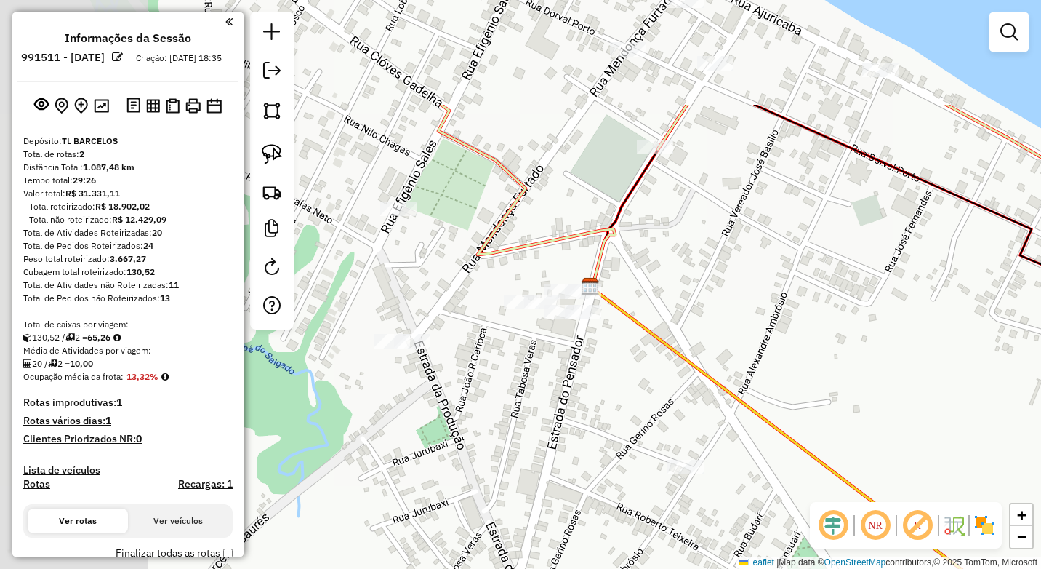
drag, startPoint x: 502, startPoint y: 231, endPoint x: 764, endPoint y: 390, distance: 306.4
click at [764, 390] on div "Janela de atendimento Grade de atendimento Capacidade Transportadoras Veículos …" at bounding box center [520, 284] width 1041 height 569
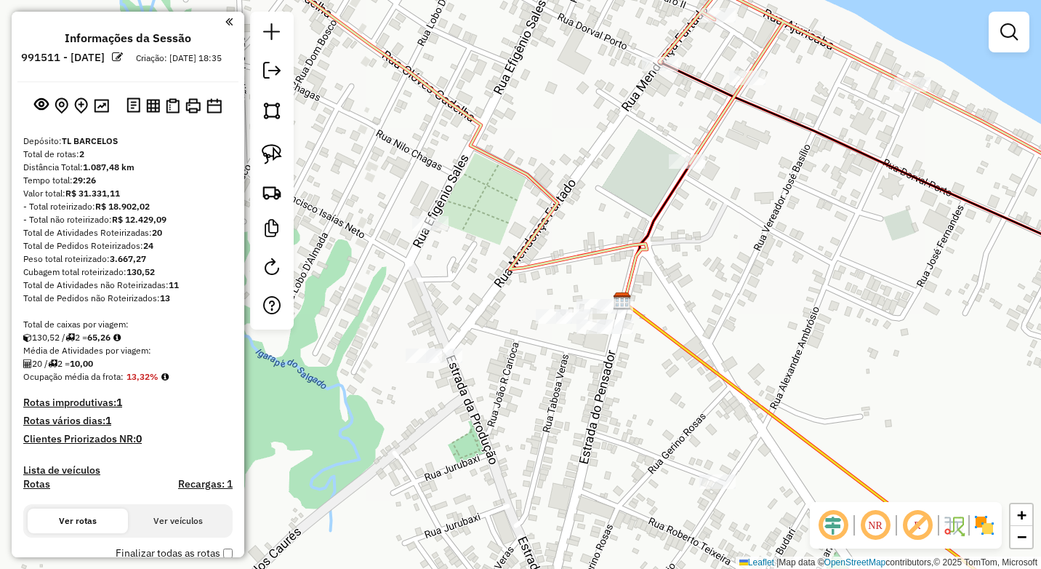
drag, startPoint x: 494, startPoint y: 215, endPoint x: 518, endPoint y: 230, distance: 27.8
click at [521, 220] on div "Janela de atendimento Grade de atendimento Capacidade Transportadoras Veículos …" at bounding box center [520, 284] width 1041 height 569
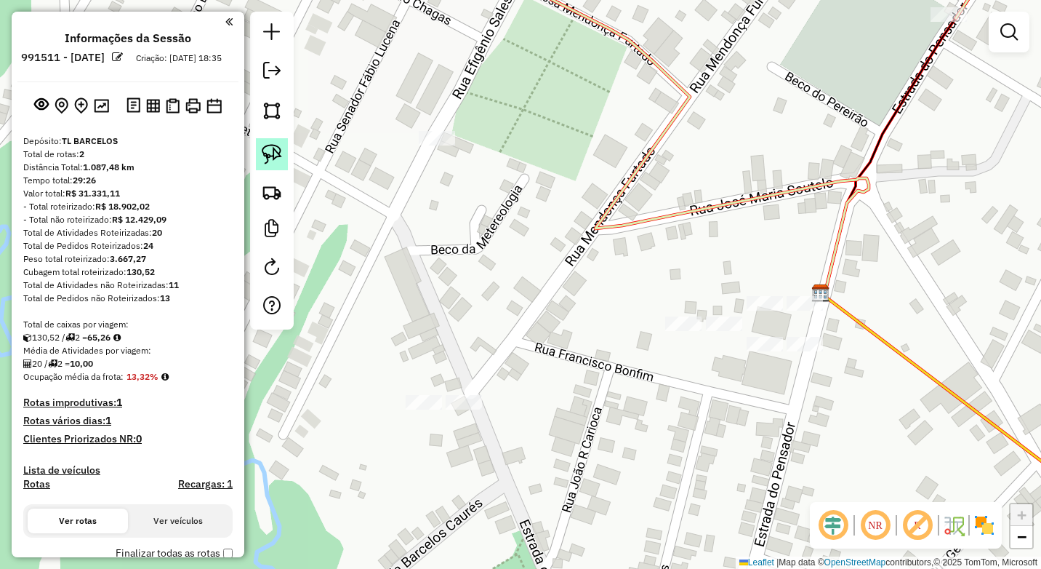
click at [272, 144] on img at bounding box center [272, 154] width 20 height 20
drag, startPoint x: 422, startPoint y: 121, endPoint x: 407, endPoint y: 144, distance: 27.2
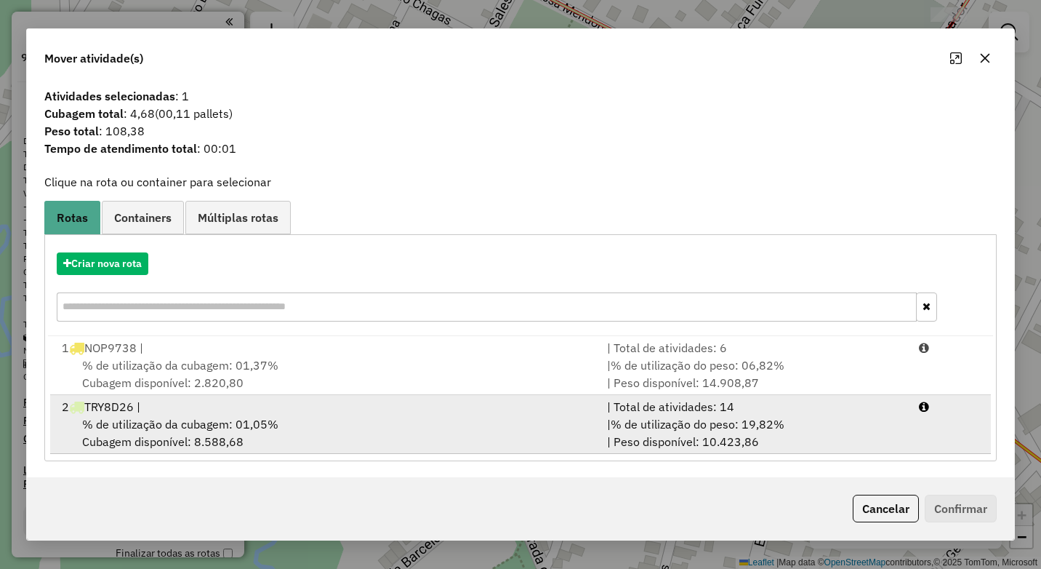
click at [310, 417] on div "% de utilização da cubagem: 01,05% Cubagem disponível: 8.588,68" at bounding box center [325, 432] width 545 height 35
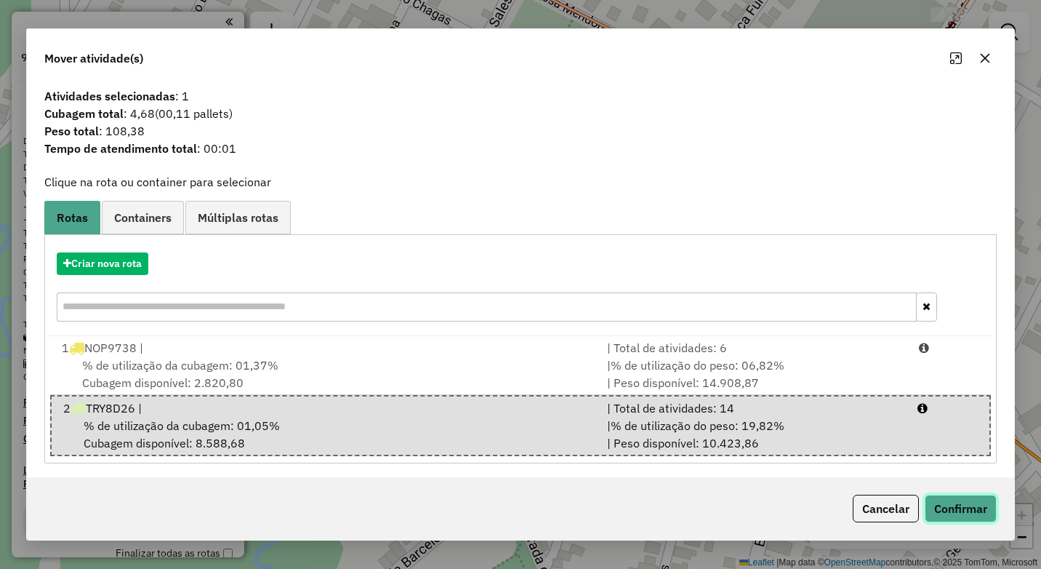
click at [945, 502] on button "Confirmar" at bounding box center [961, 508] width 72 height 28
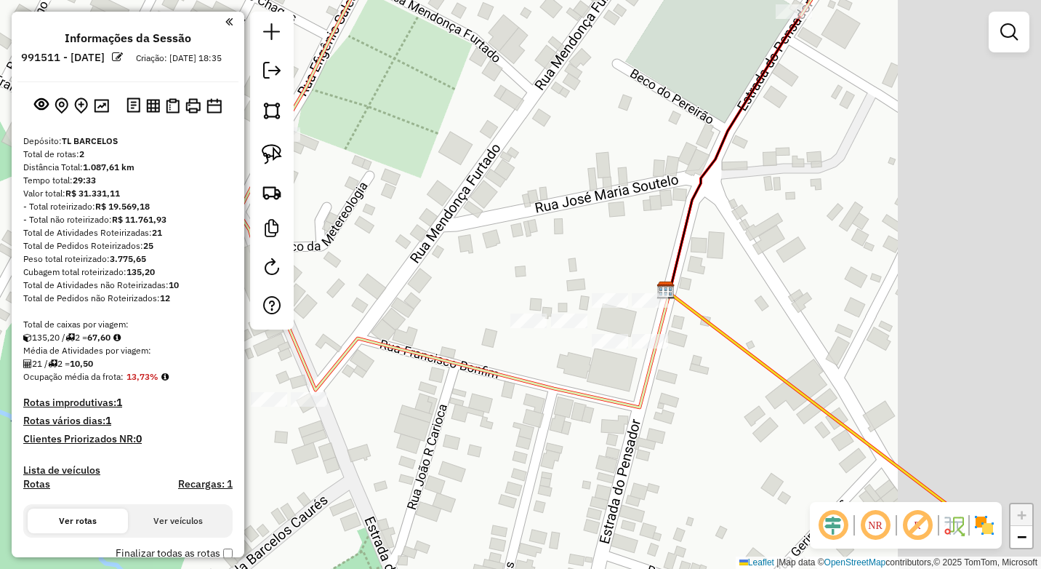
drag, startPoint x: 686, startPoint y: 411, endPoint x: 582, endPoint y: 354, distance: 119.1
click at [617, 407] on icon at bounding box center [454, 270] width 431 height 274
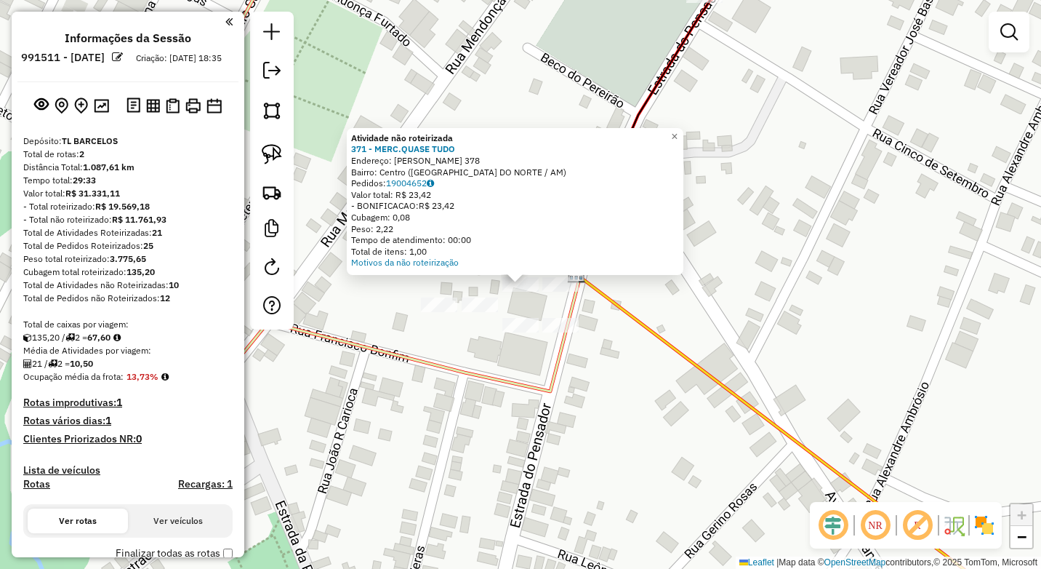
click at [608, 325] on div "Atividade não roteirizada 371 - MERC.QUASE TUDO Endereço: GETULIO VARGAS 378 Ba…" at bounding box center [520, 284] width 1041 height 569
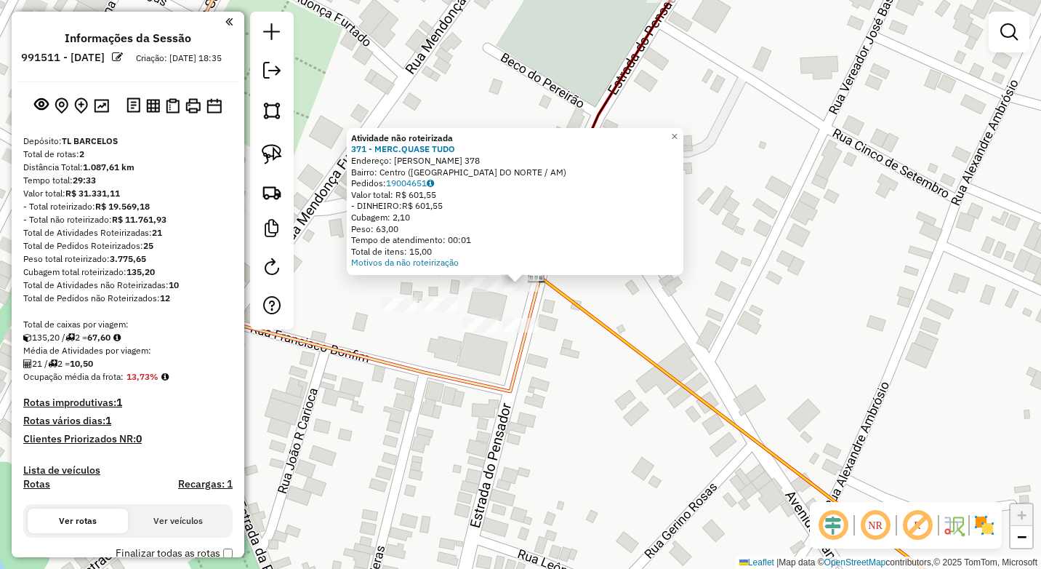
click at [553, 295] on icon at bounding box center [768, 449] width 462 height 351
select select "**********"
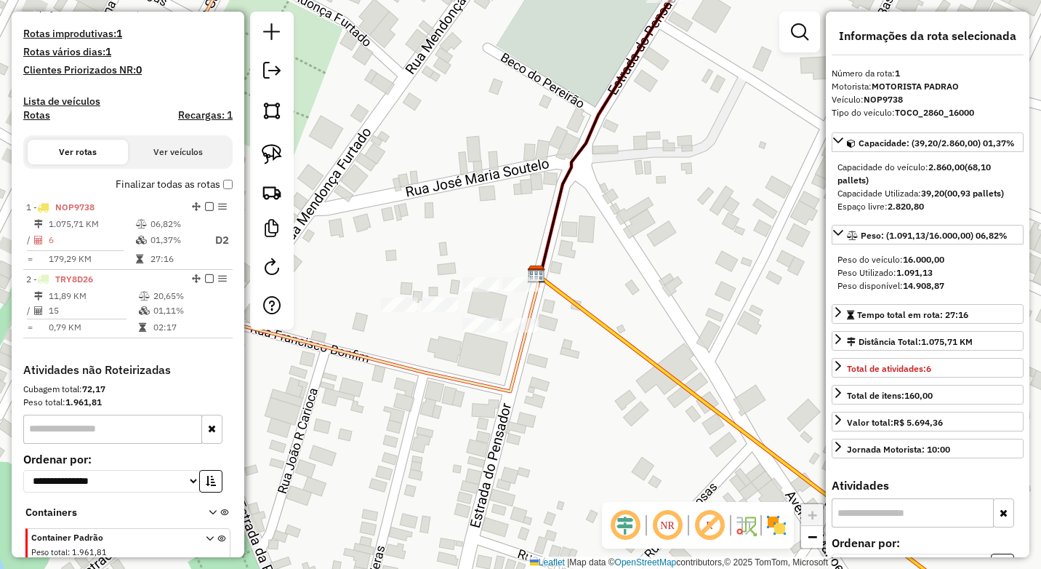
scroll to position [449, 0]
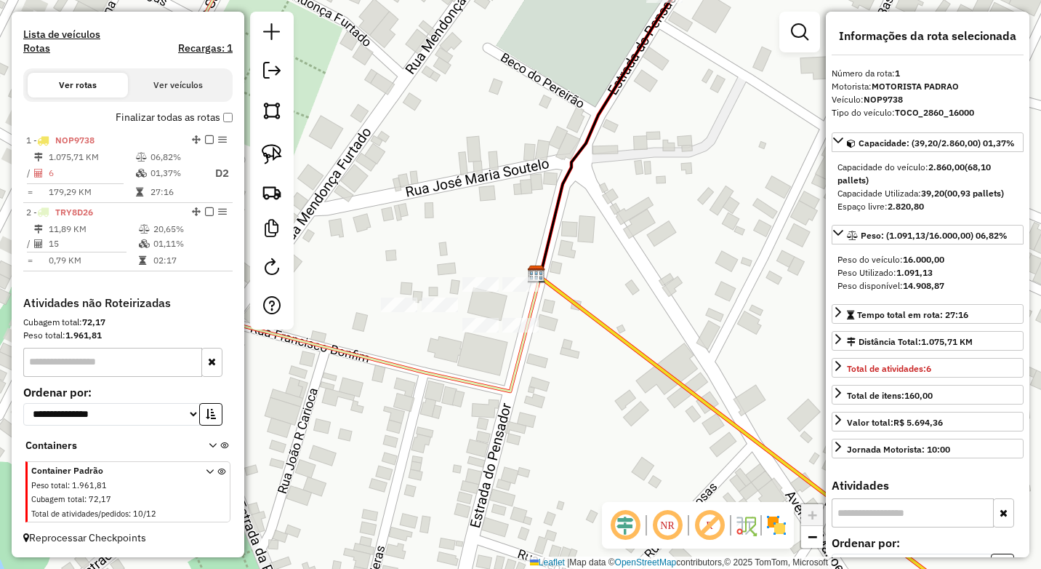
click at [550, 292] on icon at bounding box center [768, 449] width 462 height 351
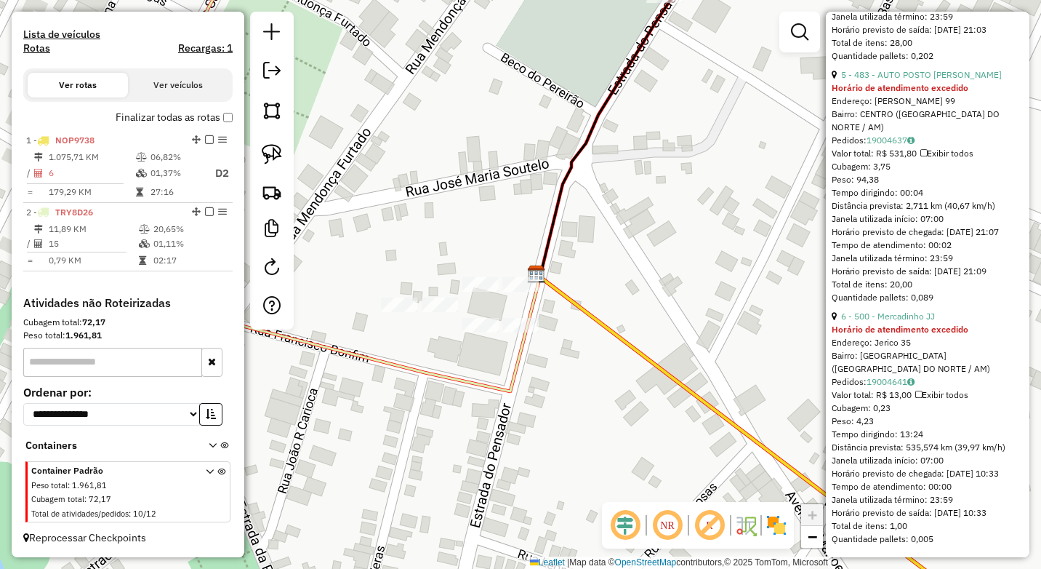
scroll to position [1562, 0]
click at [638, 268] on div "Janela de atendimento Grade de atendimento Capacidade Transportadoras Veículos …" at bounding box center [520, 284] width 1041 height 569
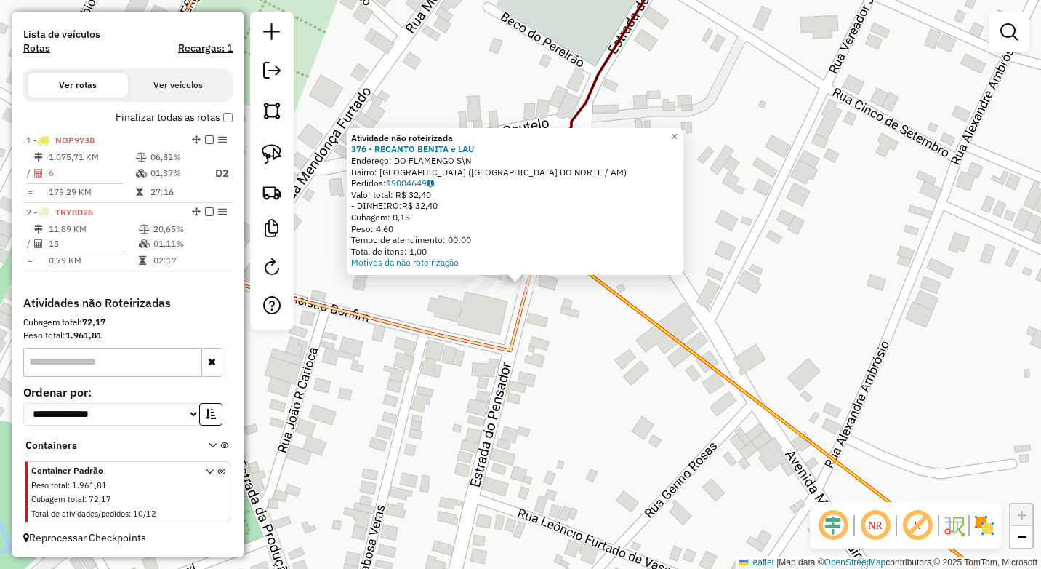
click at [531, 326] on div "Atividade não roteirizada 376 - RECANTO BENITA e LAU Endereço: DO FLAMENGO S\N …" at bounding box center [520, 284] width 1041 height 569
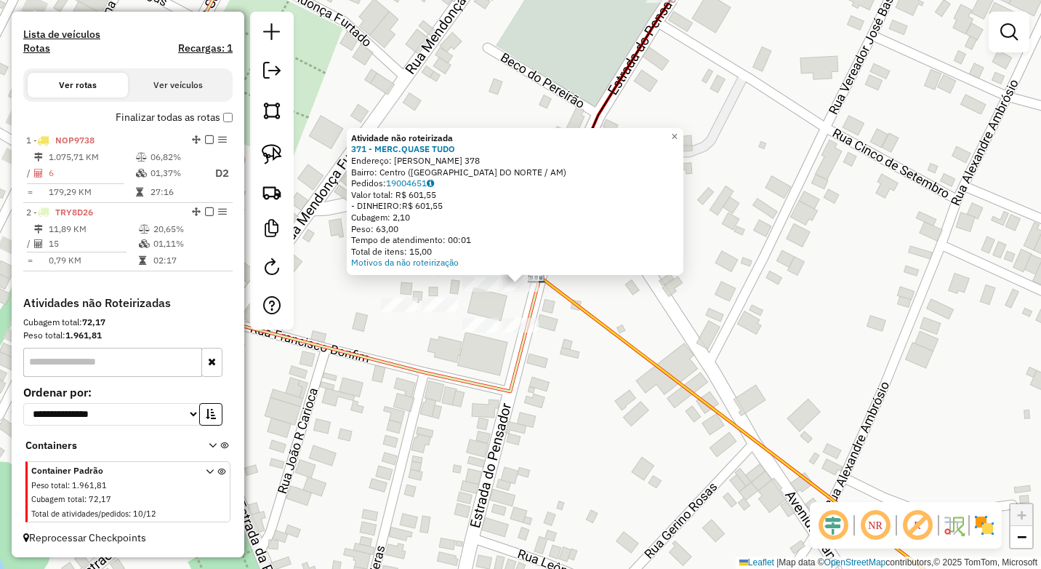
click at [540, 292] on icon at bounding box center [324, 254] width 431 height 274
select select "**********"
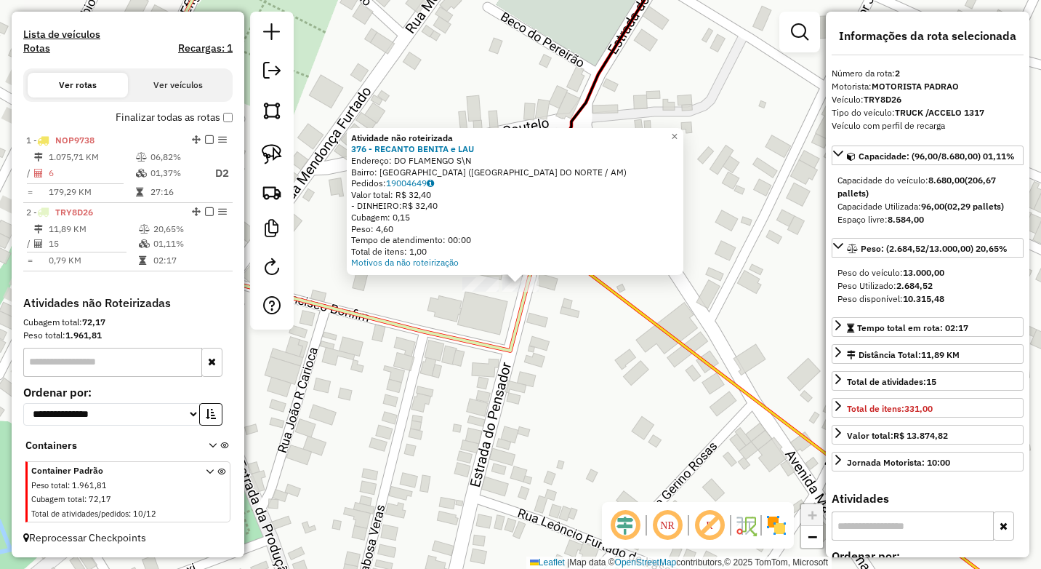
click at [509, 342] on icon at bounding box center [324, 213] width 431 height 274
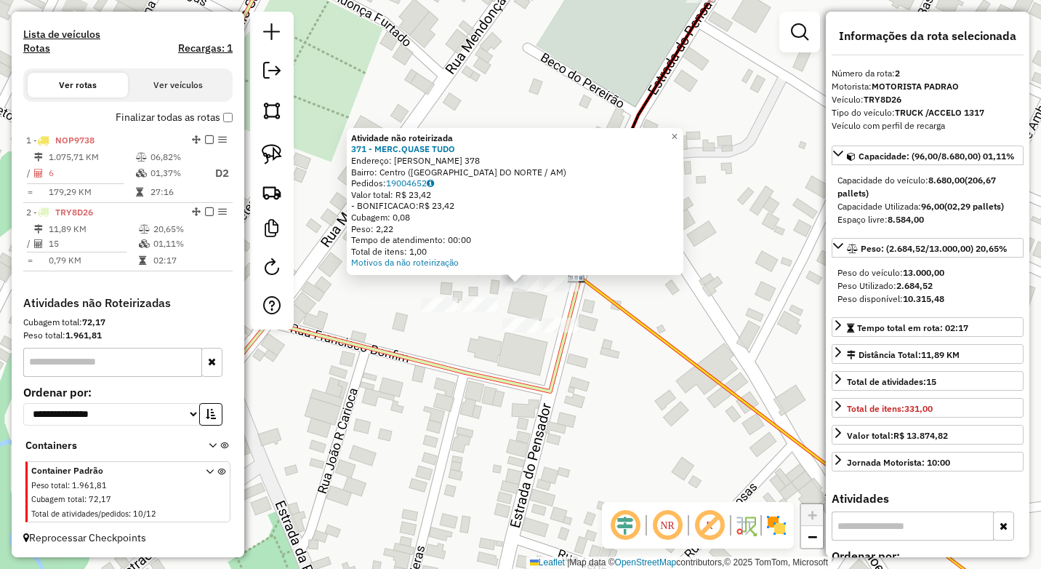
click at [597, 325] on div "Atividade não roteirizada 371 - MERC.QUASE TUDO Endereço: GETULIO VARGAS 378 Ba…" at bounding box center [520, 284] width 1041 height 569
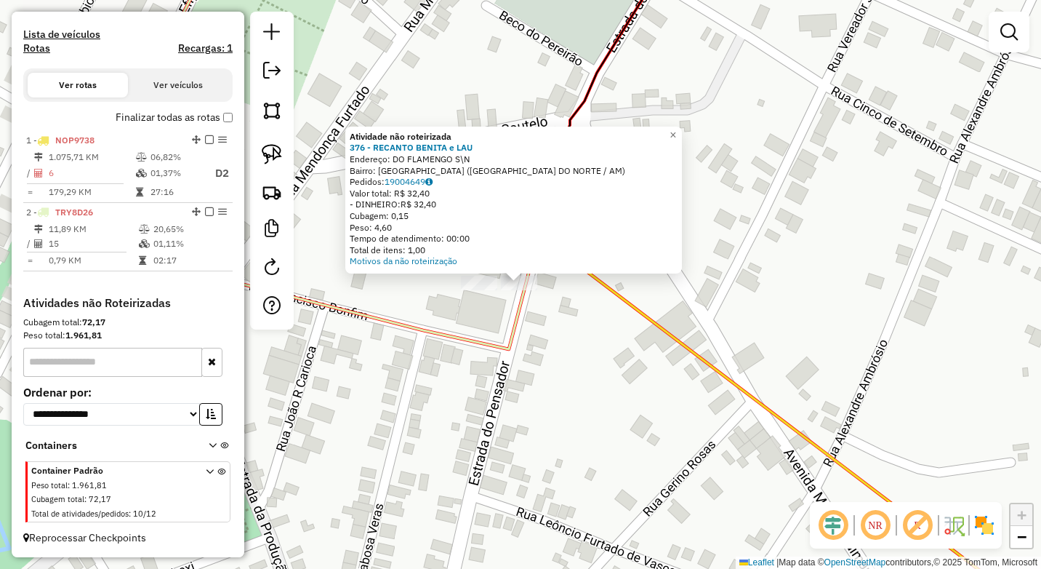
drag, startPoint x: 538, startPoint y: 325, endPoint x: 520, endPoint y: 310, distance: 23.7
click at [535, 322] on div "Atividade não roteirizada 376 - RECANTO BENITA e LAU Endereço: DO FLAMENGO S\N …" at bounding box center [520, 284] width 1041 height 569
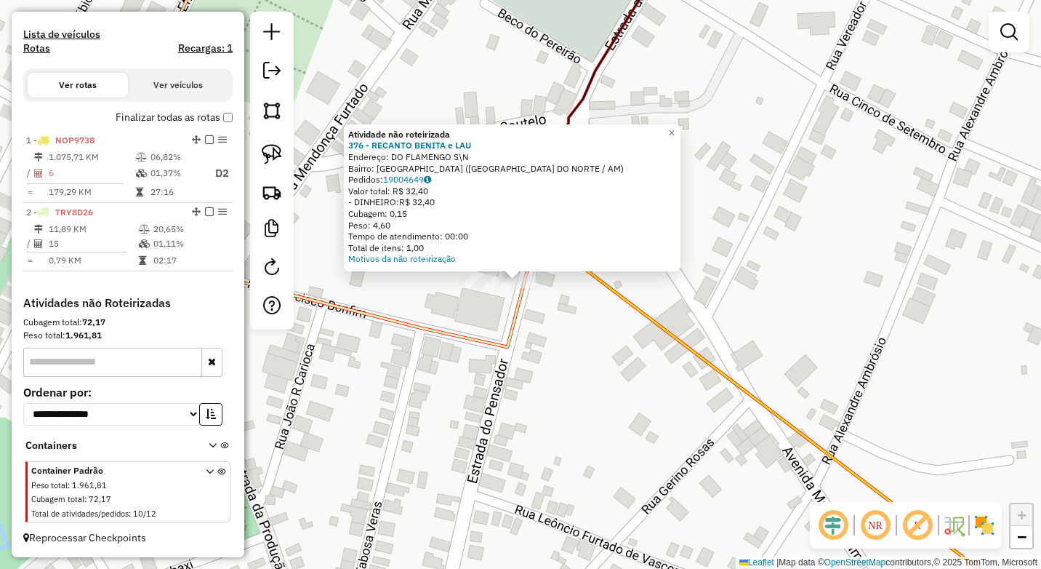
click at [447, 302] on div "Atividade não roteirizada 376 - RECANTO BENITA e LAU Endereço: DO FLAMENGO S\N …" at bounding box center [520, 284] width 1041 height 569
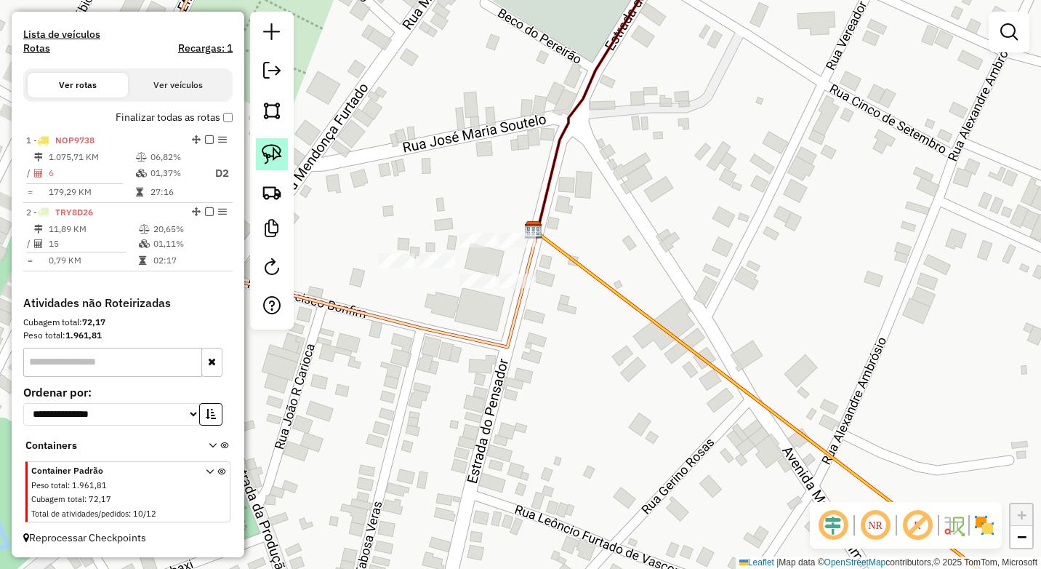
click at [275, 147] on img at bounding box center [272, 154] width 20 height 20
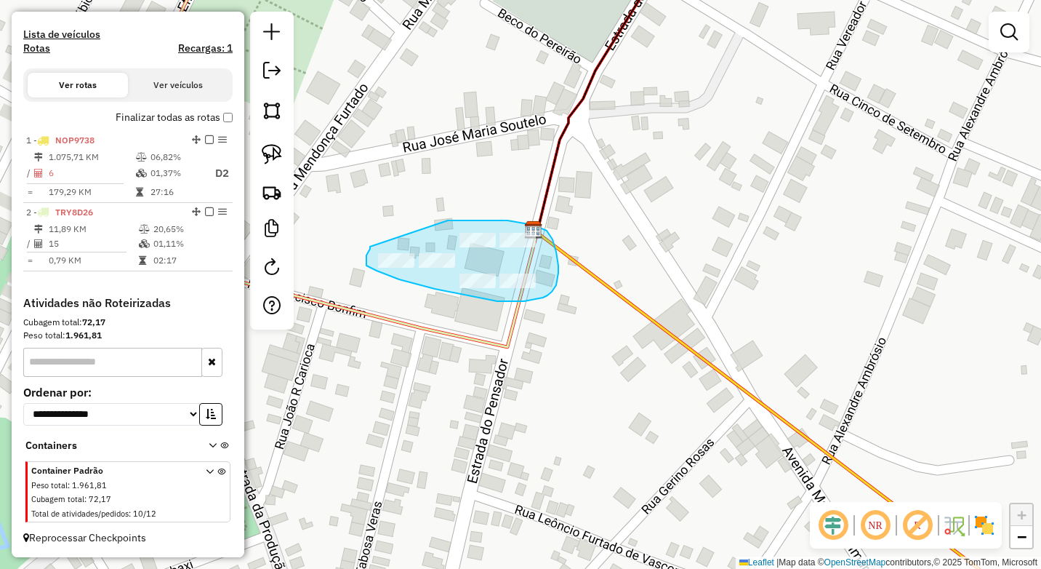
drag, startPoint x: 479, startPoint y: 220, endPoint x: 370, endPoint y: 247, distance: 112.2
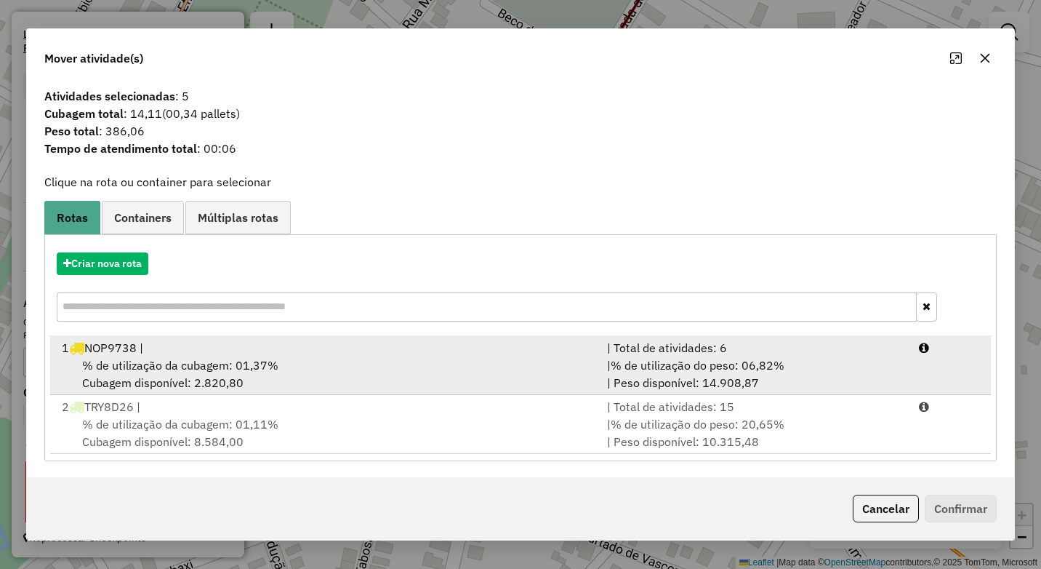
click at [316, 361] on div "% de utilização da cubagem: 01,37% Cubagem disponível: 2.820,80" at bounding box center [325, 373] width 545 height 35
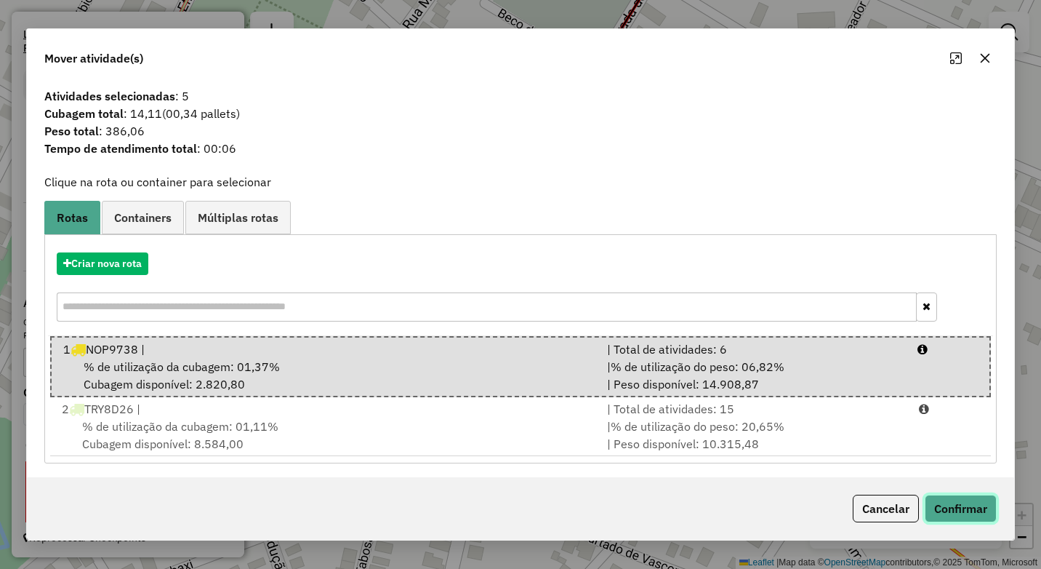
click at [963, 499] on button "Confirmar" at bounding box center [961, 508] width 72 height 28
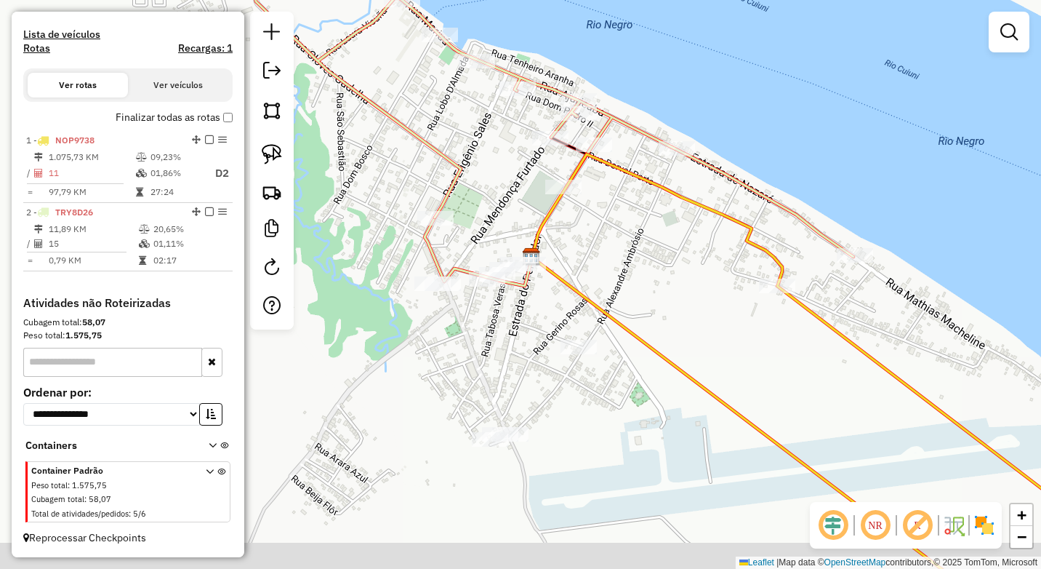
drag, startPoint x: 502, startPoint y: 359, endPoint x: 499, endPoint y: 342, distance: 17.0
click at [502, 345] on div "Janela de atendimento Grade de atendimento Capacidade Transportadoras Veículos …" at bounding box center [520, 284] width 1041 height 569
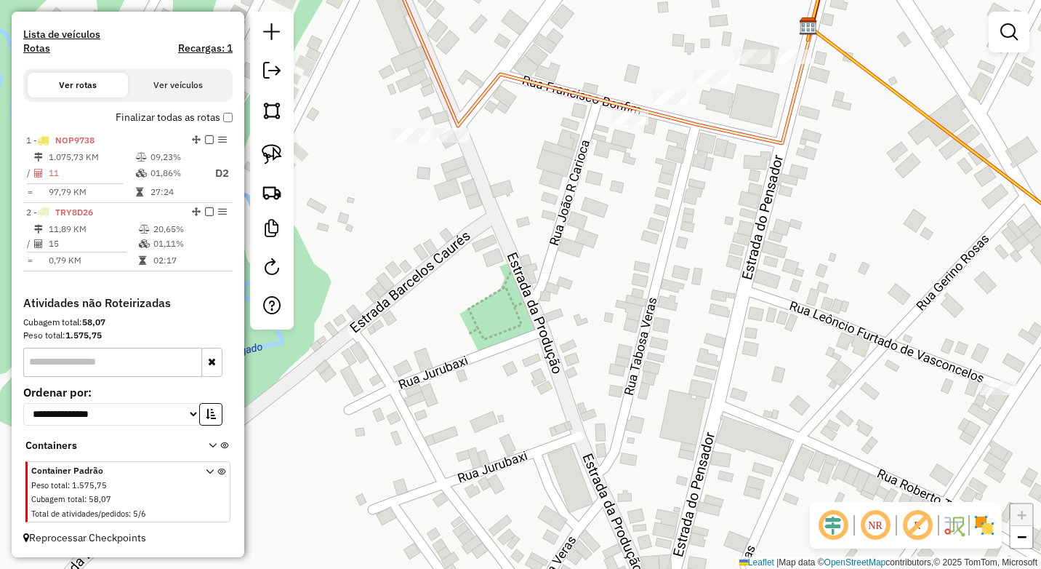
drag, startPoint x: 462, startPoint y: 355, endPoint x: 460, endPoint y: 344, distance: 11.1
click at [462, 356] on div "Janela de atendimento Grade de atendimento Capacidade Transportadoras Veículos …" at bounding box center [520, 284] width 1041 height 569
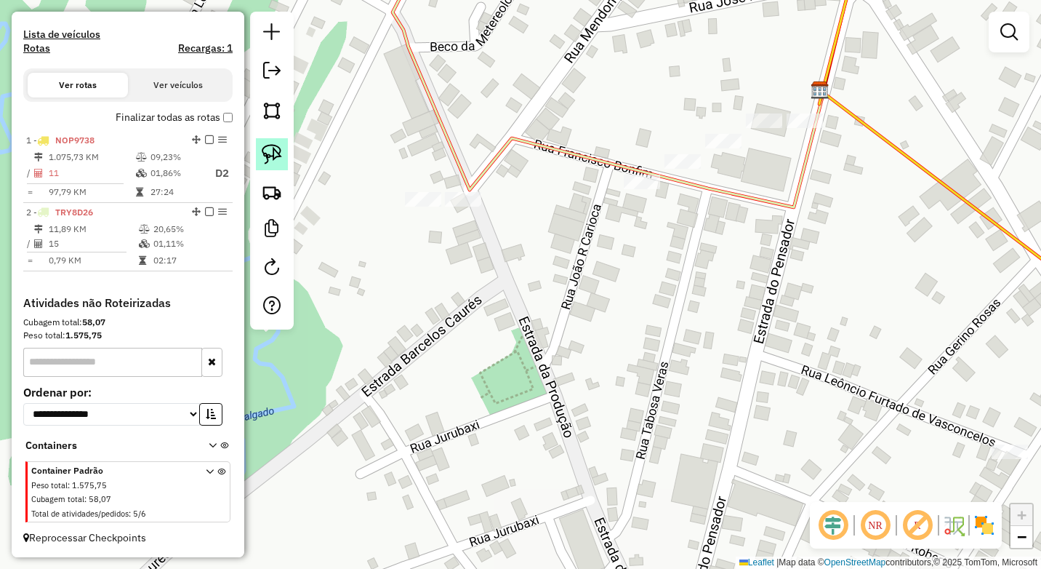
click at [282, 158] on link at bounding box center [272, 154] width 32 height 32
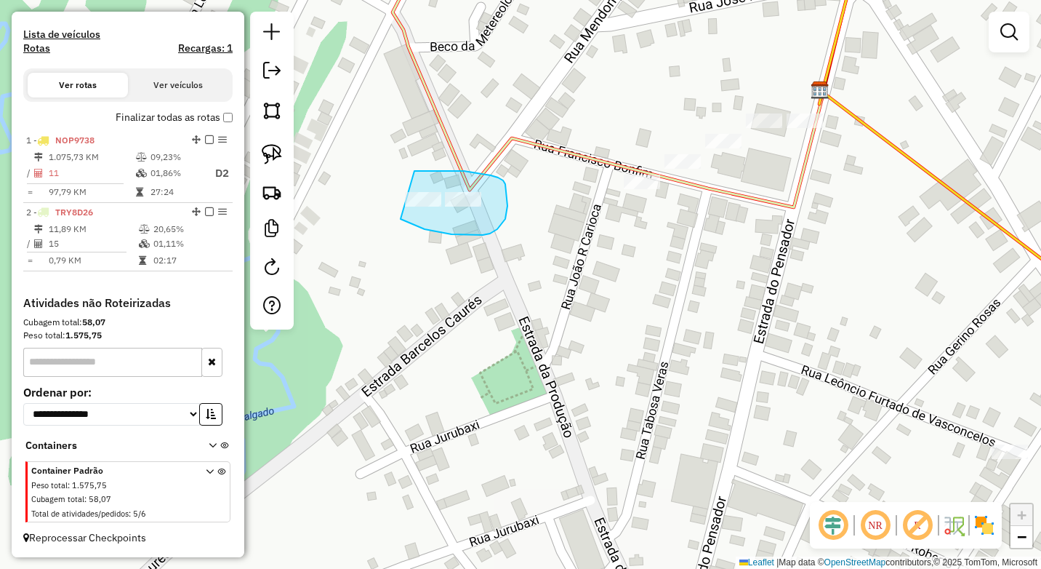
drag, startPoint x: 486, startPoint y: 175, endPoint x: 385, endPoint y: 201, distance: 104.9
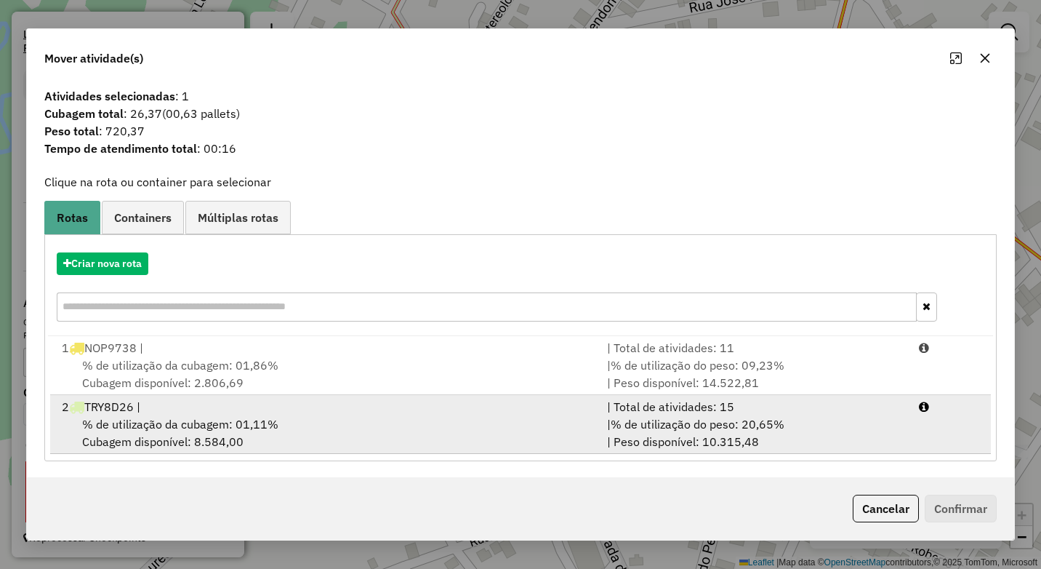
click at [313, 428] on div "% de utilização da cubagem: 01,11% Cubagem disponível: 8.584,00" at bounding box center [325, 432] width 545 height 35
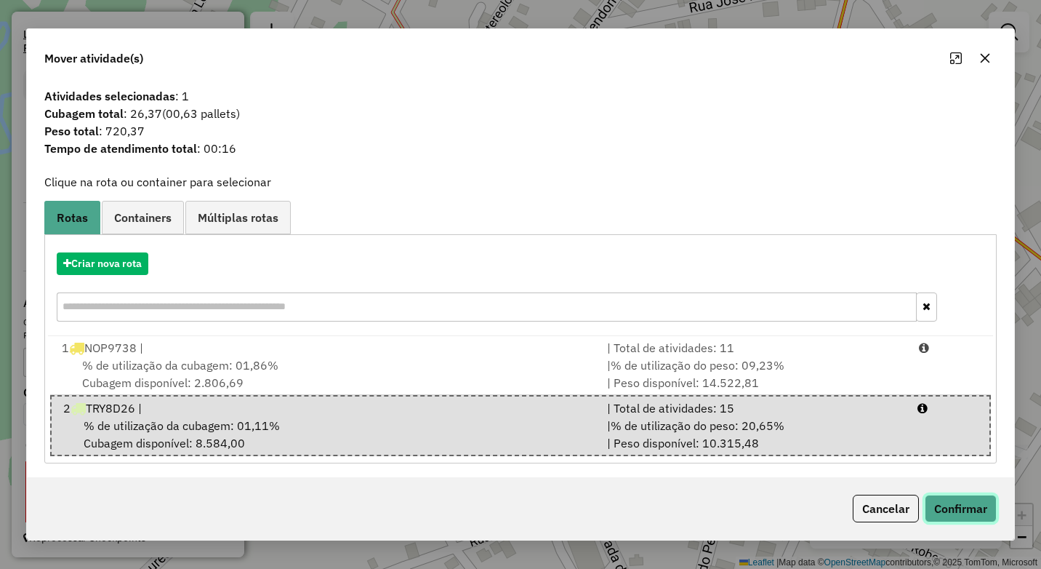
click at [979, 510] on button "Confirmar" at bounding box center [961, 508] width 72 height 28
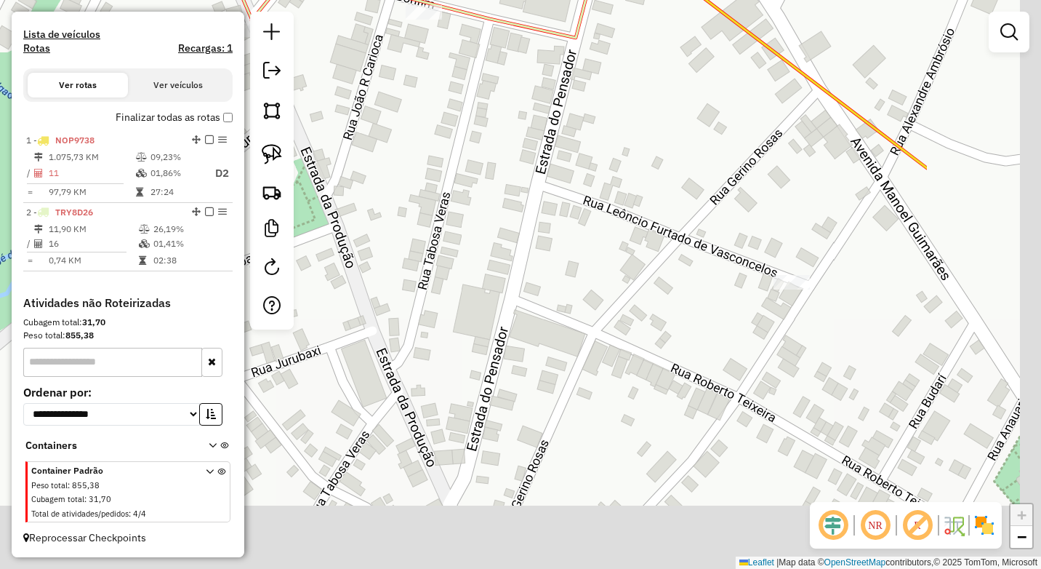
drag, startPoint x: 713, startPoint y: 271, endPoint x: 452, endPoint y: 167, distance: 281.0
click at [438, 152] on div "Janela de atendimento Grade de atendimento Capacidade Transportadoras Veículos …" at bounding box center [520, 284] width 1041 height 569
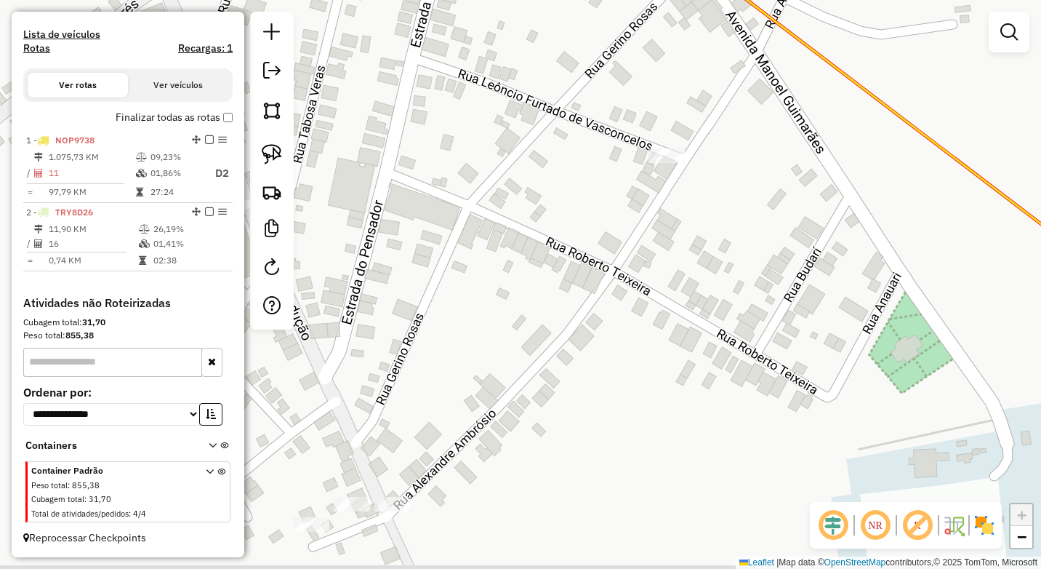
drag, startPoint x: 603, startPoint y: 268, endPoint x: 607, endPoint y: 249, distance: 19.4
click at [605, 263] on div "Janela de atendimento Grade de atendimento Capacidade Transportadoras Veículos …" at bounding box center [520, 284] width 1041 height 569
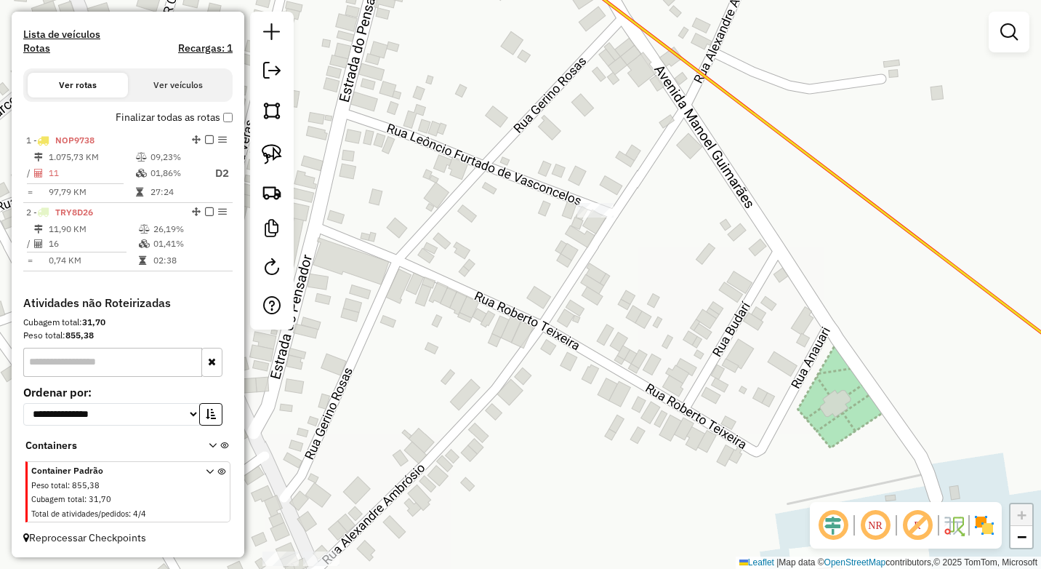
drag, startPoint x: 578, startPoint y: 309, endPoint x: 542, endPoint y: 276, distance: 48.9
click at [531, 353] on div "Janela de atendimento Grade de atendimento Capacidade Transportadoras Veículos …" at bounding box center [520, 284] width 1041 height 569
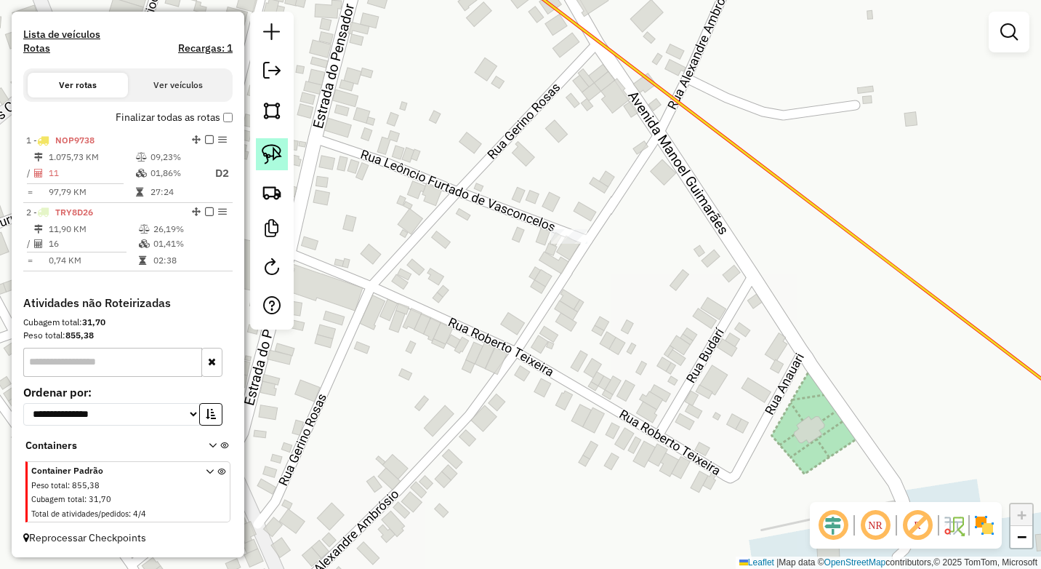
click at [258, 148] on link at bounding box center [272, 154] width 32 height 32
drag, startPoint x: 551, startPoint y: 218, endPoint x: 538, endPoint y: 256, distance: 40.0
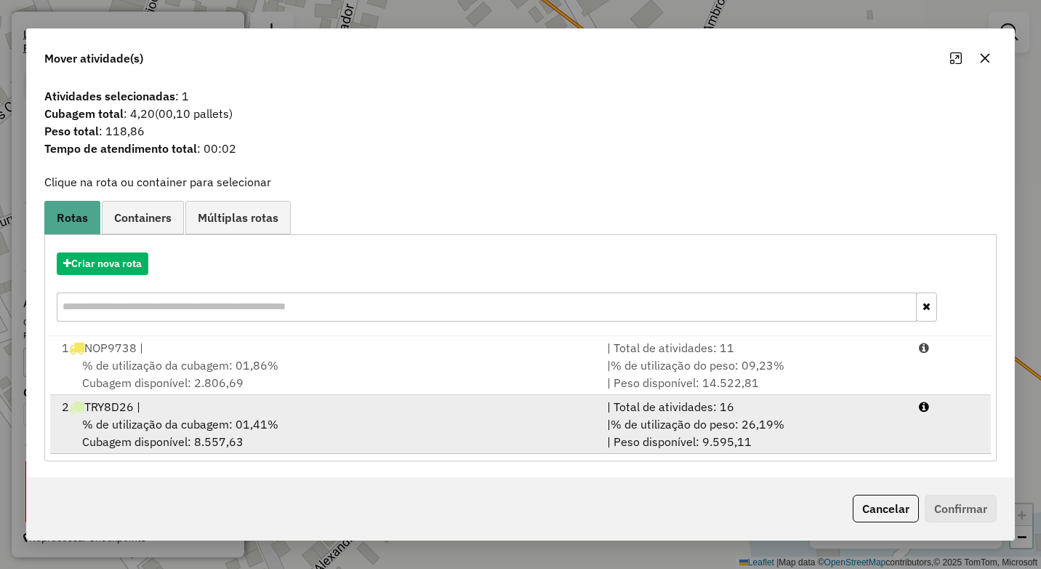
click at [242, 420] on span "% de utilização da cubagem: 01,41%" at bounding box center [180, 424] width 196 height 15
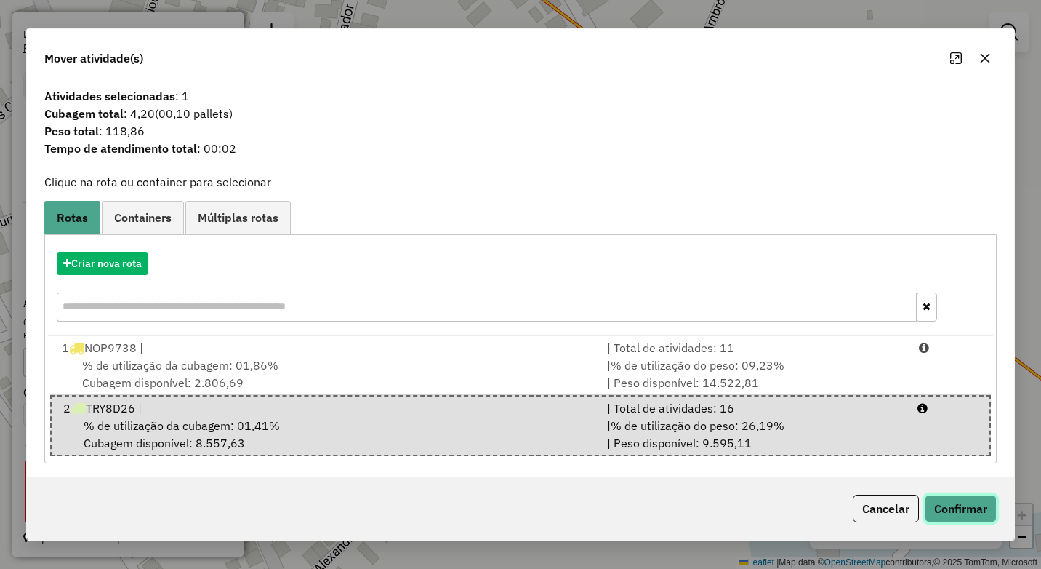
click at [967, 502] on button "Confirmar" at bounding box center [961, 508] width 72 height 28
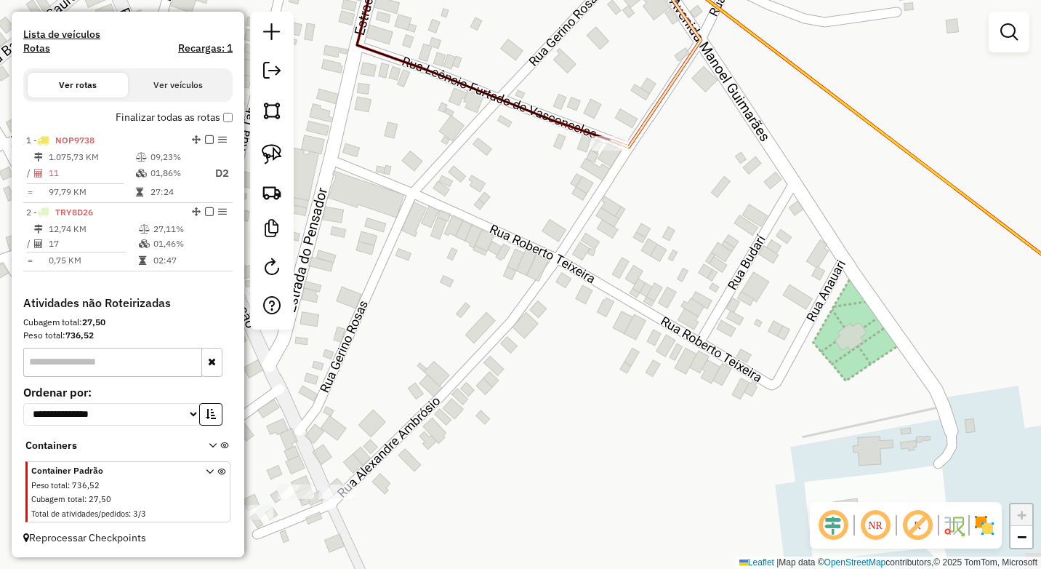
drag, startPoint x: 589, startPoint y: 404, endPoint x: 714, endPoint y: 181, distance: 255.9
click at [714, 181] on div "Janela de atendimento Grade de atendimento Capacidade Transportadoras Veículos …" at bounding box center [520, 284] width 1041 height 569
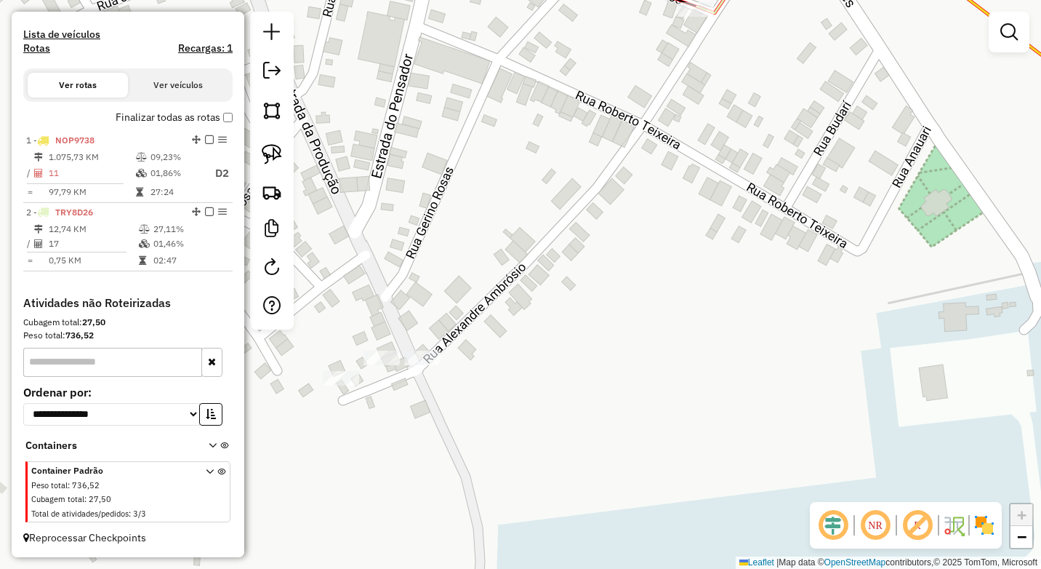
click at [619, 265] on div "Janela de atendimento Grade de atendimento Capacidade Transportadoras Veículos …" at bounding box center [520, 284] width 1041 height 569
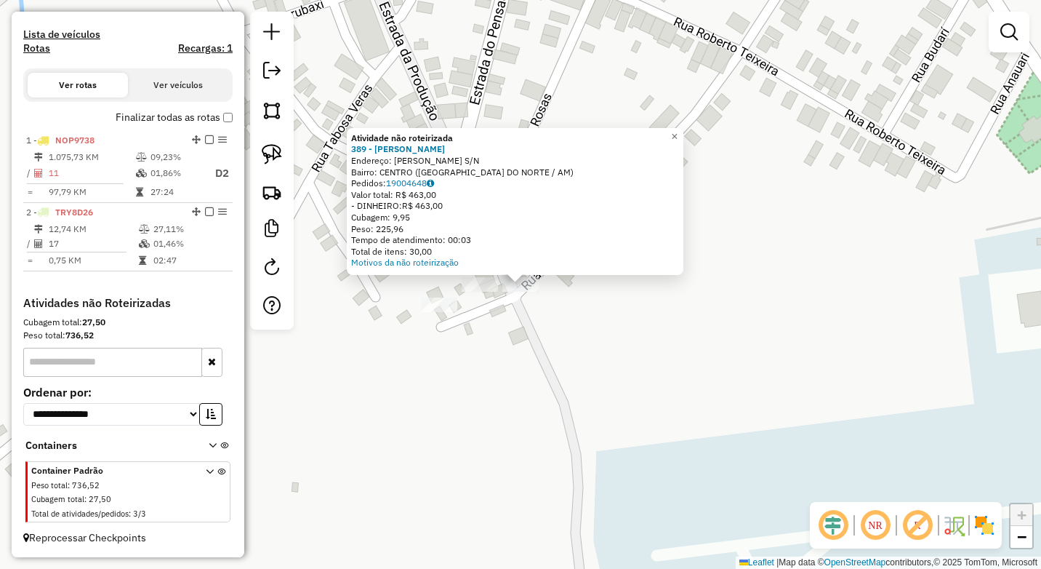
click at [486, 300] on div "Atividade não roteirizada 389 - MERCADINHO MALAMBIM Endereço: JANARY NUNES S/N …" at bounding box center [520, 284] width 1041 height 569
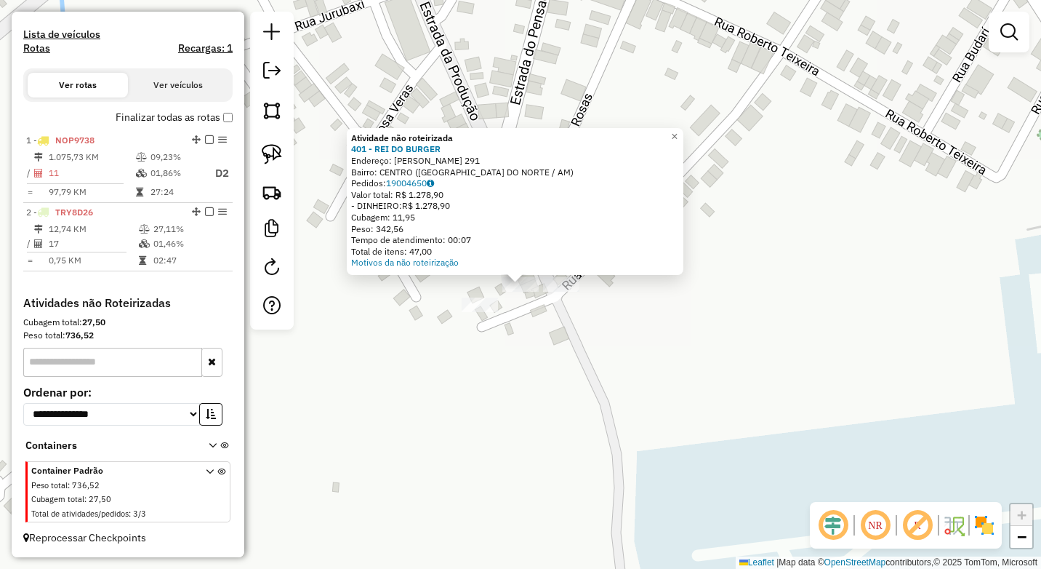
click at [532, 317] on div "Atividade não roteirizada 401 - REI DO BURGER Endereço: JANARY NUNES 291 Bairro…" at bounding box center [520, 284] width 1041 height 569
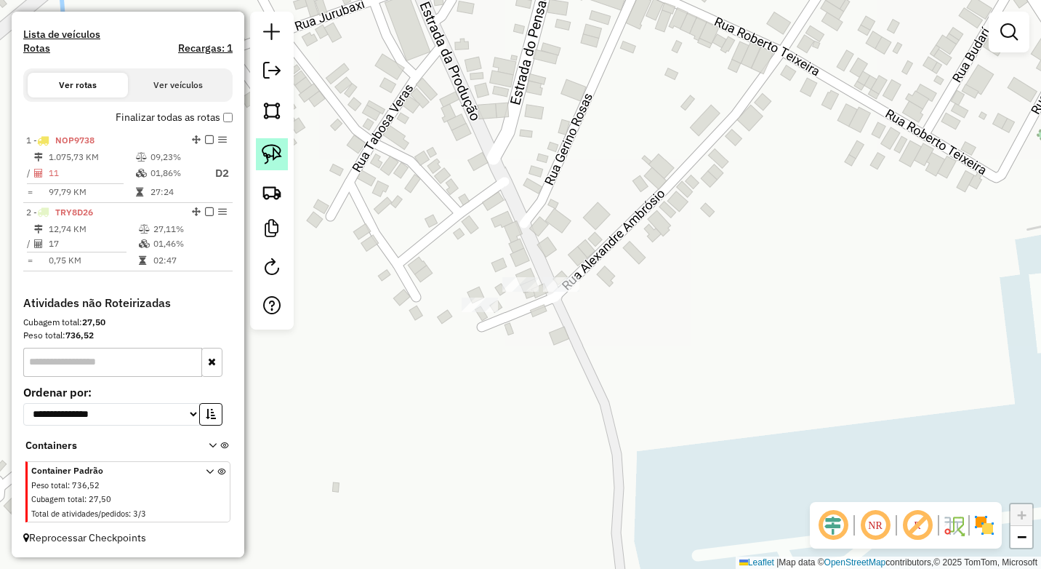
click at [269, 149] on img at bounding box center [272, 154] width 20 height 20
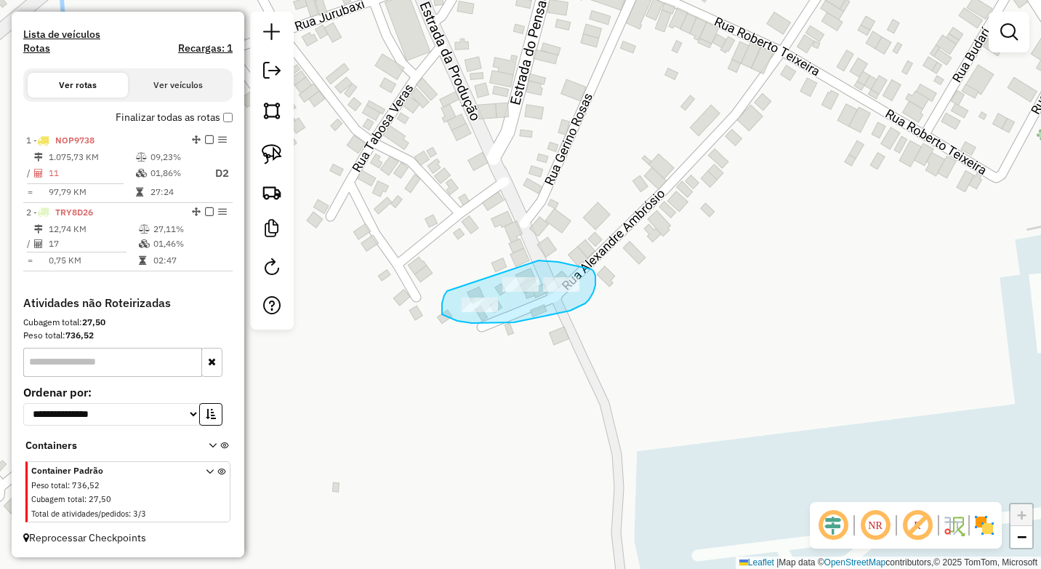
drag, startPoint x: 539, startPoint y: 260, endPoint x: 449, endPoint y: 287, distance: 94.1
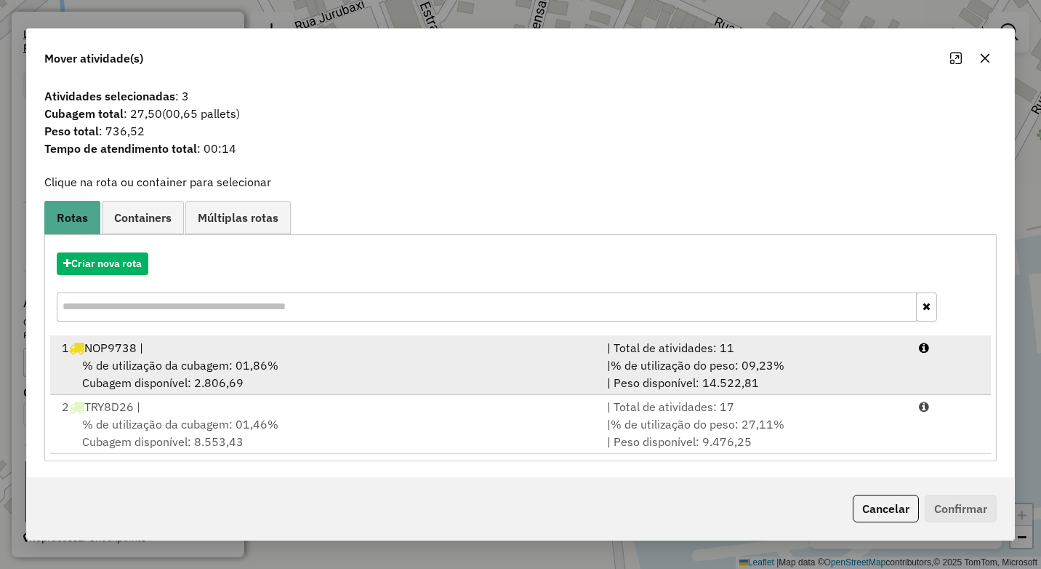
click at [338, 358] on div "% de utilização da cubagem: 01,86% Cubagem disponível: 2.806,69" at bounding box center [325, 373] width 545 height 35
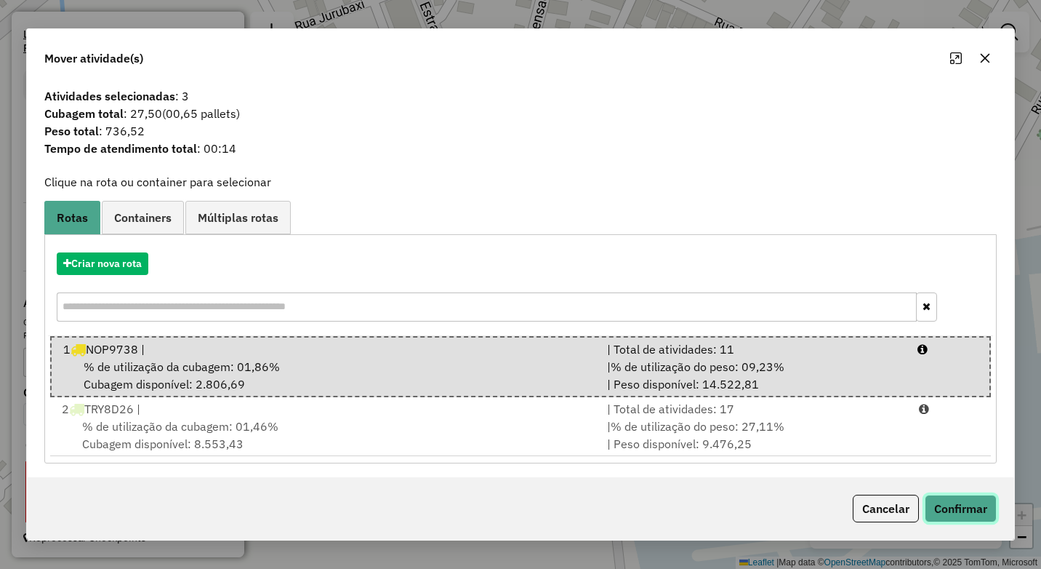
click at [955, 498] on button "Confirmar" at bounding box center [961, 508] width 72 height 28
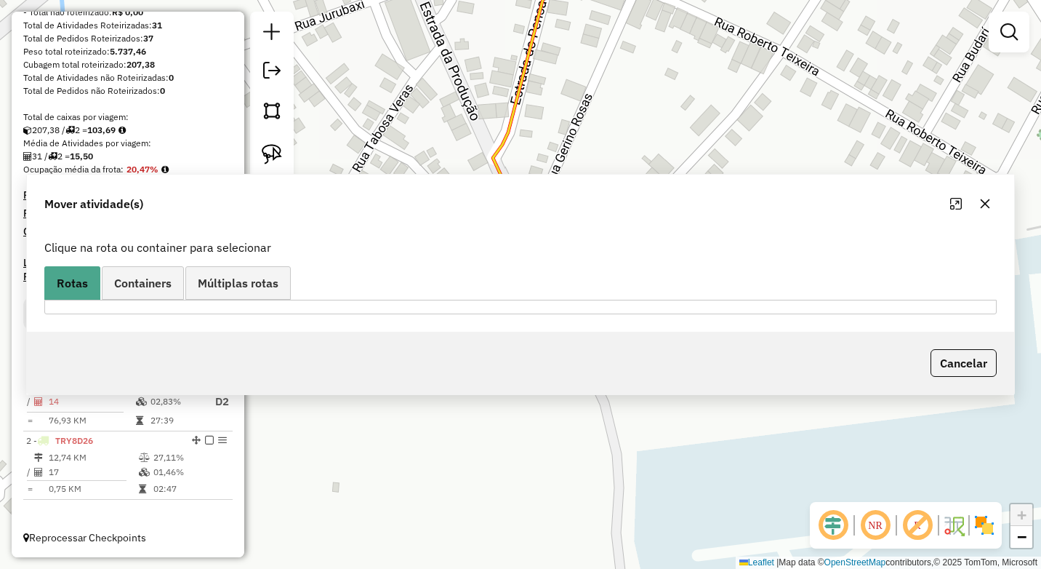
scroll to position [220, 0]
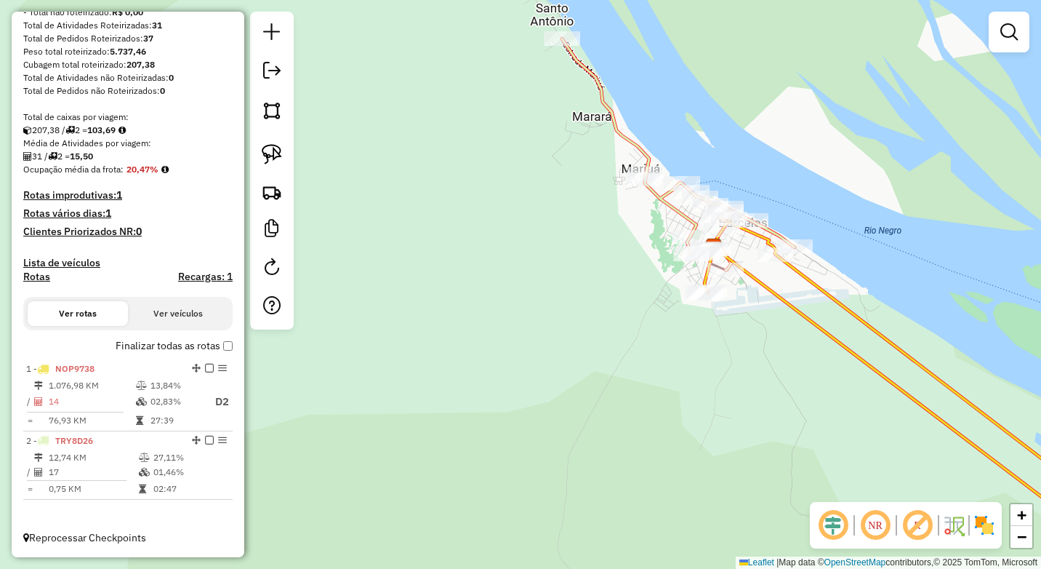
drag, startPoint x: 819, startPoint y: 328, endPoint x: 416, endPoint y: 323, distance: 402.9
click at [714, 323] on icon at bounding box center [928, 410] width 428 height 326
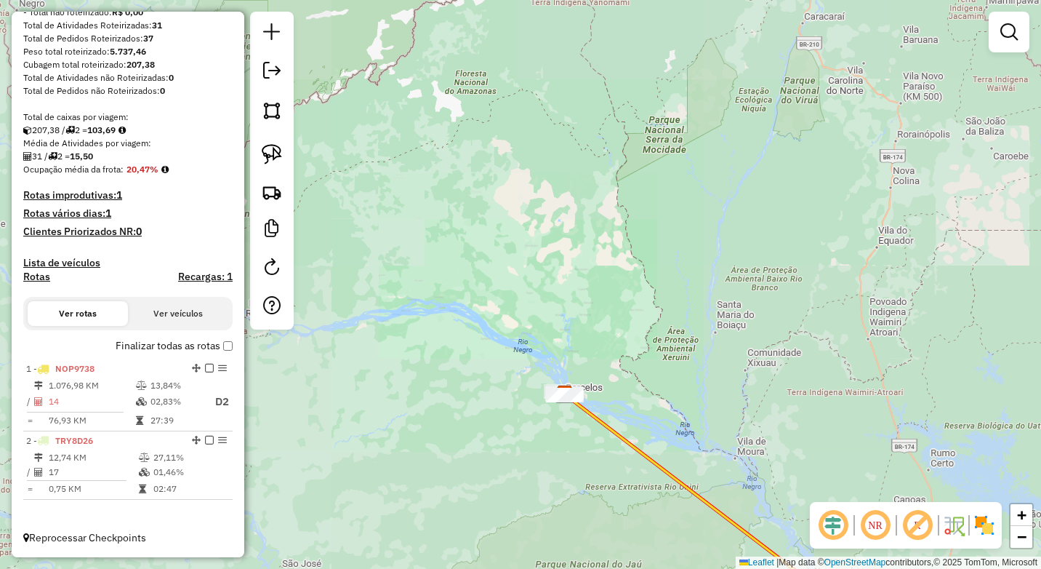
drag, startPoint x: 585, startPoint y: 371, endPoint x: 499, endPoint y: 229, distance: 165.7
click at [501, 233] on div "Janela de atendimento Grade de atendimento Capacidade Transportadoras Veículos …" at bounding box center [520, 284] width 1041 height 569
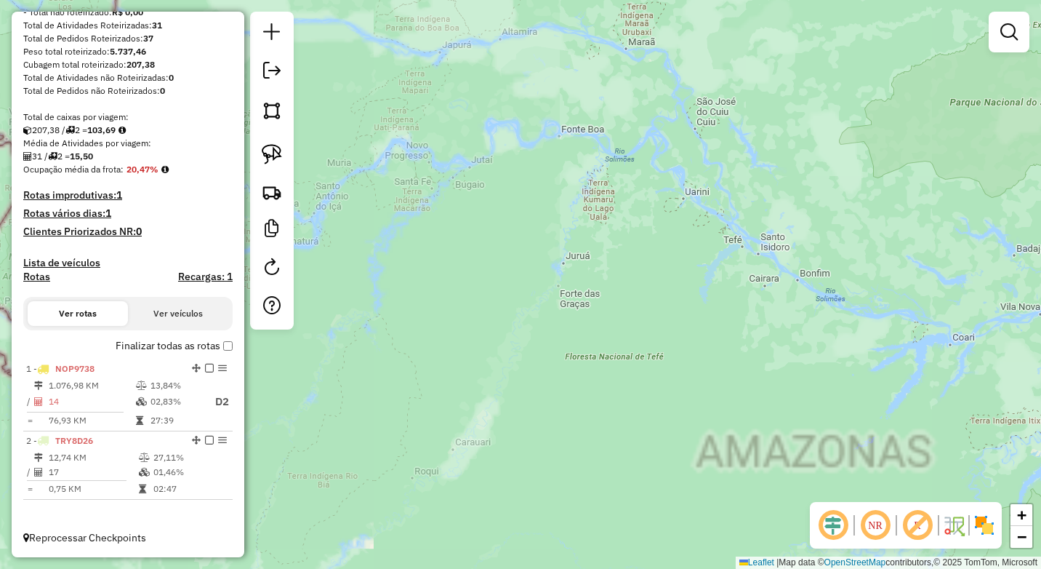
click at [473, 337] on div "Janela de atendimento Grade de atendimento Capacidade Transportadoras Veículos …" at bounding box center [520, 284] width 1041 height 569
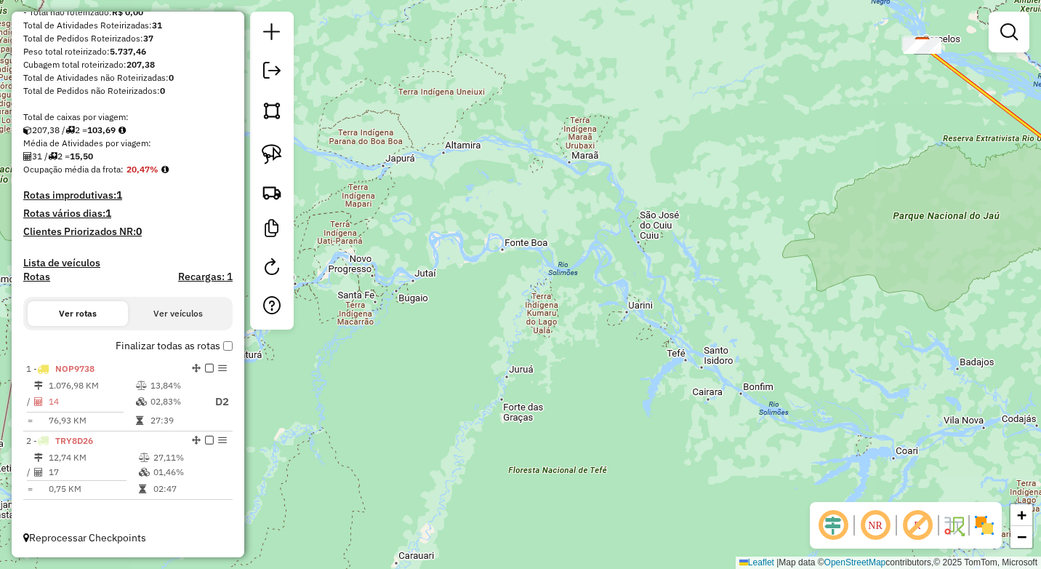
drag, startPoint x: 623, startPoint y: 262, endPoint x: 463, endPoint y: 316, distance: 169.0
click at [461, 331] on div "Janela de atendimento Grade de atendimento Capacidade Transportadoras Veículos …" at bounding box center [520, 284] width 1041 height 569
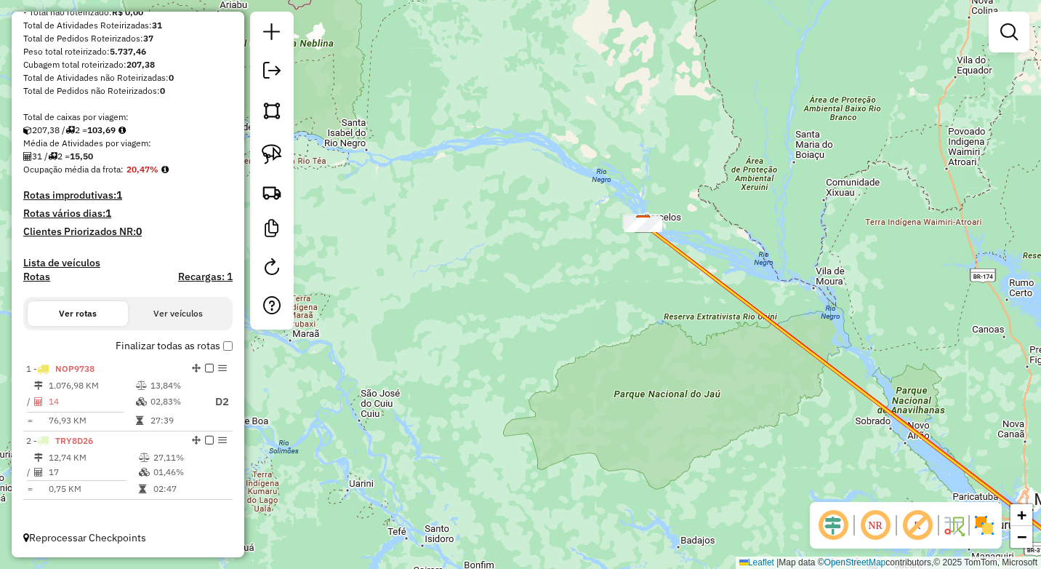
drag, startPoint x: 606, startPoint y: 258, endPoint x: 452, endPoint y: 201, distance: 164.5
click at [458, 201] on div "Janela de atendimento Grade de atendimento Capacidade Transportadoras Veículos …" at bounding box center [520, 284] width 1041 height 569
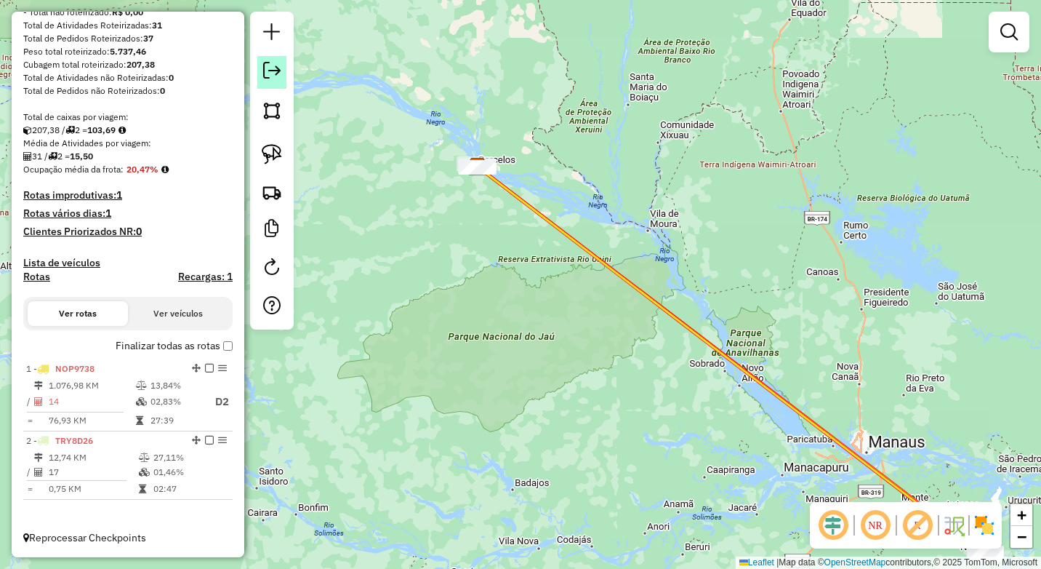
click at [279, 73] on em at bounding box center [271, 70] width 17 height 17
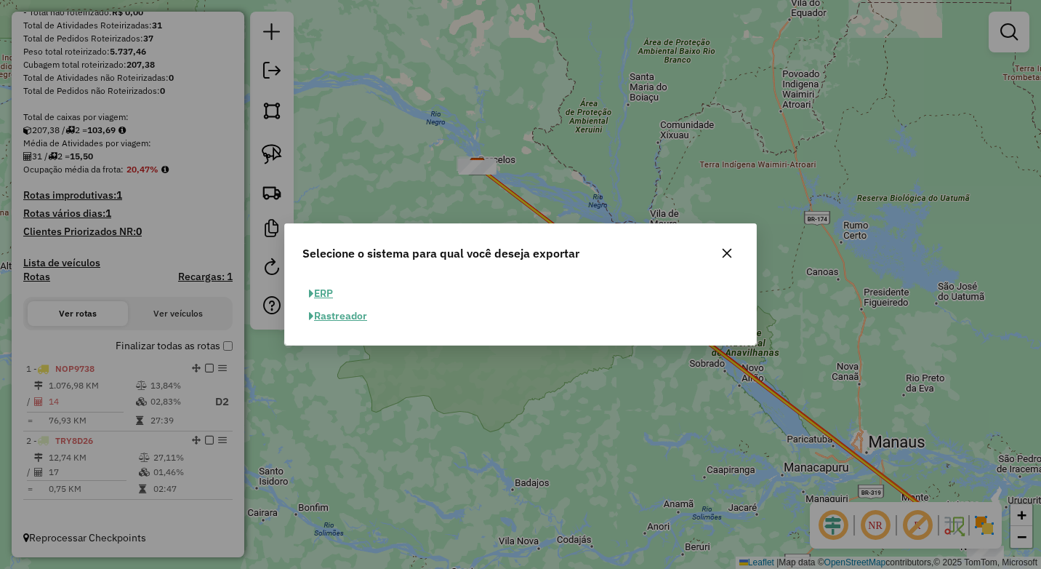
click at [327, 298] on button "ERP" at bounding box center [320, 293] width 37 height 23
select select "**"
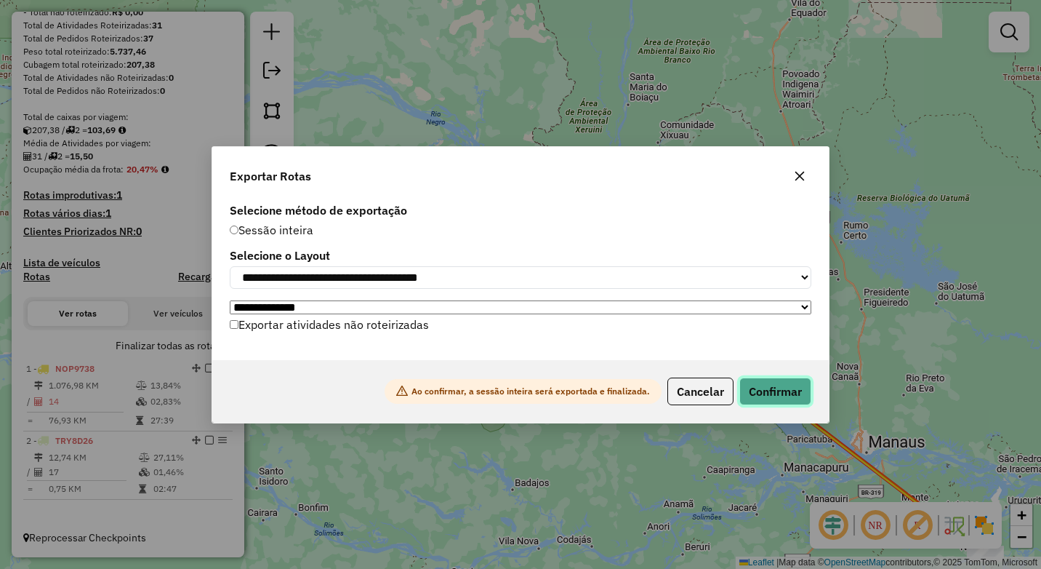
click at [772, 398] on button "Confirmar" at bounding box center [776, 391] width 72 height 28
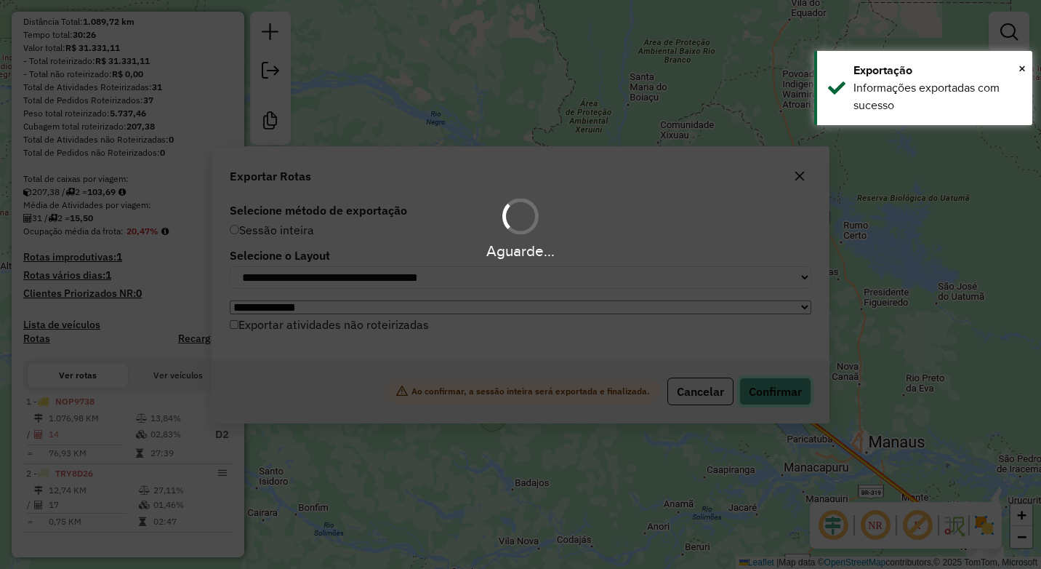
scroll to position [198, 0]
